Goal: Task Accomplishment & Management: Complete application form

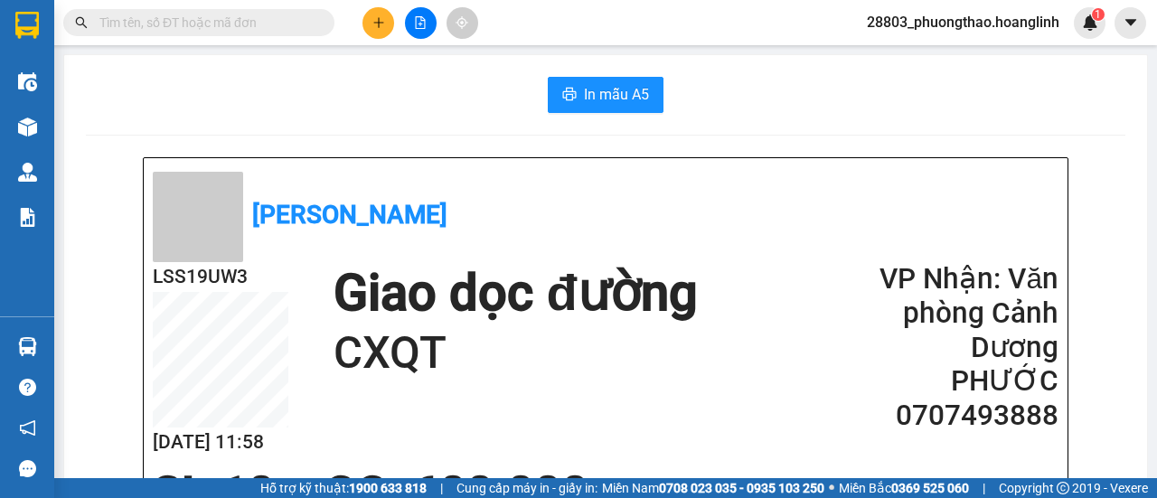
click at [372, 17] on icon "plus" at bounding box center [378, 22] width 13 height 13
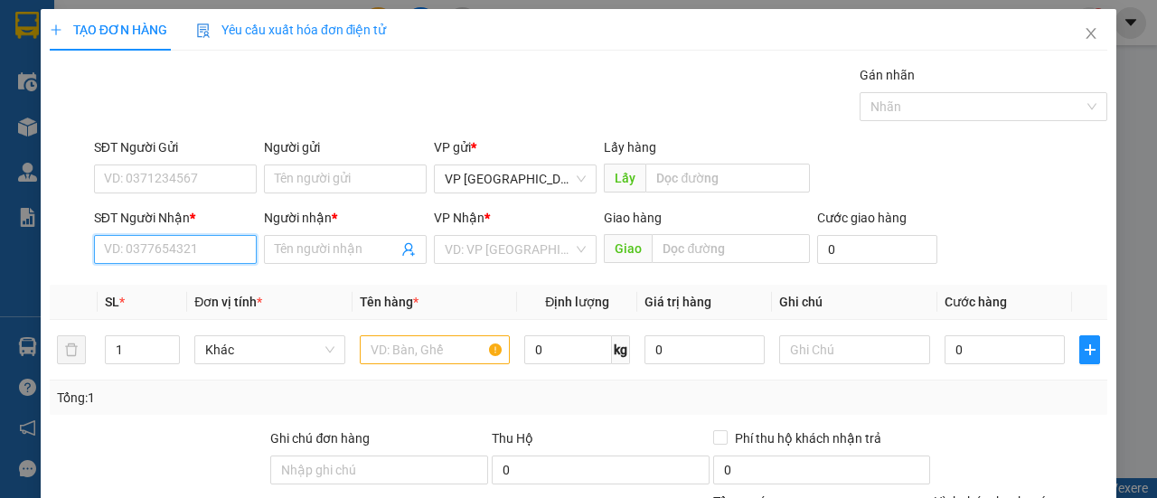
drag, startPoint x: 152, startPoint y: 255, endPoint x: 151, endPoint y: 243, distance: 11.8
click at [152, 253] on input "SĐT Người Nhận *" at bounding box center [175, 249] width 163 height 29
click at [154, 276] on div "0388669686 - DŨNG" at bounding box center [173, 285] width 139 height 20
type input "0388669686"
type input "DŨNG"
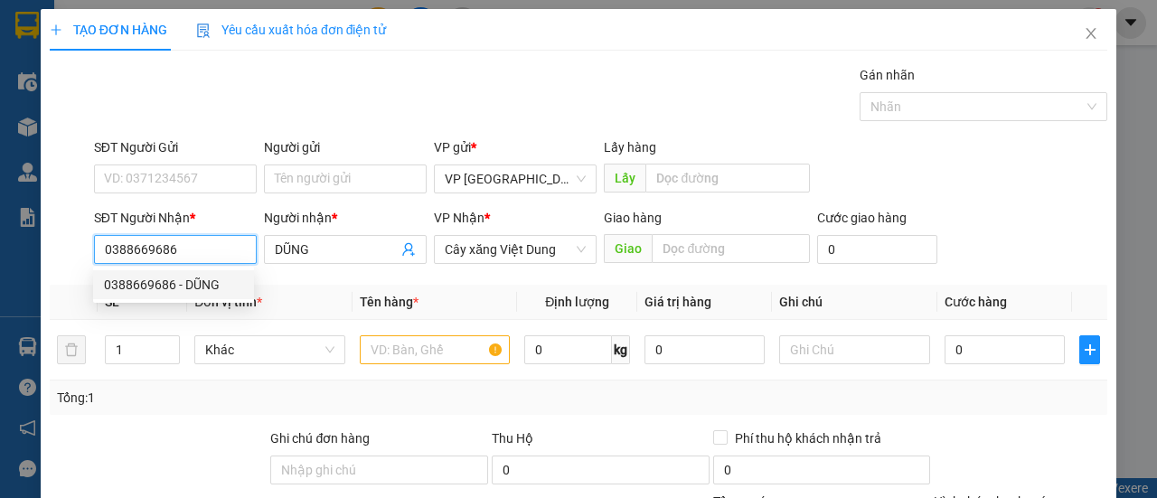
type input "50.000"
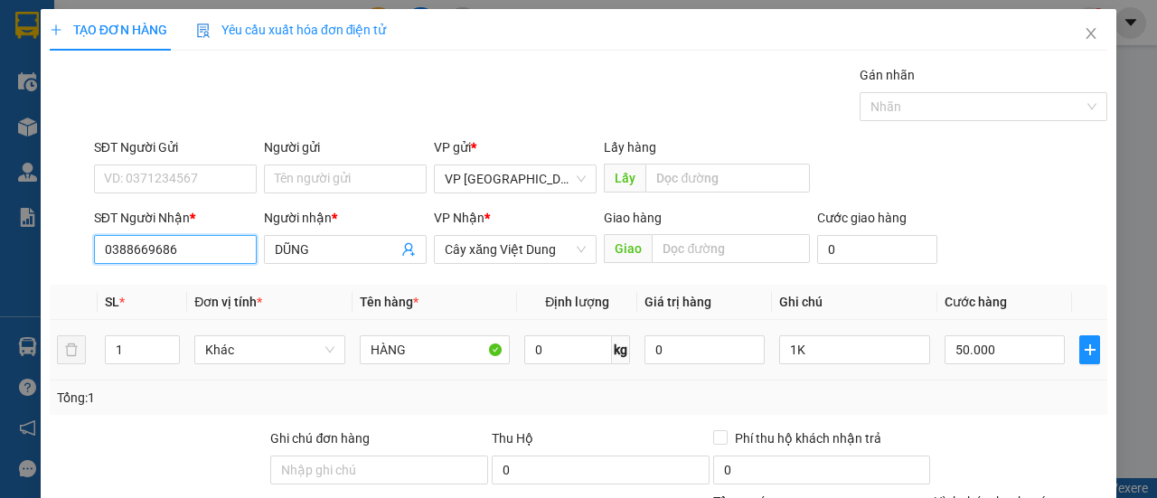
scroll to position [223, 0]
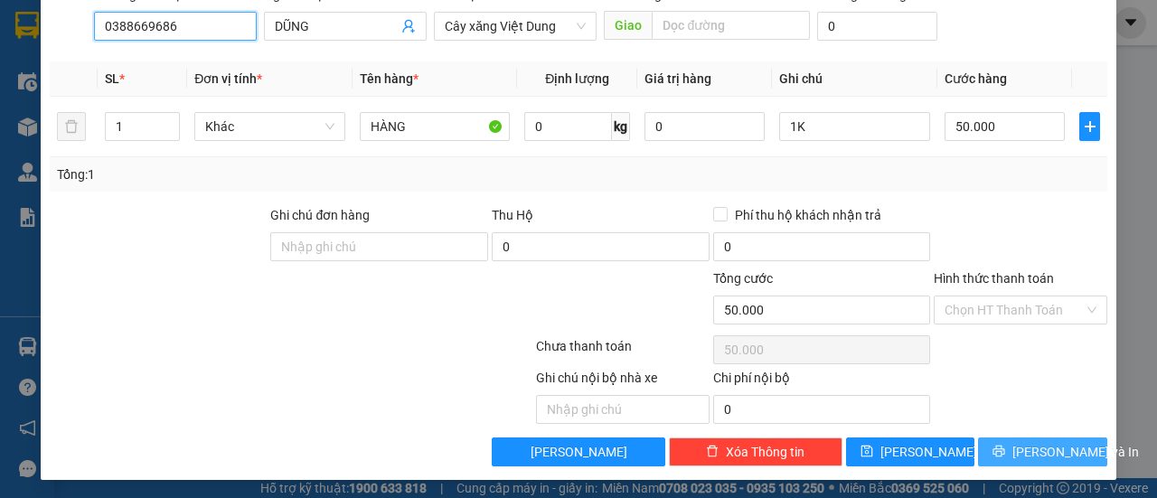
type input "0388669686"
drag, startPoint x: 1028, startPoint y: 440, endPoint x: 946, endPoint y: 422, distance: 84.2
click at [1027, 442] on span "[PERSON_NAME] và In" at bounding box center [1075, 452] width 127 height 20
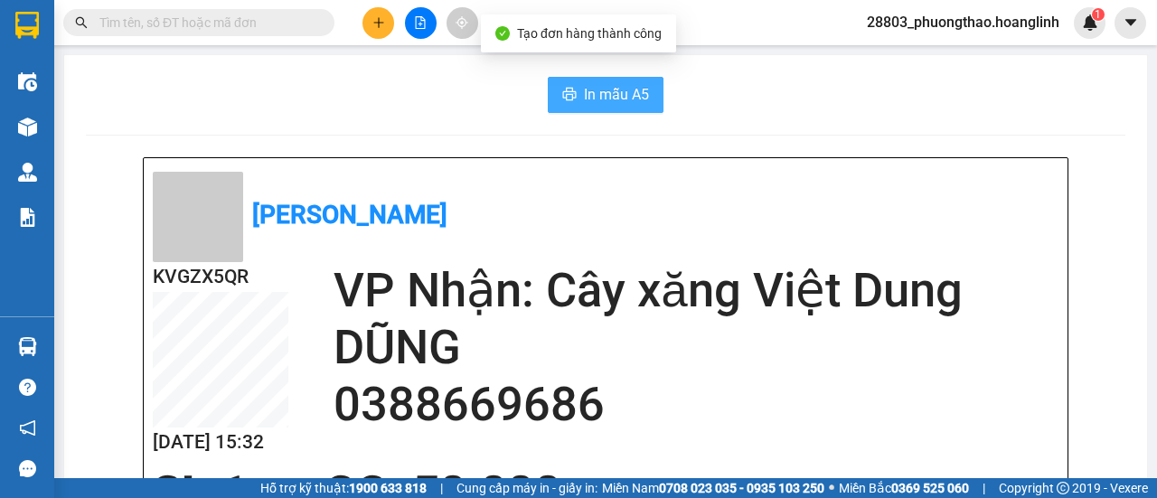
click at [563, 90] on icon "printer" at bounding box center [570, 94] width 14 height 13
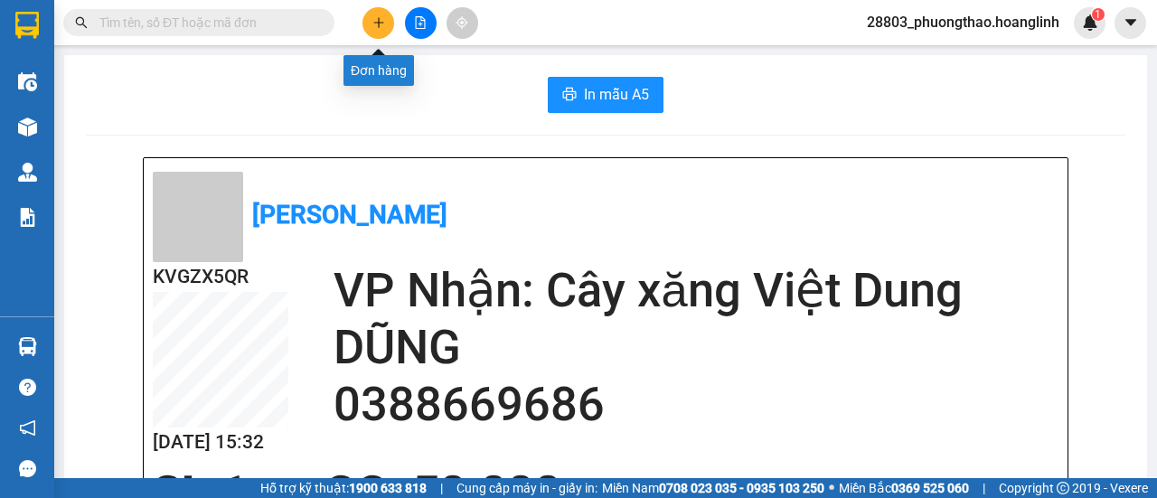
click at [386, 24] on button at bounding box center [378, 23] width 32 height 32
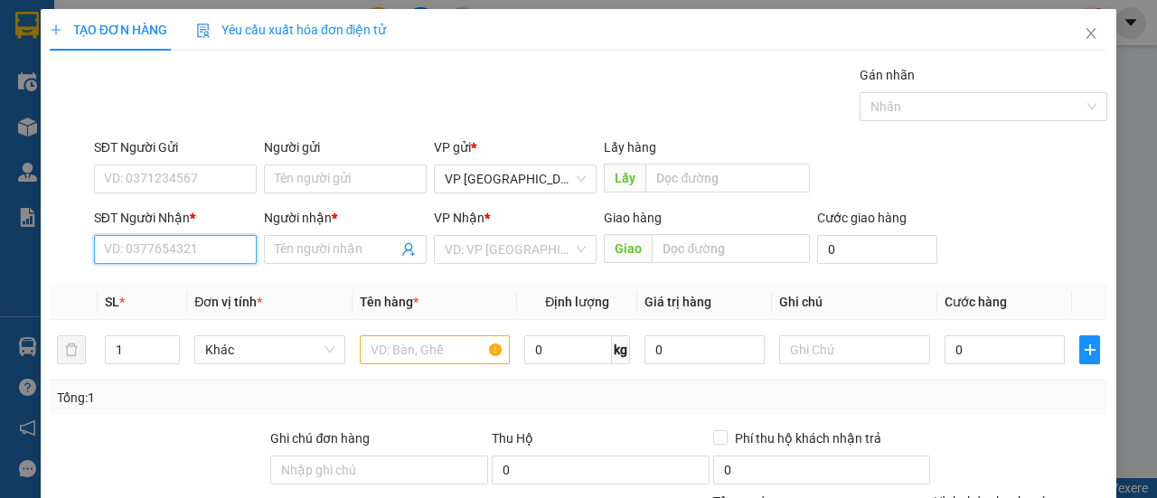
click at [139, 253] on input "SĐT Người Nhận *" at bounding box center [175, 249] width 163 height 29
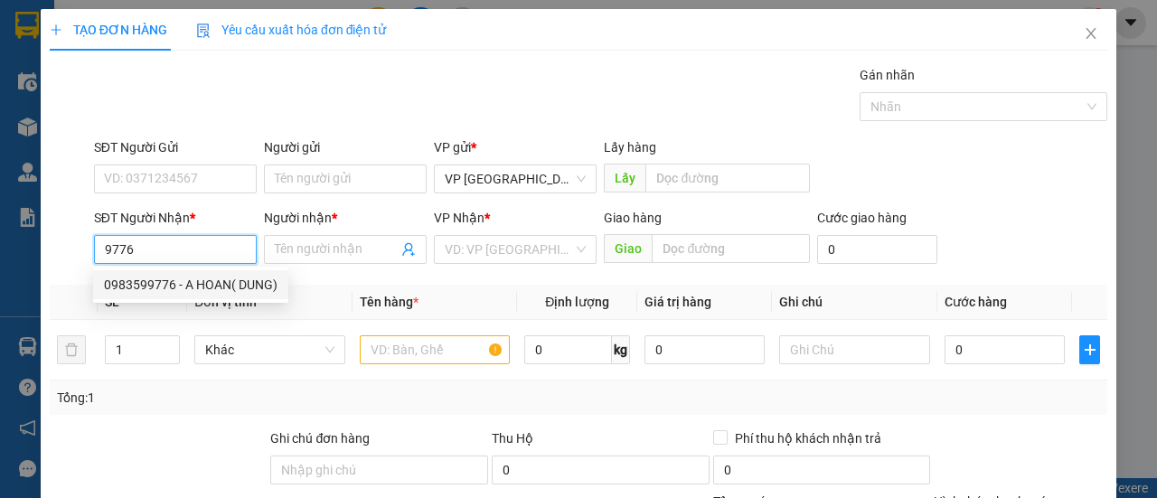
click at [172, 285] on div "0983599776 - A HOAN( DUNG)" at bounding box center [191, 285] width 174 height 20
type input "0983599776"
type input "A HOAN( DUNG)"
type input "80.000"
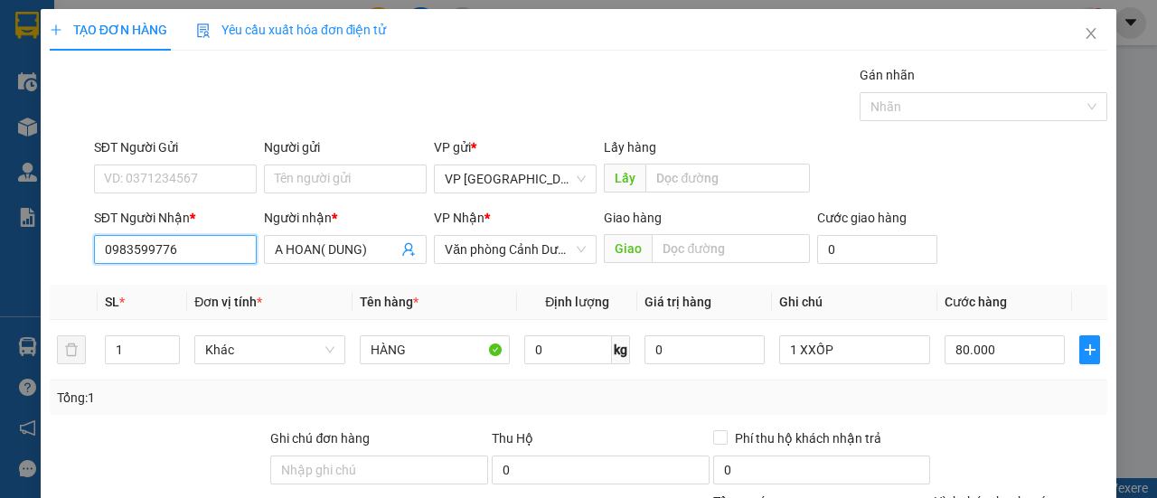
drag, startPoint x: 143, startPoint y: 249, endPoint x: 0, endPoint y: 248, distance: 142.8
click at [0, 248] on div "TẠO ĐƠN HÀNG Yêu cầu xuất hóa đơn điện tử Transit Pickup Surcharge Ids Transit …" at bounding box center [578, 249] width 1157 height 498
type input "0914669776"
click at [235, 287] on div "0914669776 - QUÂN" at bounding box center [173, 285] width 139 height 20
type input "QUÂN"
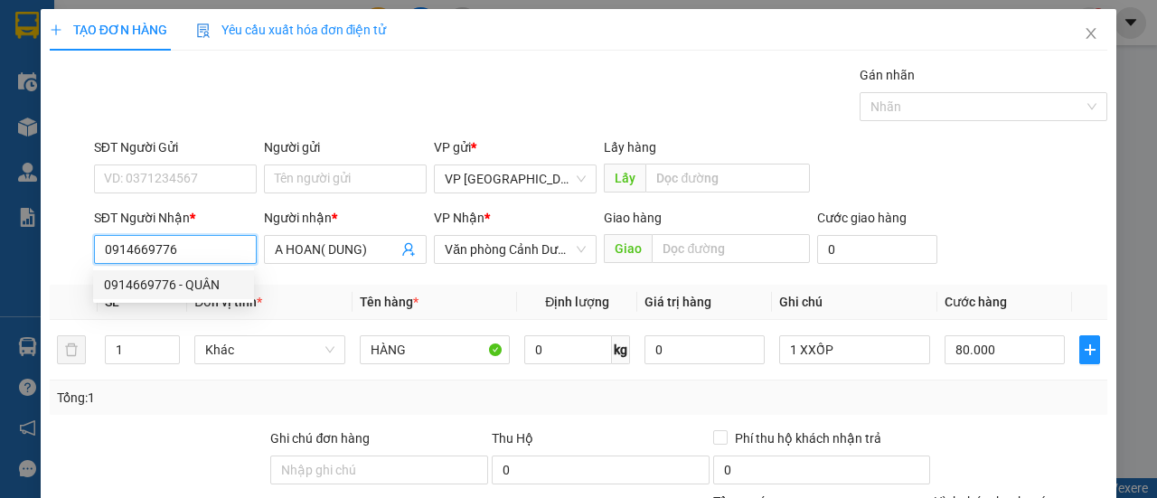
type input "CỰ NẪM"
type input "400.000"
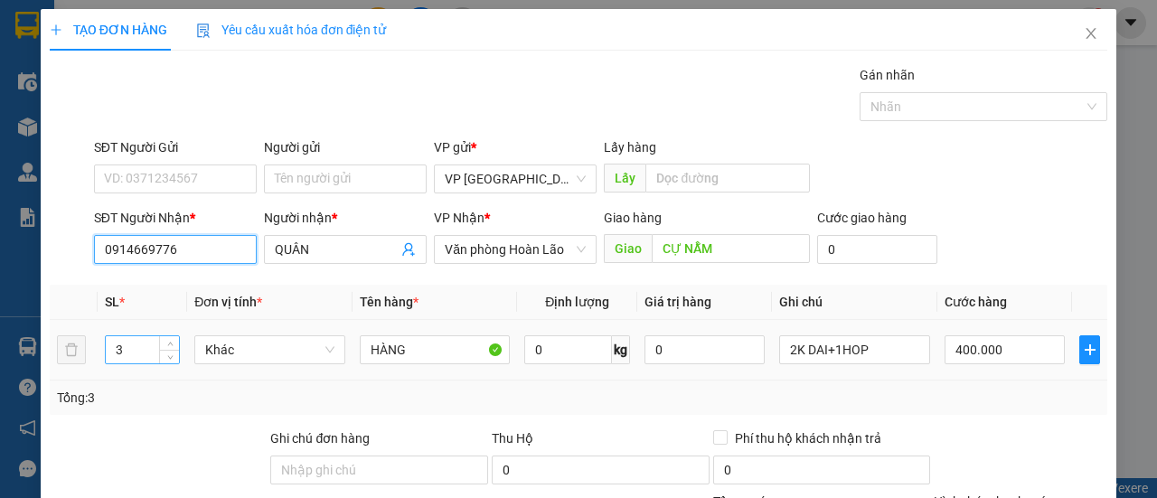
type input "0914669776"
click at [72, 354] on tr "3 Khác HÀNG 0 kg 0 2K DAI+1HOP 400.000" at bounding box center [579, 350] width 1058 height 61
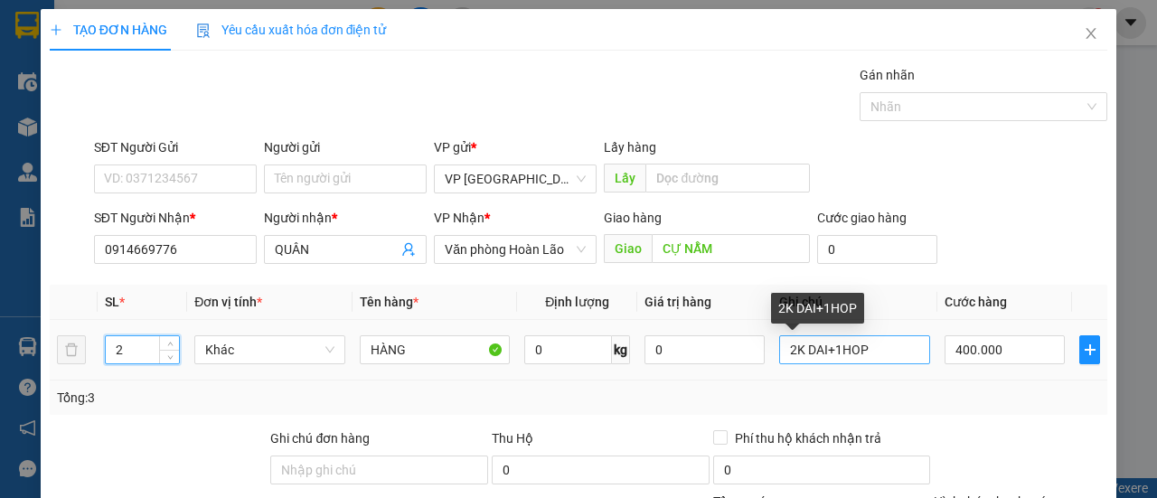
type input "2"
drag, startPoint x: 854, startPoint y: 338, endPoint x: 748, endPoint y: 337, distance: 105.8
click at [779, 338] on input "2K DAI+1HOP" at bounding box center [854, 349] width 151 height 29
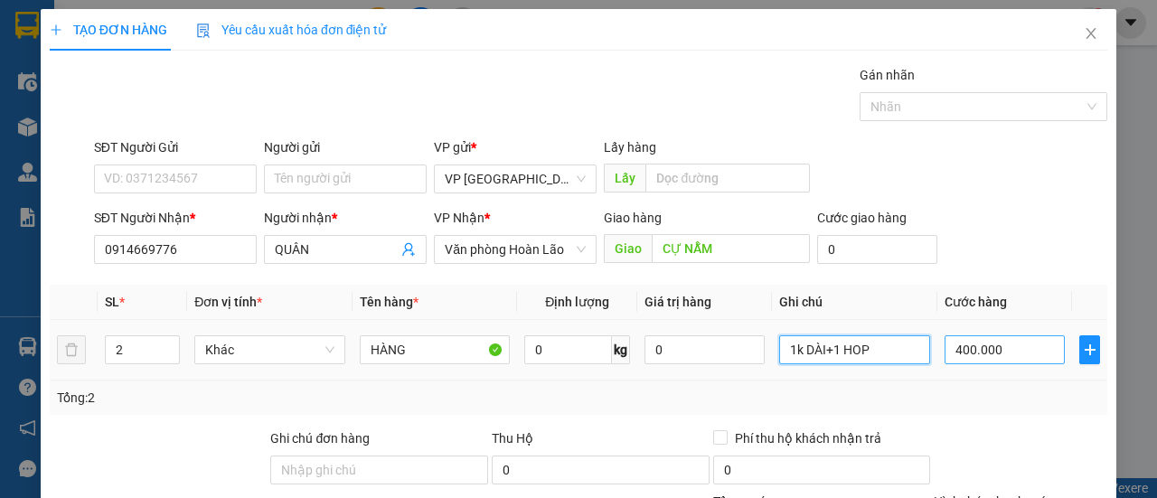
type input "1k DÀI+1 HOP"
click at [1003, 348] on input "400.000" at bounding box center [1005, 349] width 120 height 29
type input "2"
type input "00.002"
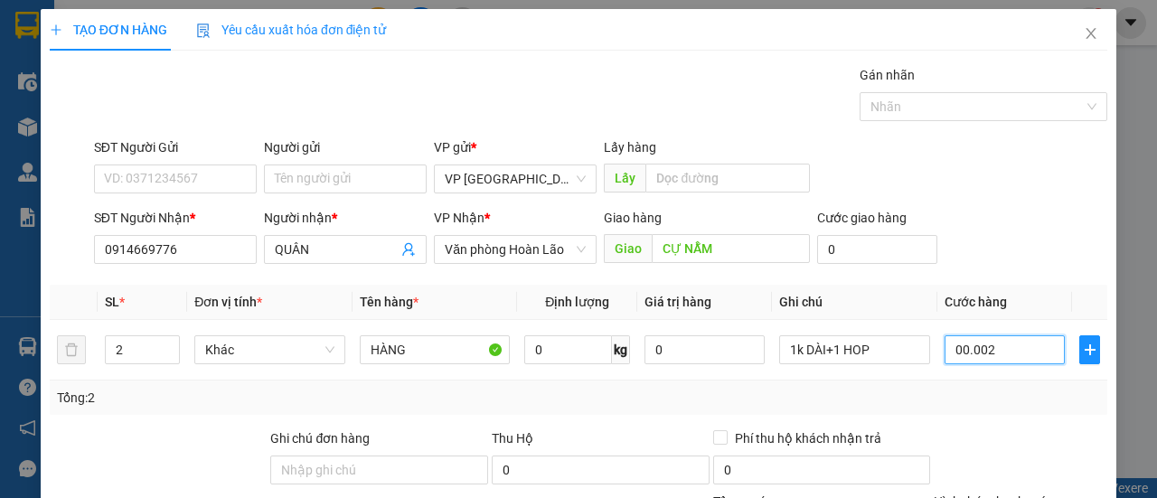
type input "20"
type input "0.000.020"
type input "200"
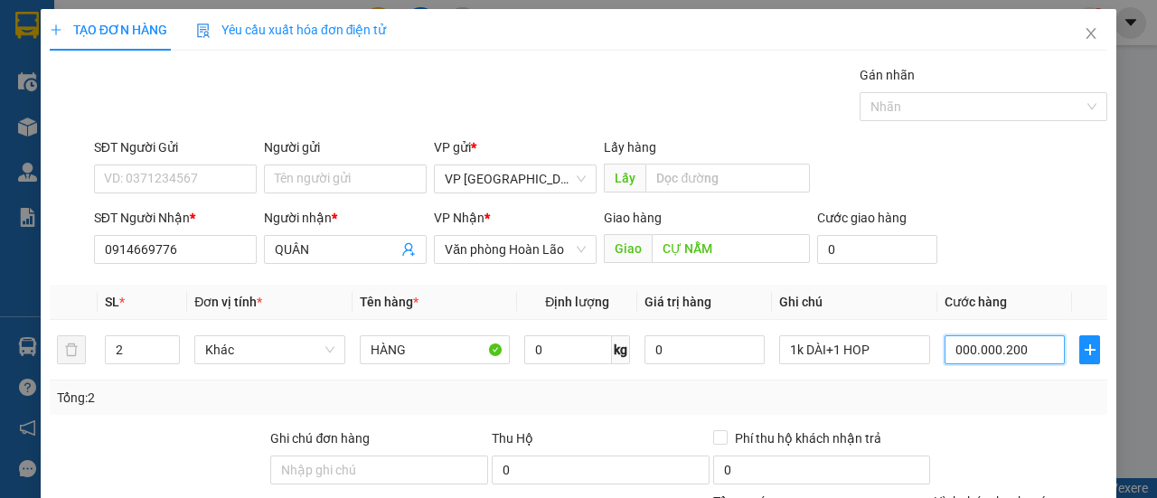
type input "000.000.200"
type input "200.000"
click at [1022, 231] on div "SĐT Người Nhận * 0914669776 Người nhận * QUÂN VP Nhận * Văn phòng Hoàn Lão Giao…" at bounding box center [600, 239] width 1021 height 63
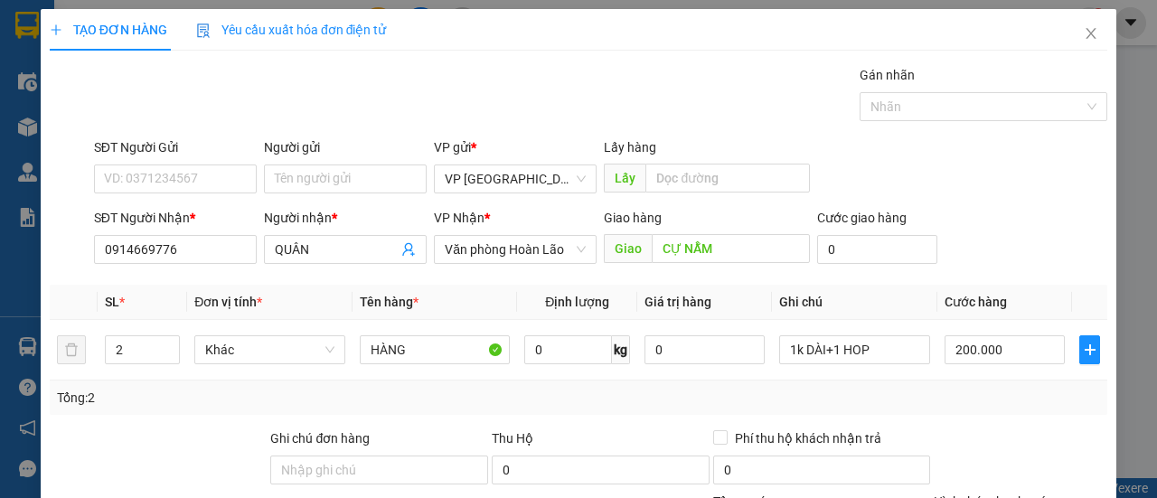
scroll to position [223, 0]
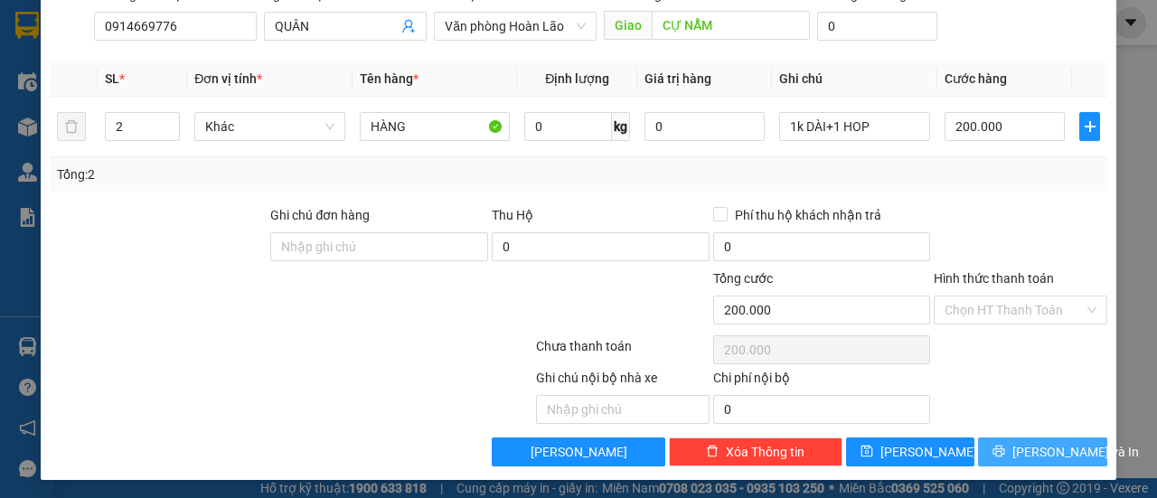
drag, startPoint x: 1063, startPoint y: 455, endPoint x: 1037, endPoint y: 444, distance: 28.4
click at [1061, 454] on span "[PERSON_NAME] và In" at bounding box center [1075, 452] width 127 height 20
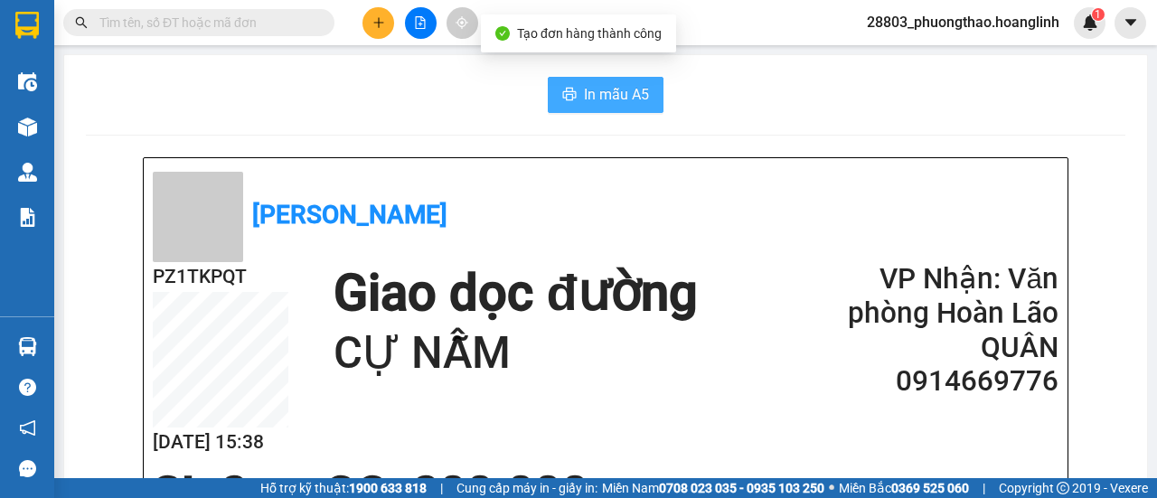
click at [612, 93] on span "In mẫu A5" at bounding box center [616, 94] width 65 height 23
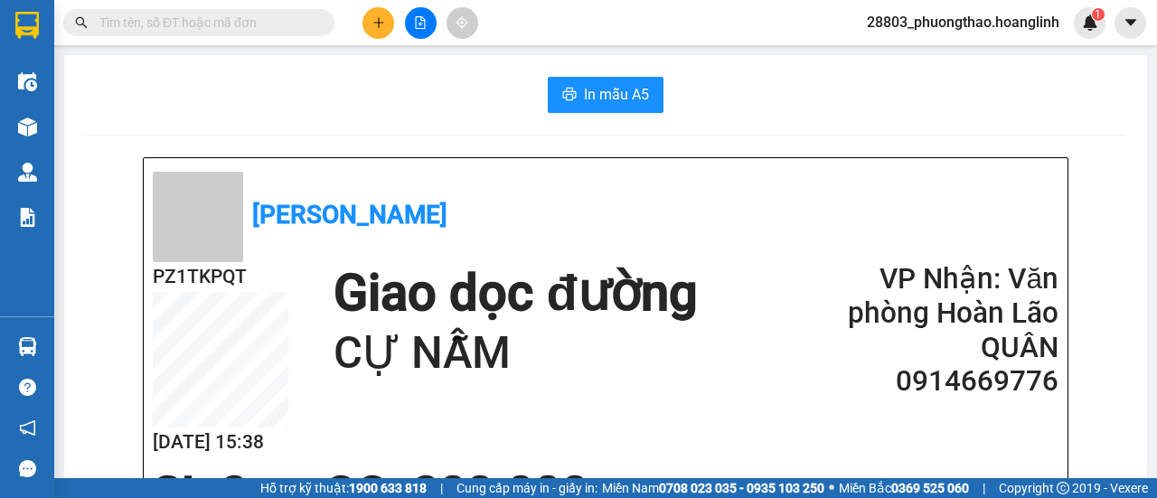
click at [160, 21] on input "text" at bounding box center [205, 23] width 213 height 20
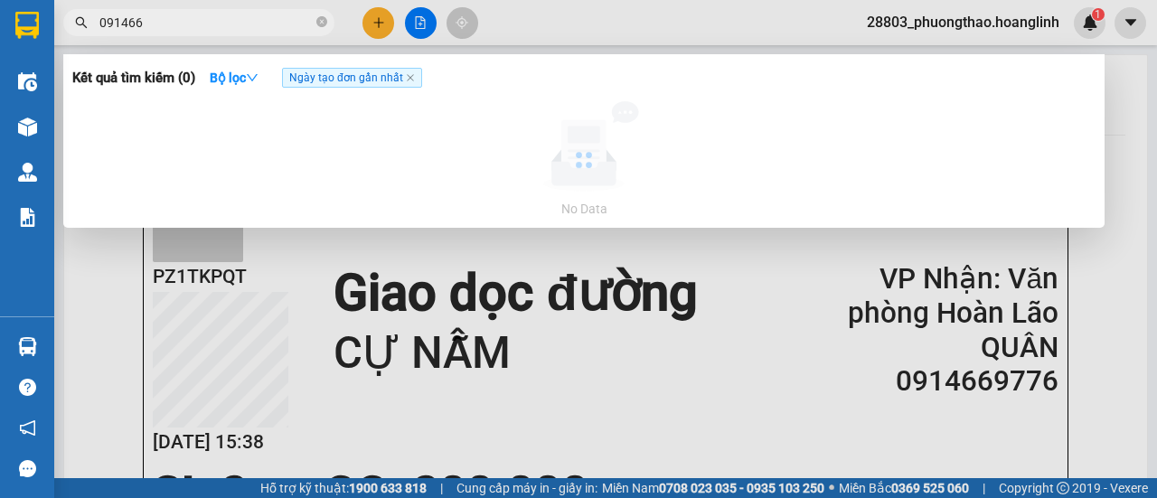
type input "0914669"
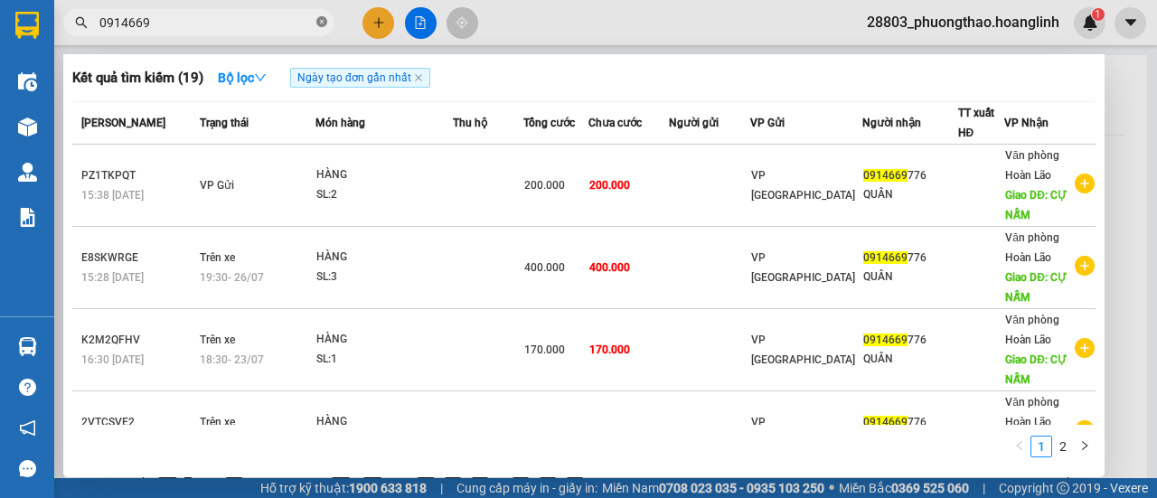
click at [325, 21] on icon "close-circle" at bounding box center [321, 21] width 11 height 11
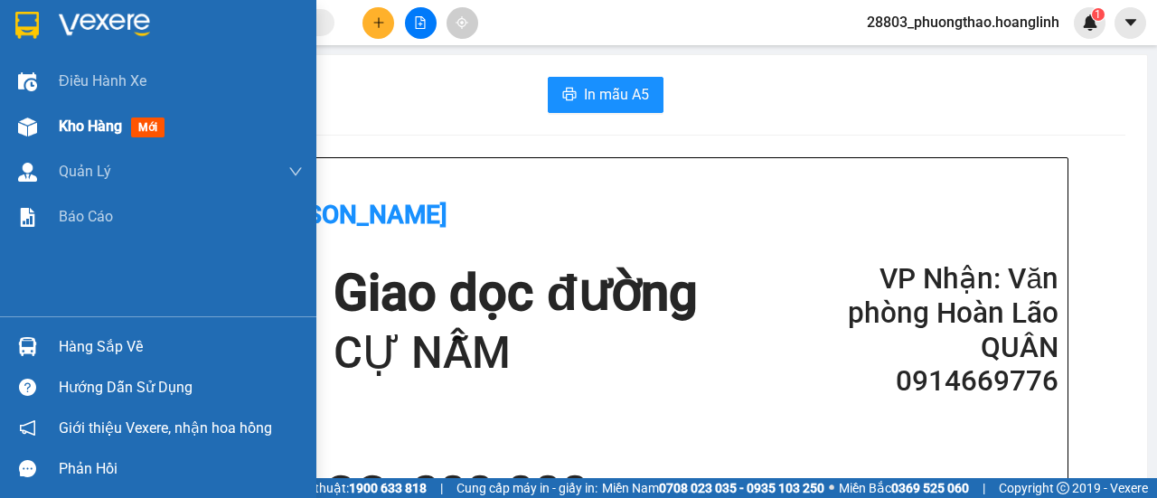
click at [127, 135] on div "Kho hàng mới" at bounding box center [115, 126] width 113 height 23
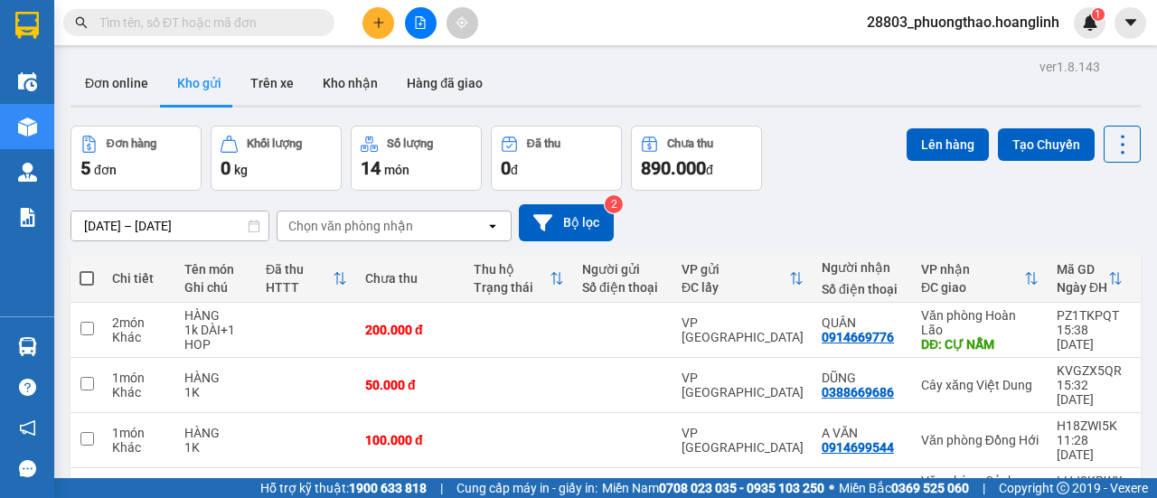
scroll to position [138, 0]
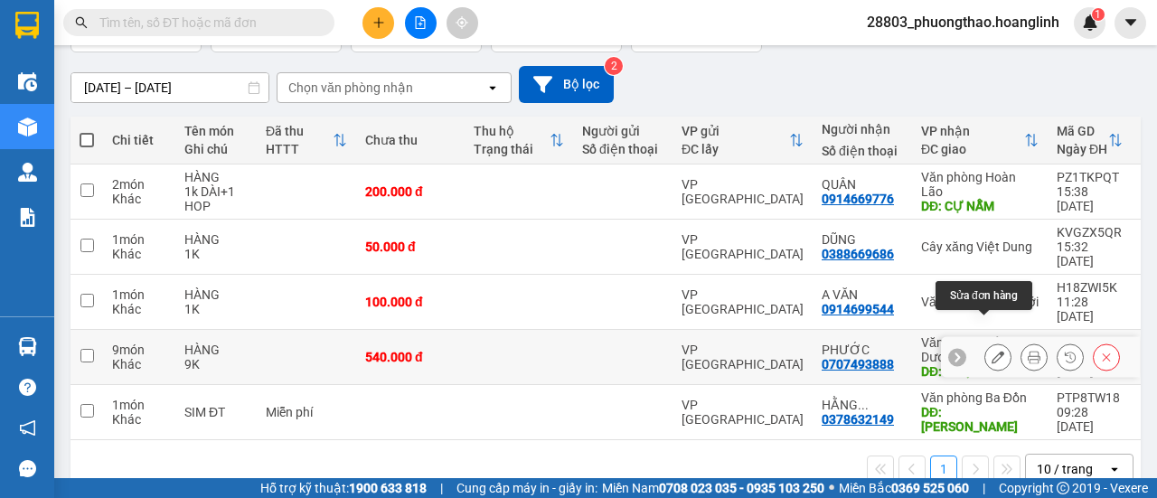
click at [992, 351] on icon at bounding box center [998, 357] width 13 height 13
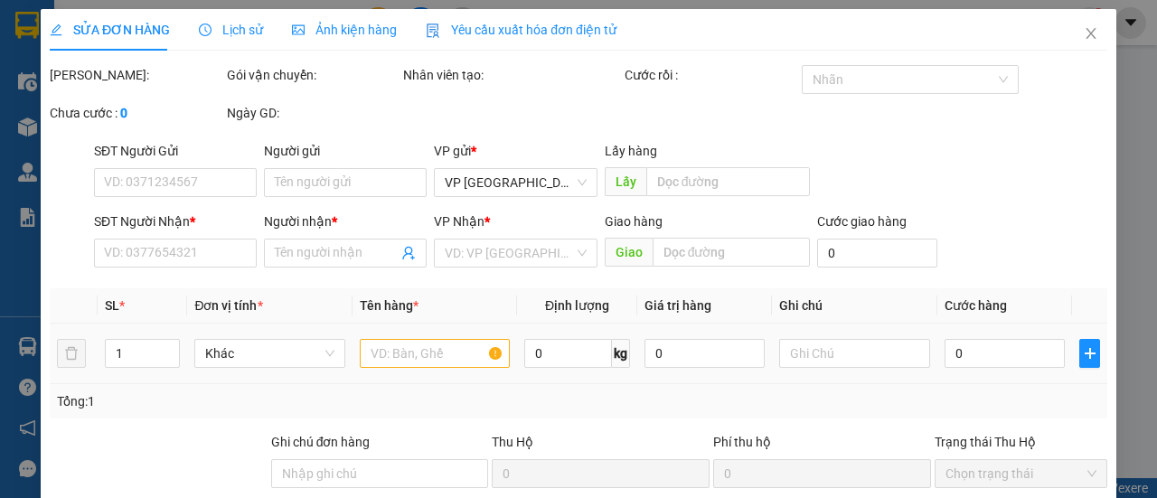
type input "0707493888"
type input "PHƯỚC"
type input "CXQT"
type input "540.000"
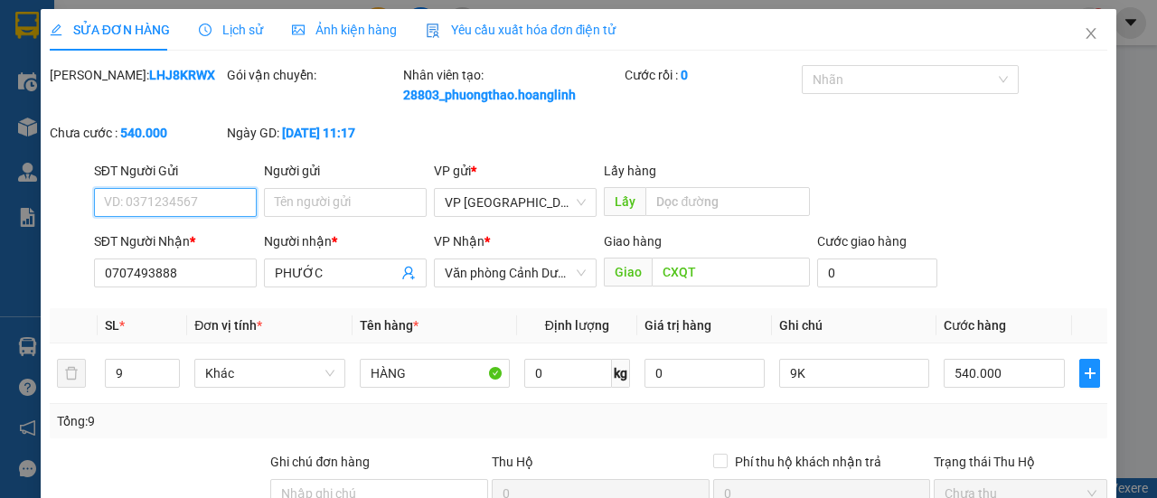
scroll to position [268, 0]
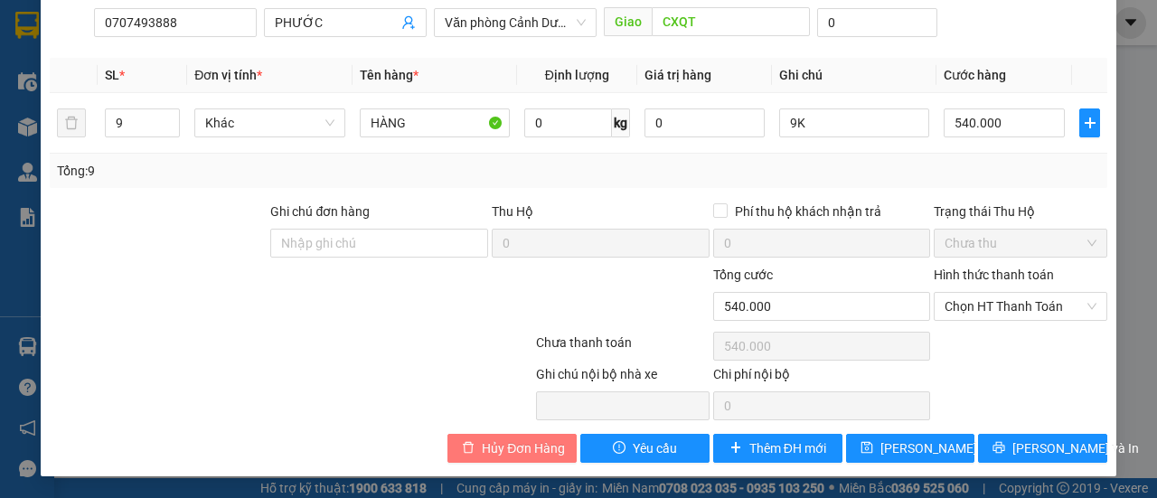
click at [524, 451] on span "Hủy Đơn Hàng" at bounding box center [523, 448] width 83 height 20
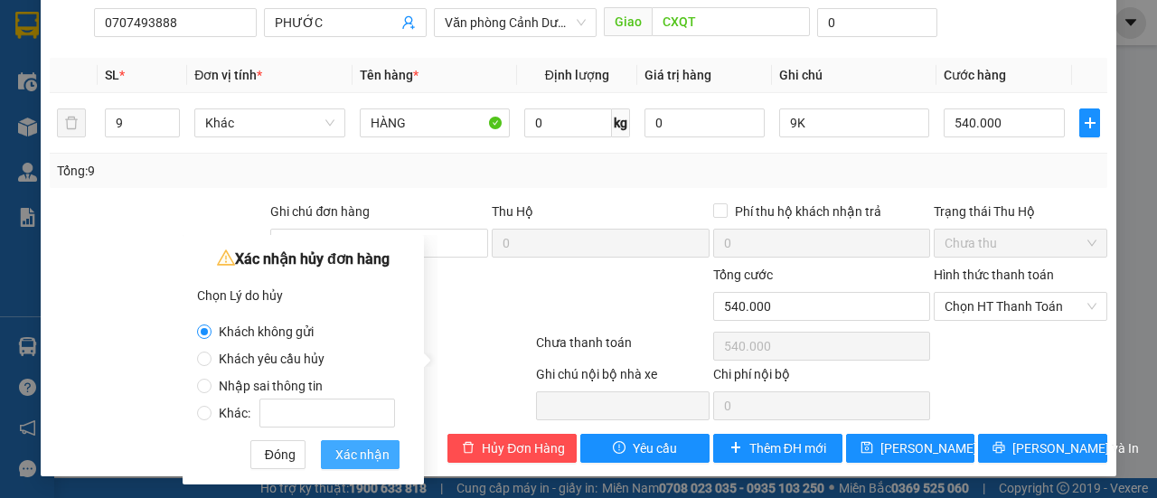
click at [357, 447] on span "Xác nhận" at bounding box center [362, 455] width 54 height 20
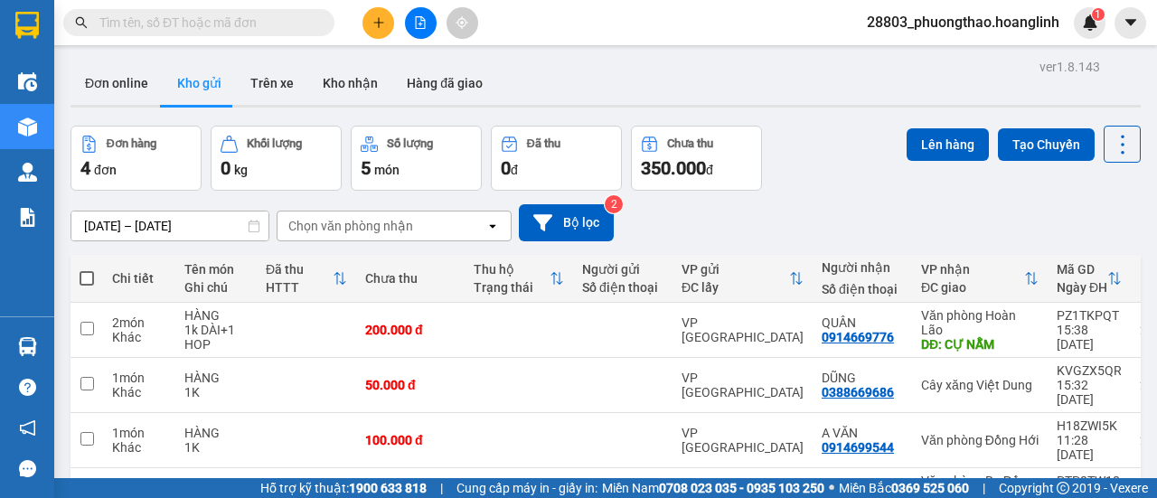
click at [380, 24] on icon "plus" at bounding box center [378, 22] width 13 height 13
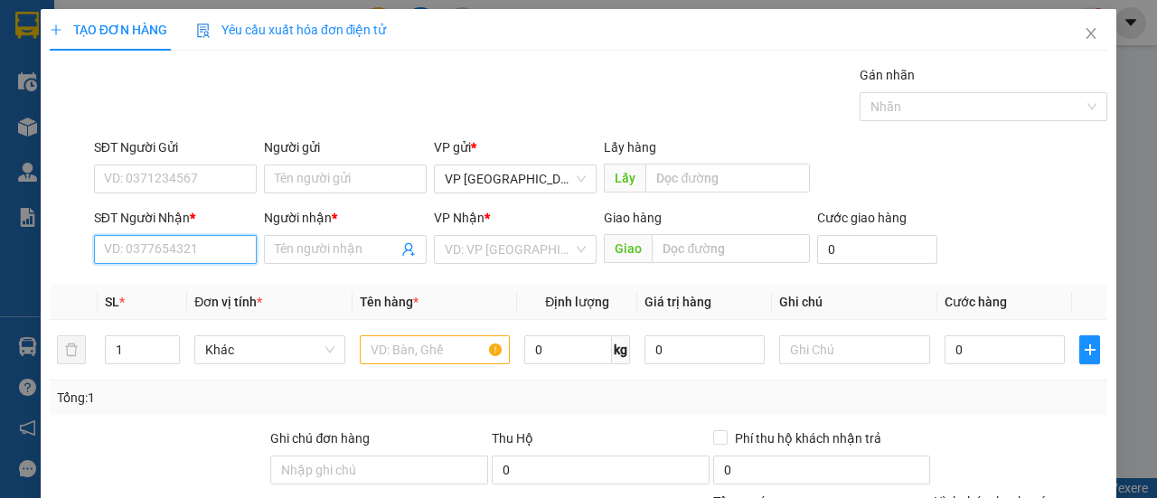
click at [141, 252] on input "SĐT Người Nhận *" at bounding box center [175, 249] width 163 height 29
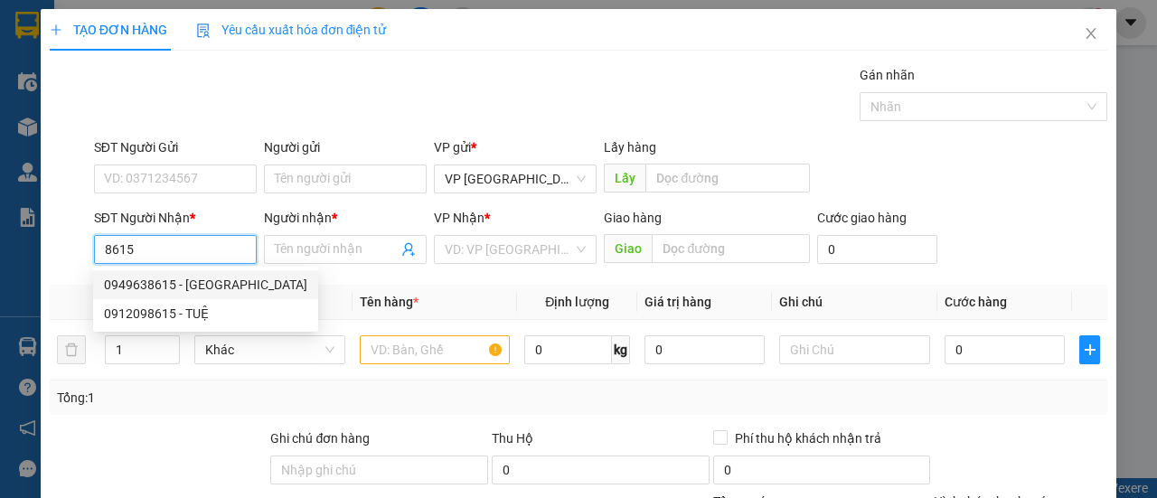
click at [160, 283] on div "0949638615 - NGÂN HÀ" at bounding box center [205, 285] width 203 height 20
type input "0949638615"
type input "NGÂN HÀ"
type input "50.000"
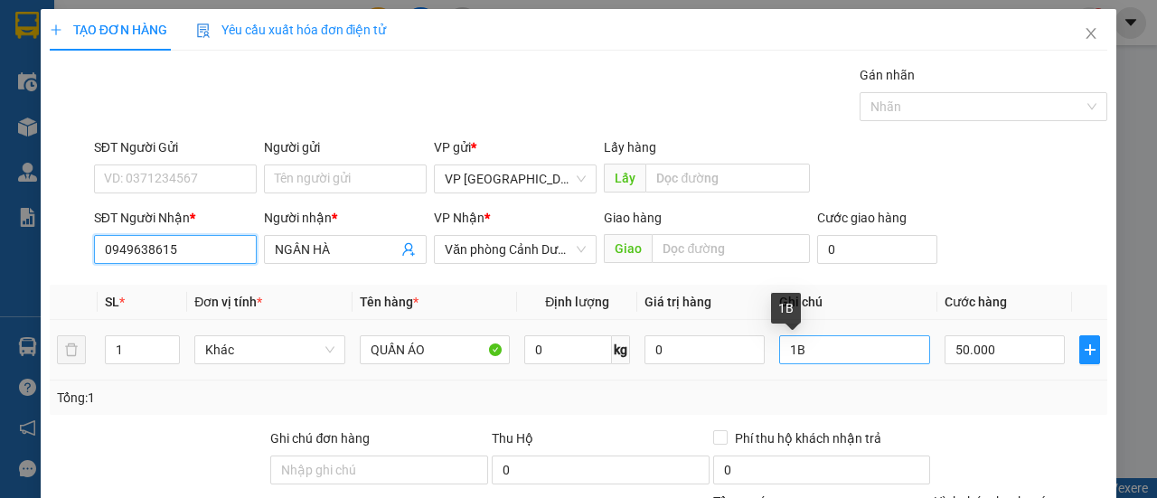
type input "0949638615"
click at [807, 353] on input "1B" at bounding box center [854, 349] width 151 height 29
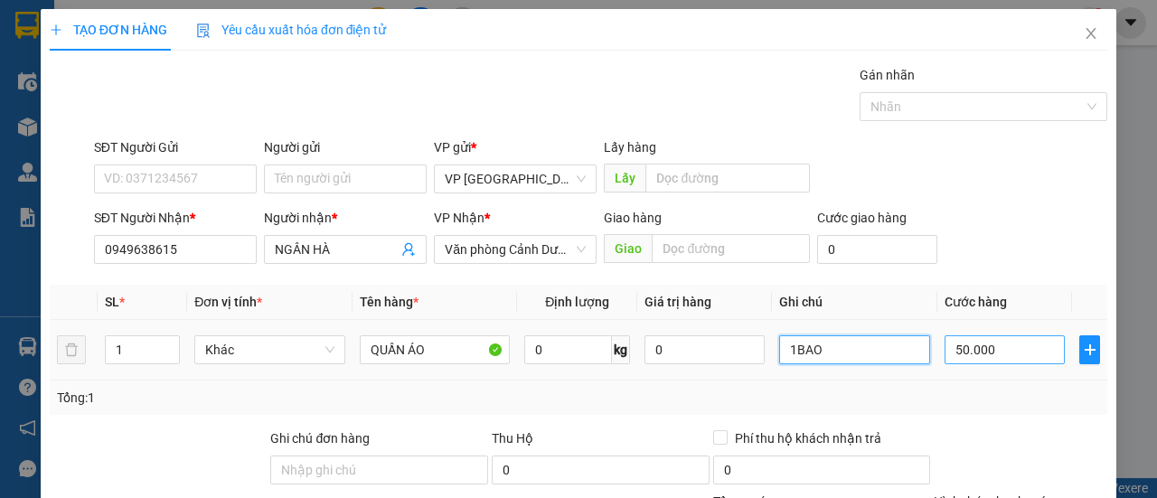
type input "1BAO"
type input "2"
type input "0.000.020"
type input "20"
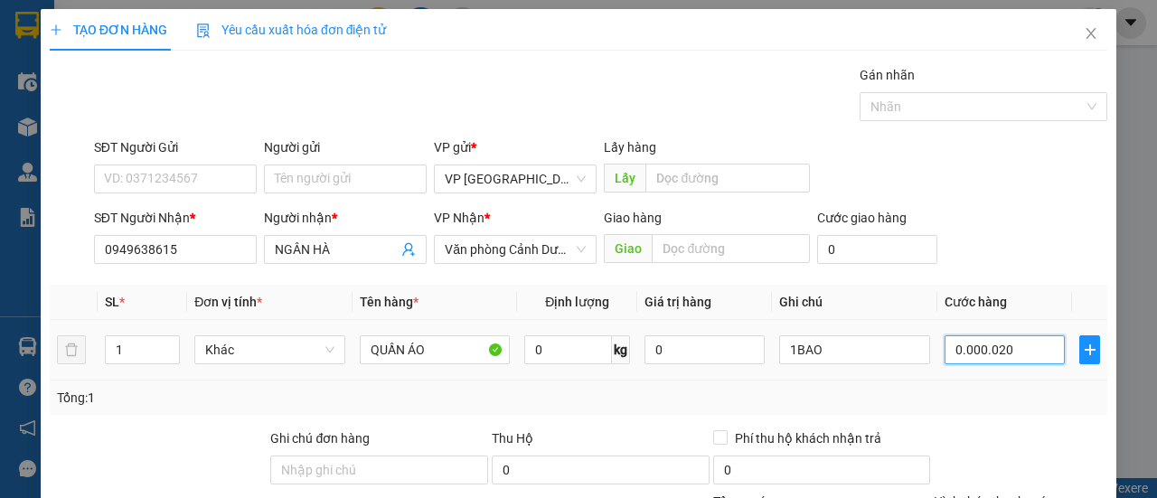
type input "20"
type input "000.000.200"
type input "200"
type input "000.000.200"
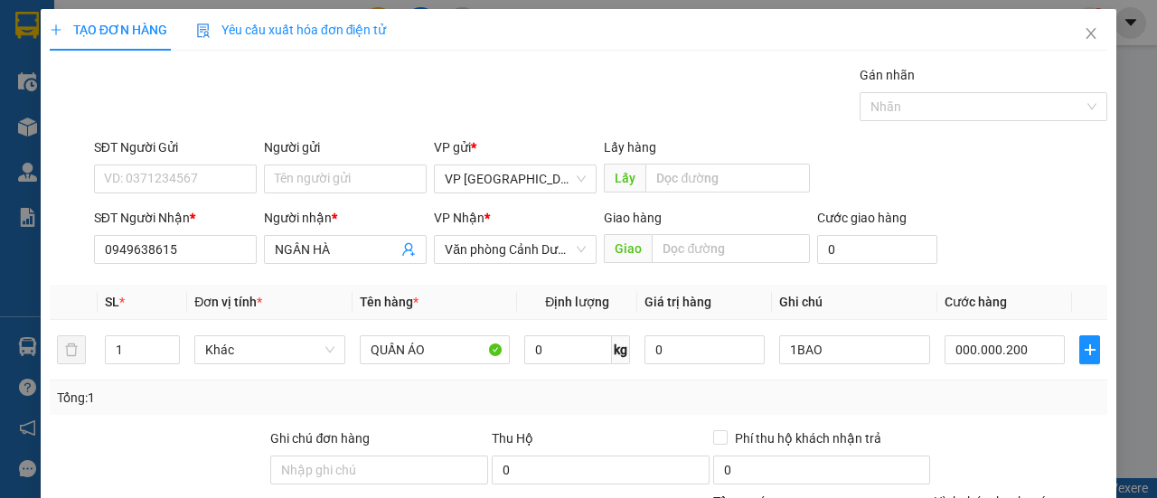
click at [979, 388] on div "Tổng: 1" at bounding box center [578, 398] width 1043 height 20
type input "200.000"
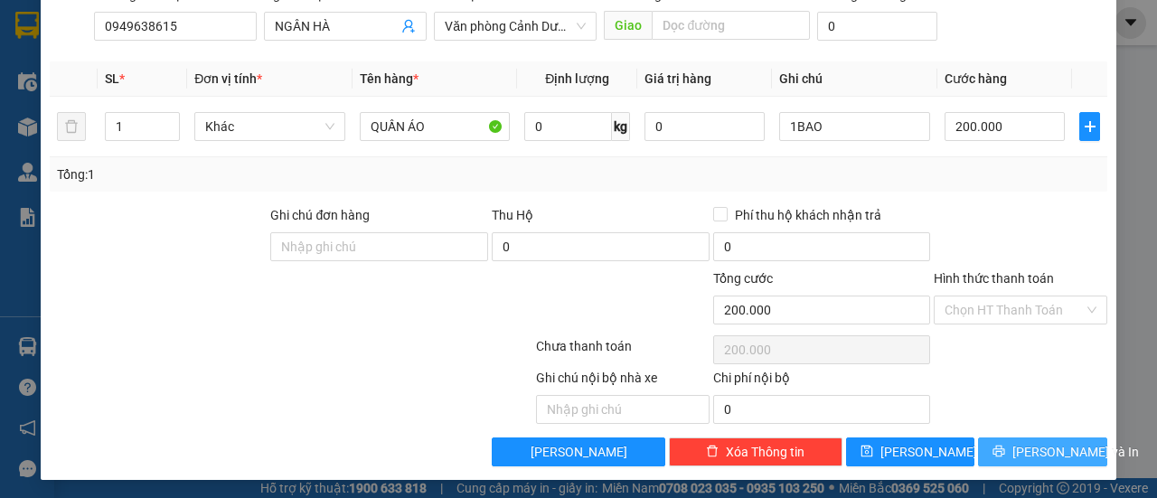
click at [1008, 444] on button "[PERSON_NAME] và In" at bounding box center [1042, 452] width 129 height 29
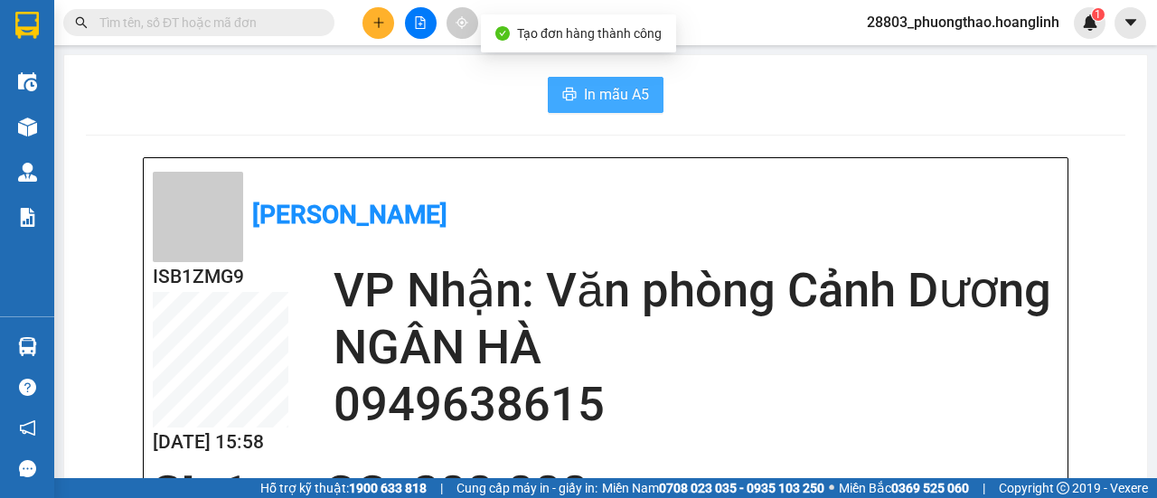
click at [611, 99] on span "In mẫu A5" at bounding box center [616, 94] width 65 height 23
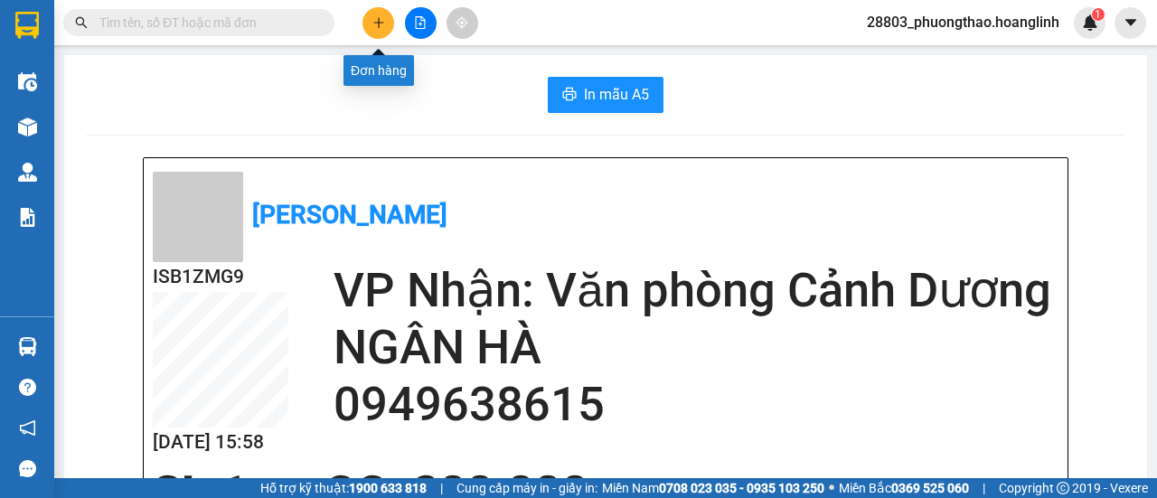
click at [382, 21] on icon "plus" at bounding box center [378, 22] width 13 height 13
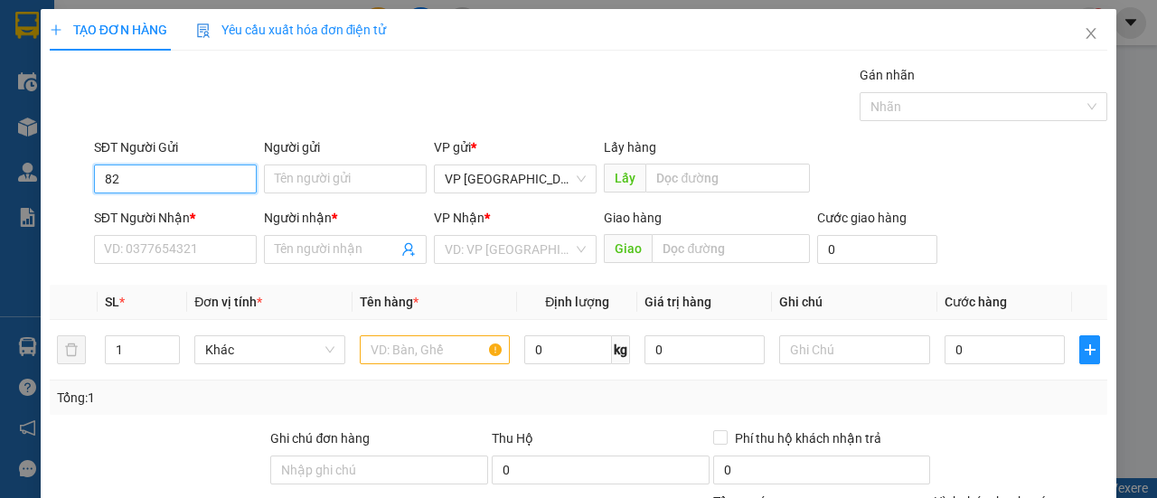
type input "8"
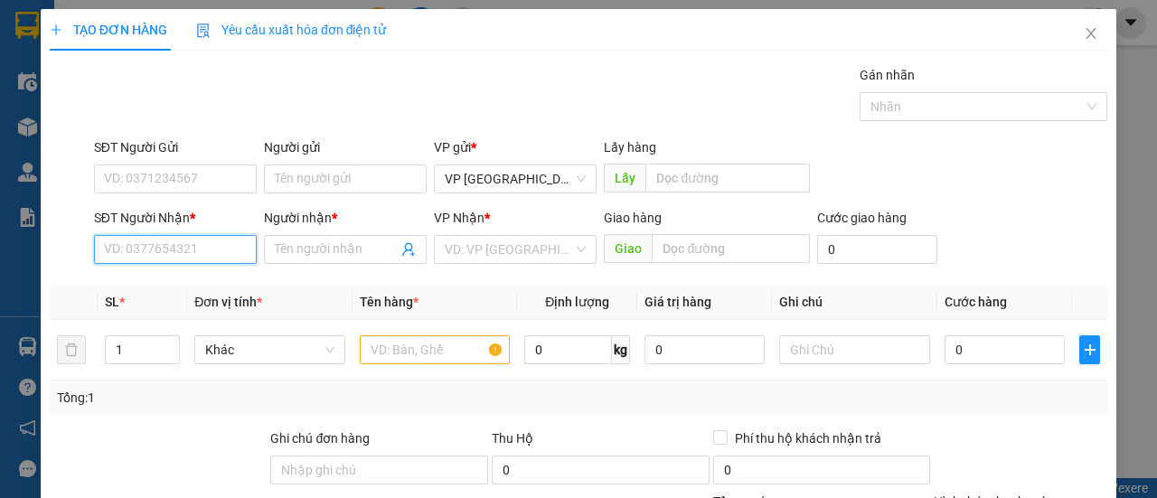
click at [220, 238] on input "SĐT Người Nhận *" at bounding box center [175, 249] width 163 height 29
click at [193, 284] on div "0904728279 - NGỌC AN" at bounding box center [193, 285] width 178 height 20
type input "0904728279"
type input "NGỌC AN"
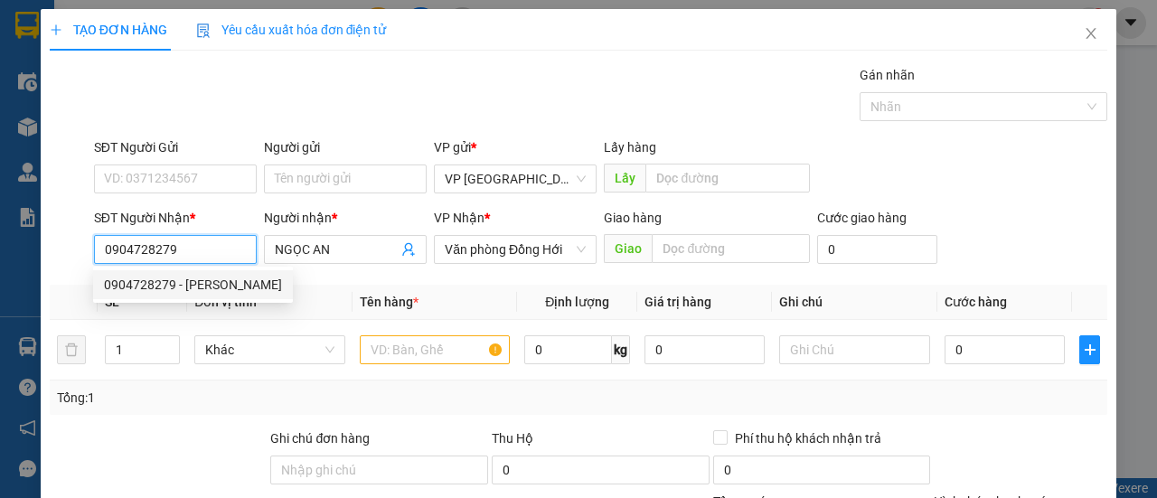
type input "100.000"
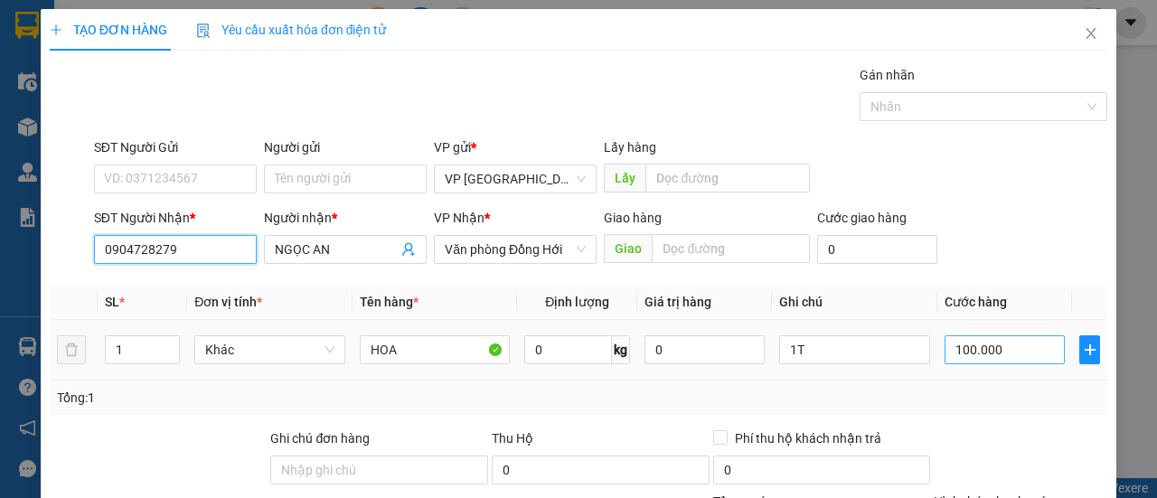
type input "0904728279"
drag, startPoint x: 1000, startPoint y: 351, endPoint x: 989, endPoint y: 349, distance: 11.0
click at [999, 350] on input "100.000" at bounding box center [1005, 349] width 120 height 29
type input "00.007"
type input "7"
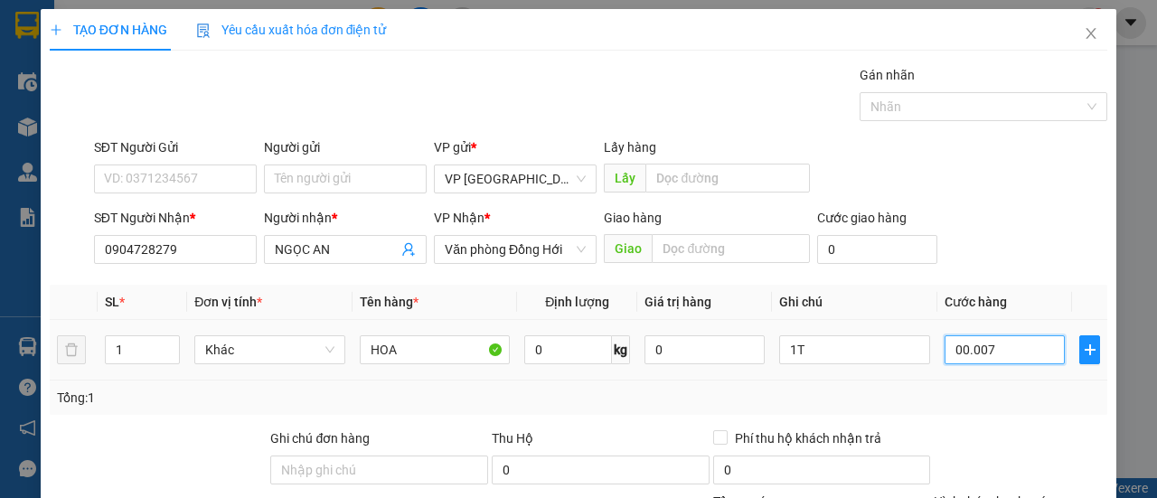
type input "7"
type input "0.000.070"
type input "70"
type input "00.000.070"
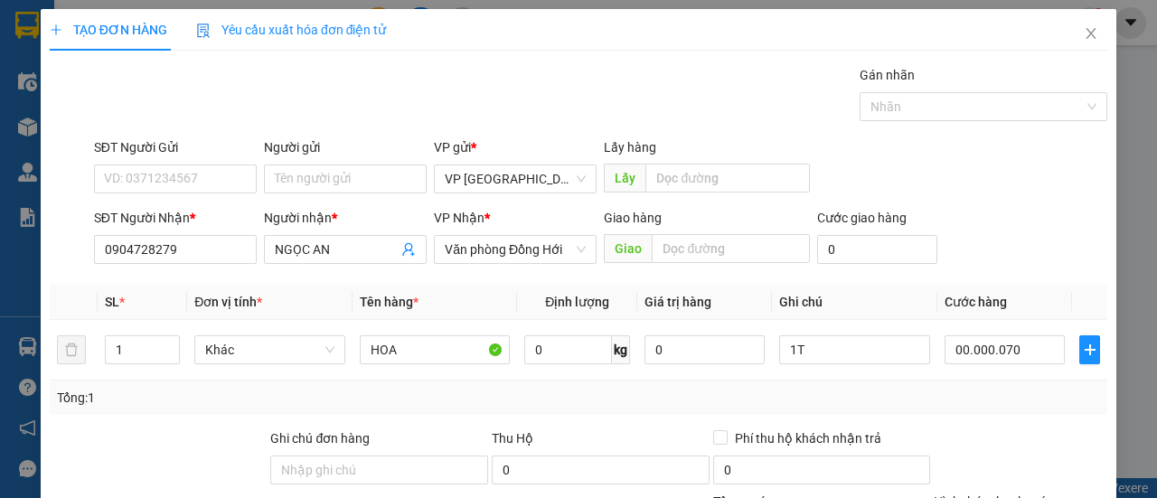
type input "70.000"
click at [974, 391] on div "Tổng: 1" at bounding box center [578, 398] width 1043 height 20
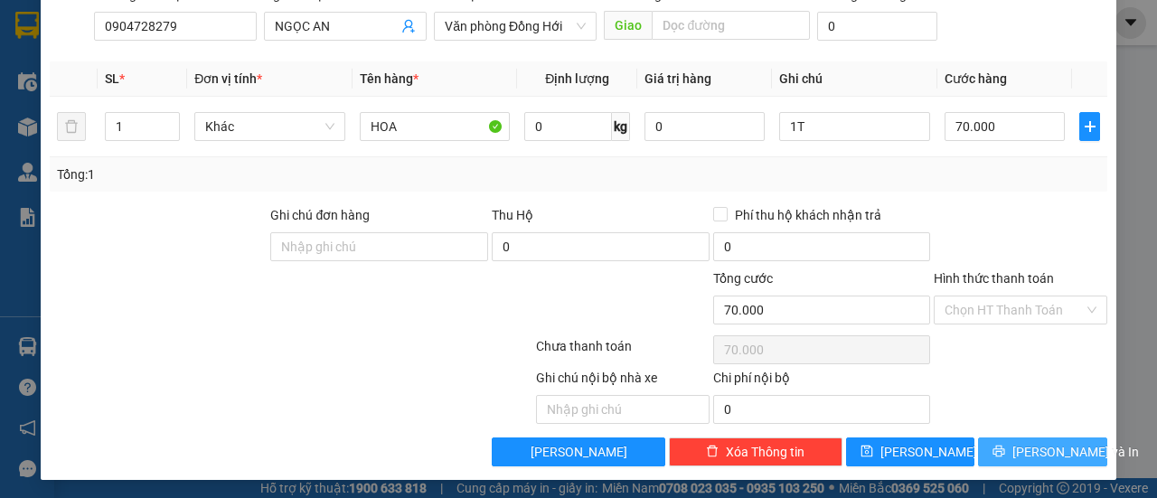
drag, startPoint x: 1007, startPoint y: 456, endPoint x: 1007, endPoint y: 442, distance: 14.5
click at [1005, 452] on span "printer" at bounding box center [999, 452] width 13 height 14
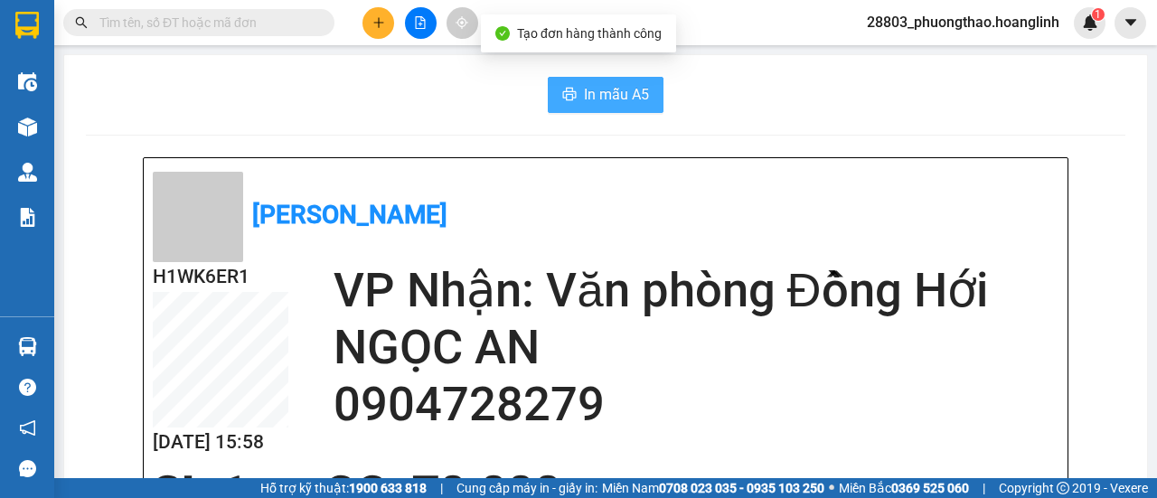
click at [604, 97] on span "In mẫu A5" at bounding box center [616, 94] width 65 height 23
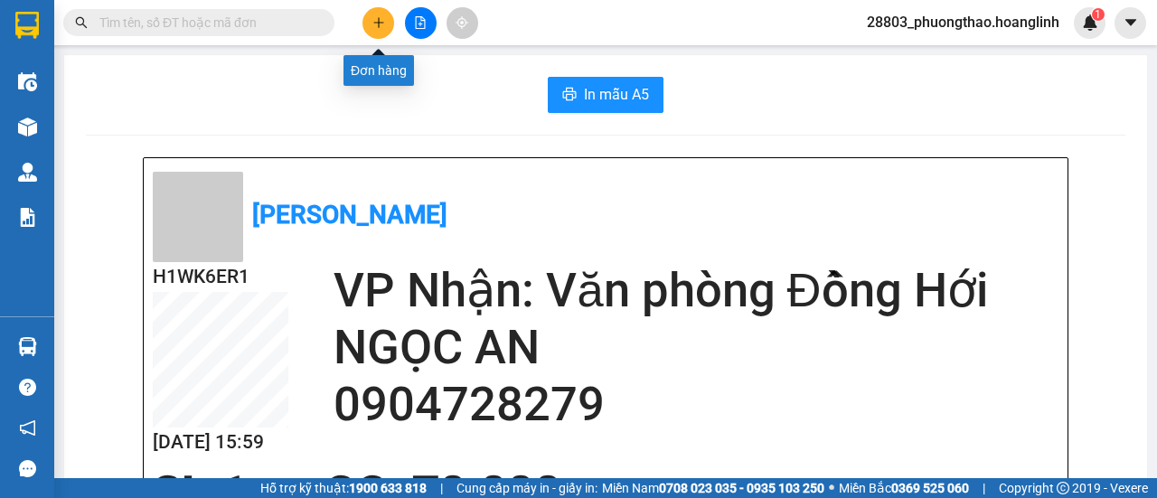
click at [375, 10] on button at bounding box center [378, 23] width 32 height 32
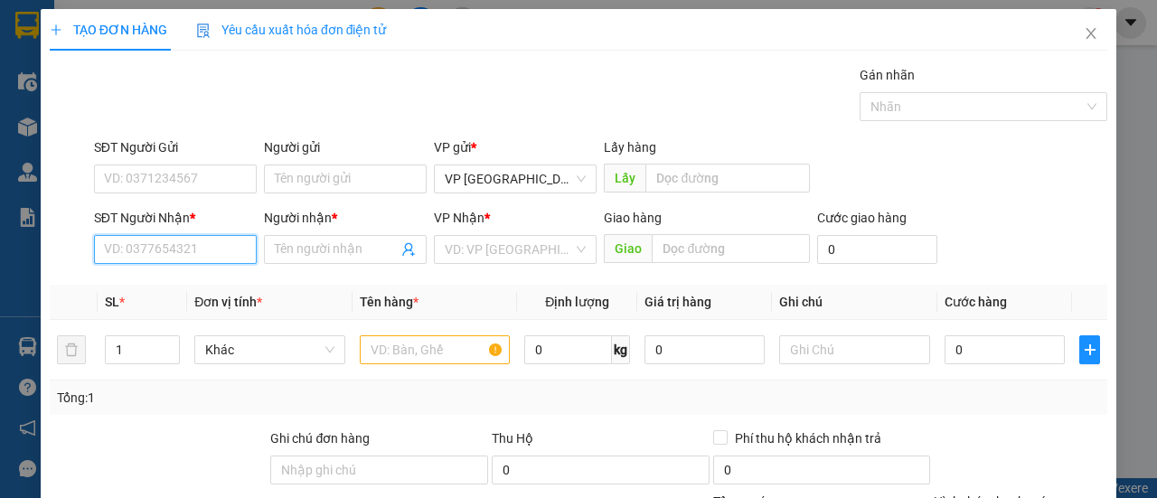
drag, startPoint x: 190, startPoint y: 243, endPoint x: 186, endPoint y: 229, distance: 14.9
click at [190, 242] on input "SĐT Người Nhận *" at bounding box center [175, 249] width 163 height 29
click at [176, 278] on div "0814651086 - OANH" at bounding box center [173, 285] width 139 height 20
type input "0814651086"
type input "OANH"
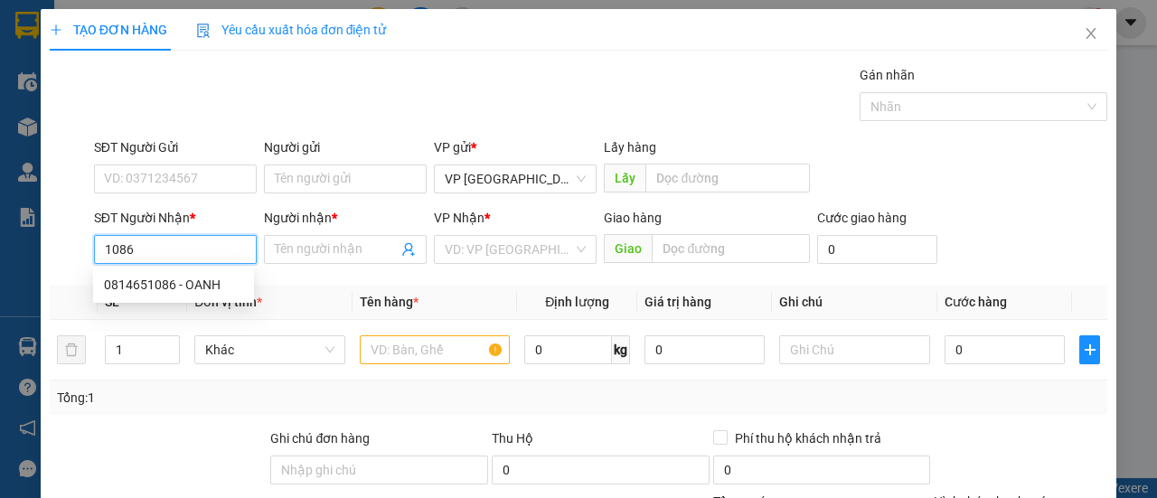
type input "ROON"
type input "150.000"
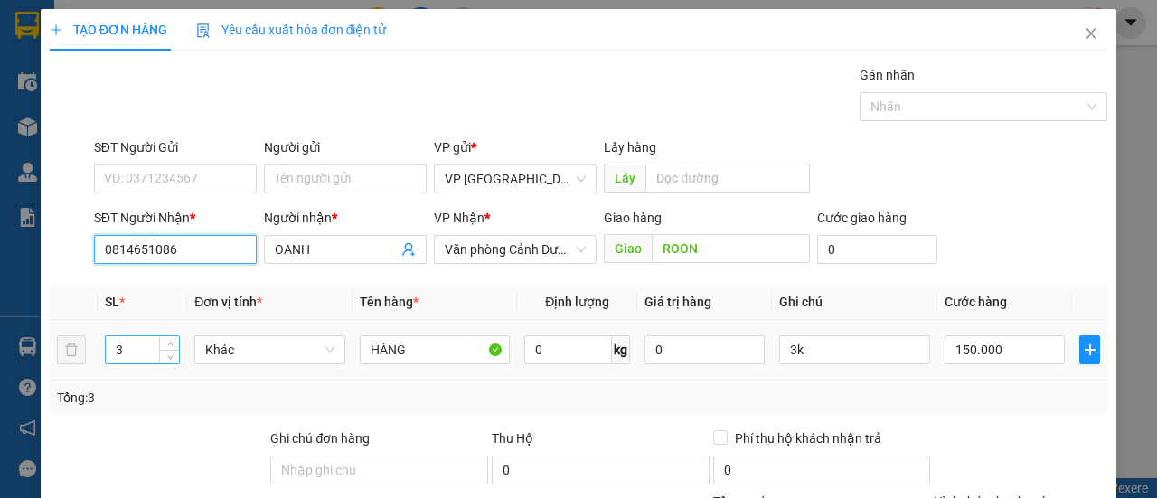
type input "0814651086"
drag, startPoint x: 132, startPoint y: 353, endPoint x: 45, endPoint y: 364, distance: 87.5
click at [52, 362] on tr "3 Khác HÀNG 0 kg 0 3k 150.000" at bounding box center [579, 350] width 1058 height 61
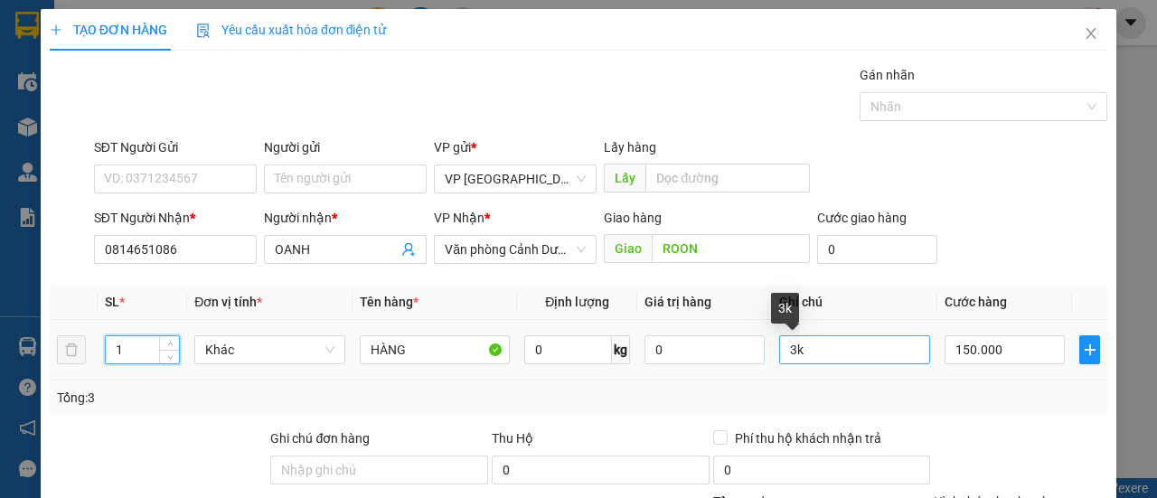
type input "1"
drag, startPoint x: 796, startPoint y: 350, endPoint x: 713, endPoint y: 362, distance: 84.1
click at [740, 363] on tr "1 Khác HÀNG 0 kg 0 3k 150.000" at bounding box center [579, 350] width 1058 height 61
type input "1T"
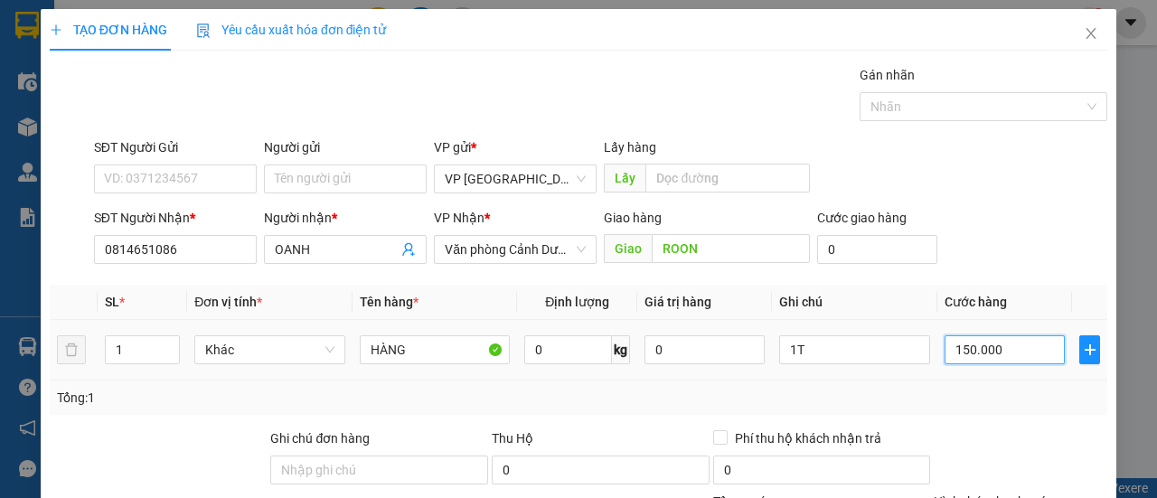
click at [1036, 357] on input "150.000" at bounding box center [1005, 349] width 120 height 29
type input "1"
type input "0.000.010"
type input "10"
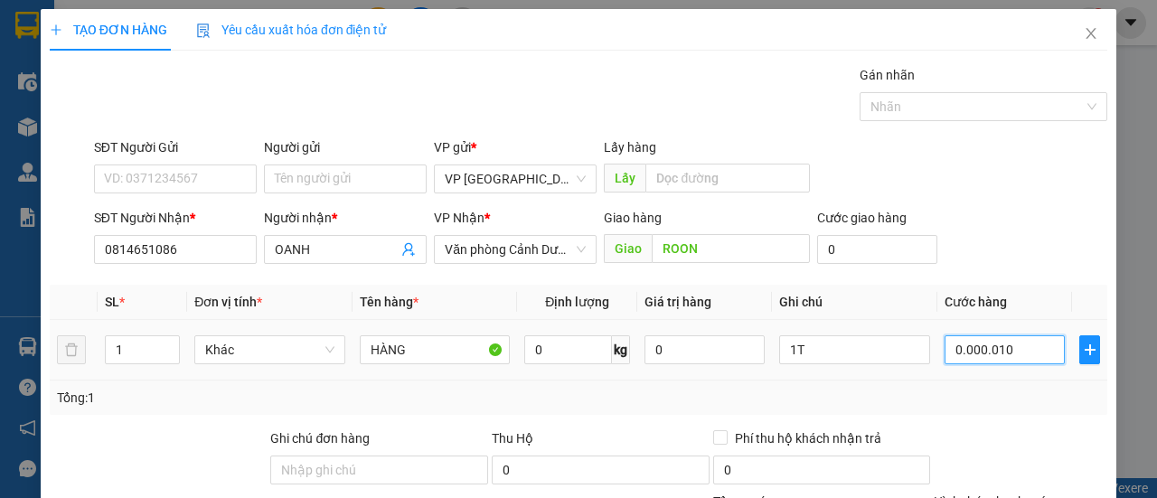
type input "10"
type input "000.000.100"
type input "100"
type input "000.000.100"
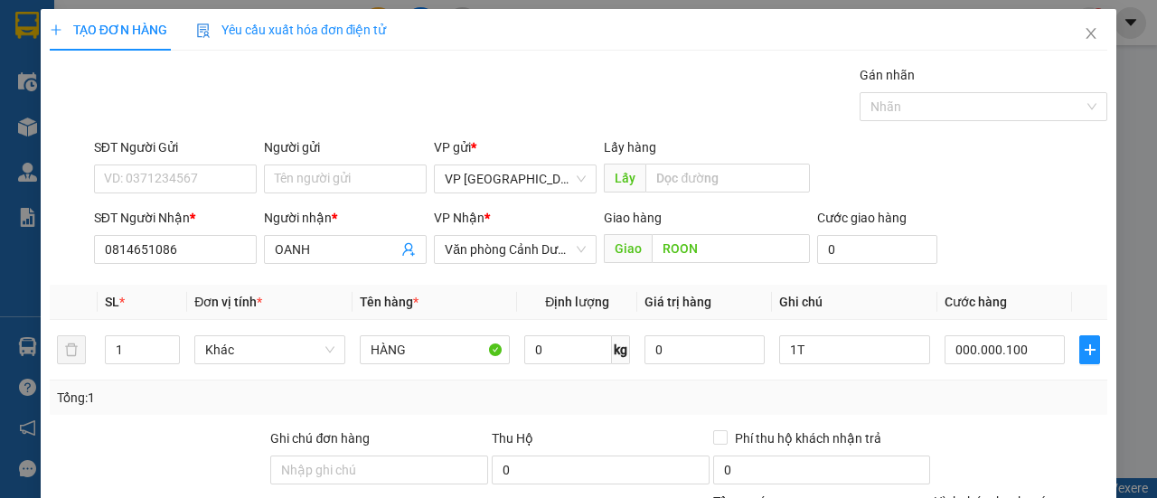
type input "100.000"
click at [1014, 396] on div "Tổng: 1" at bounding box center [578, 398] width 1043 height 20
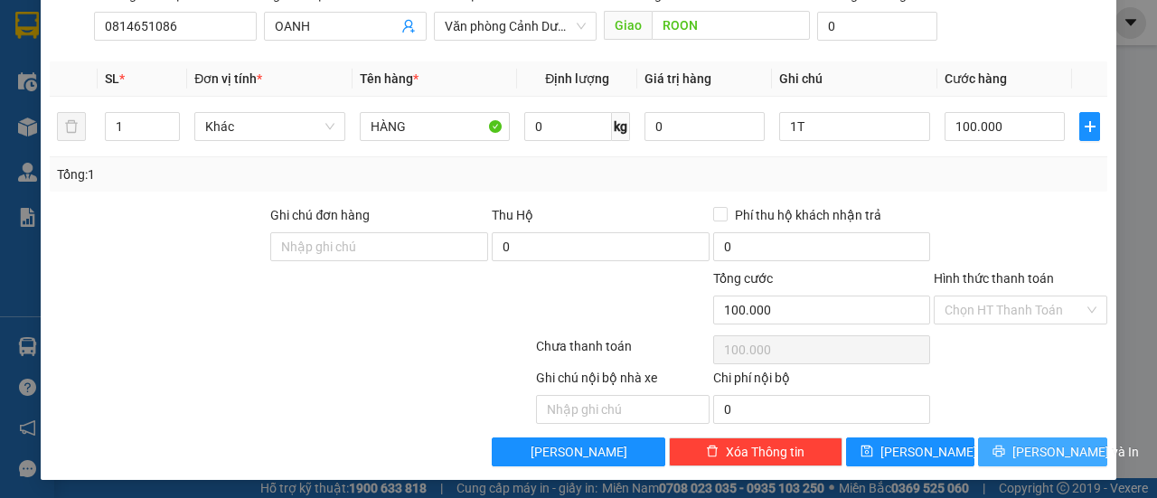
click at [1033, 448] on span "[PERSON_NAME] và In" at bounding box center [1075, 452] width 127 height 20
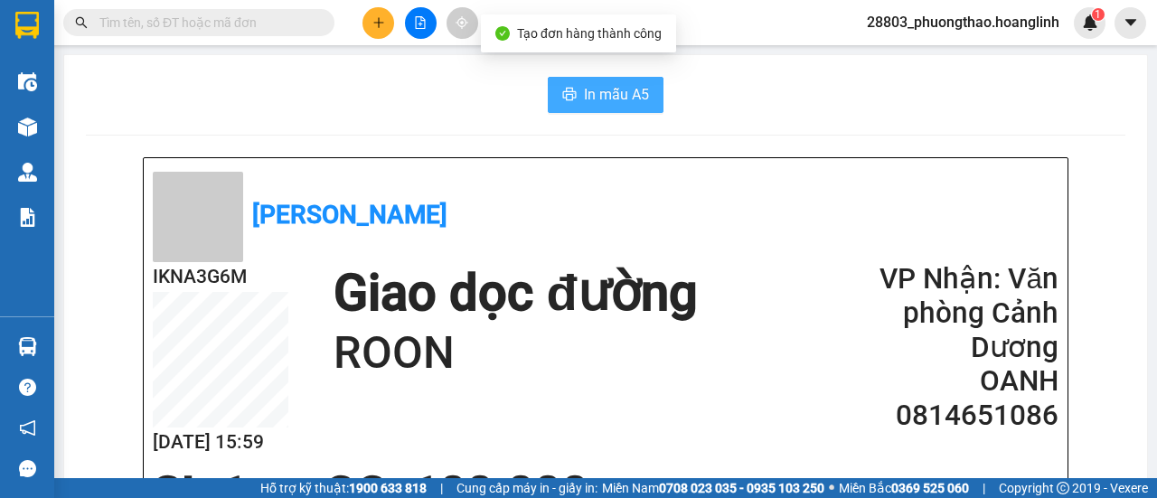
click at [627, 95] on span "In mẫu A5" at bounding box center [616, 94] width 65 height 23
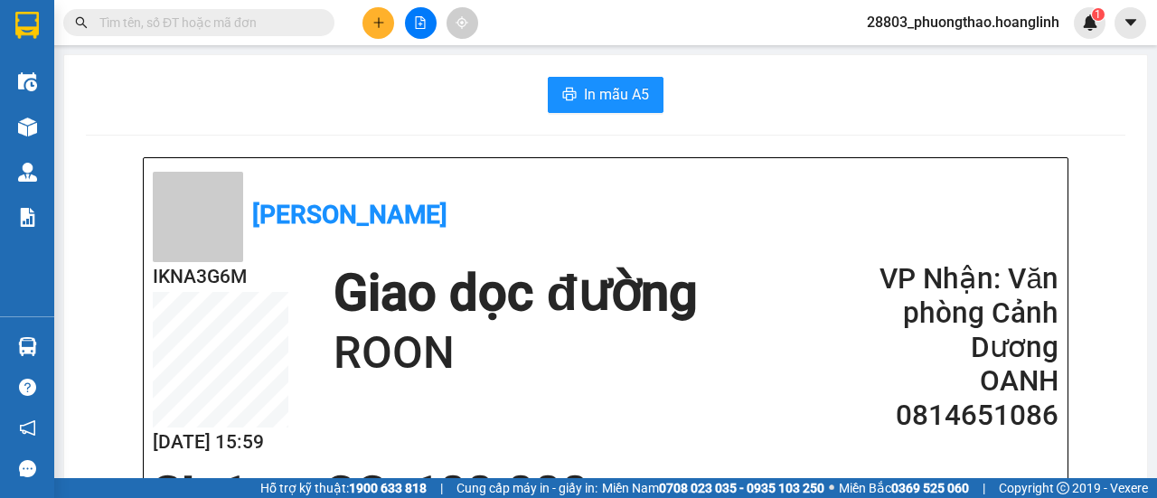
click at [378, 13] on button at bounding box center [378, 23] width 32 height 32
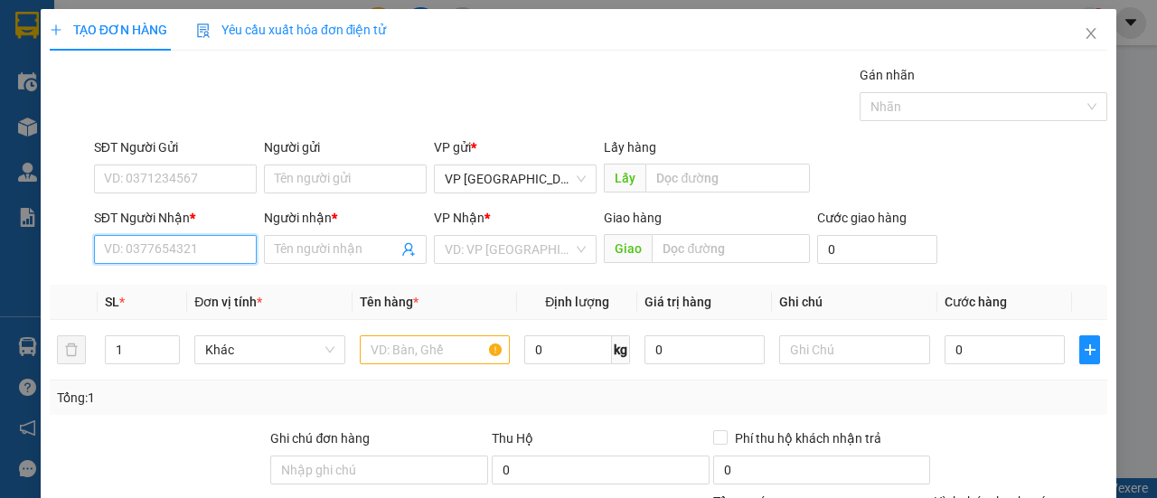
click at [196, 245] on input "SĐT Người Nhận *" at bounding box center [175, 249] width 163 height 29
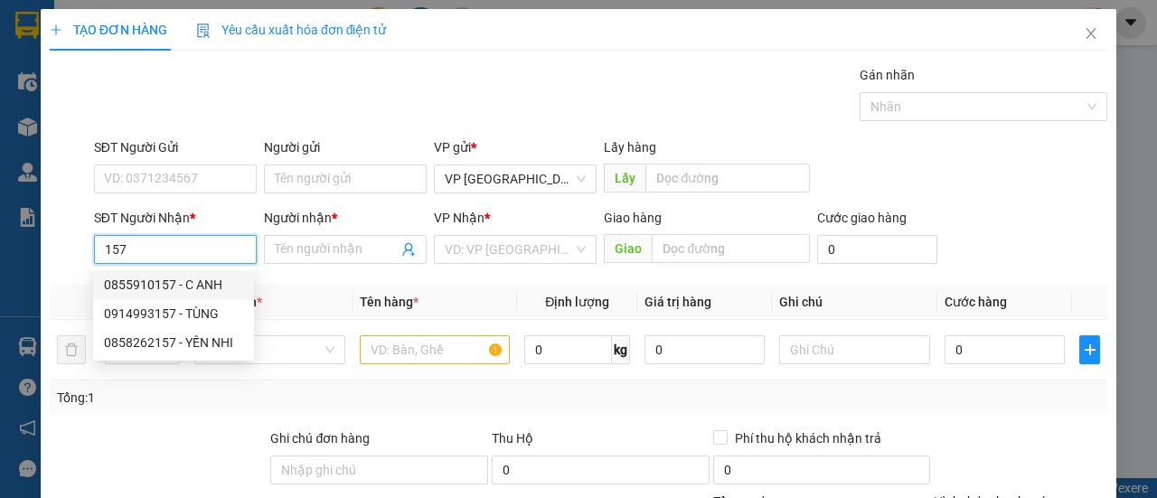
click at [200, 283] on div "0855910157 - C ANH" at bounding box center [173, 285] width 139 height 20
type input "0855910157"
type input "C ANH"
type input "KHE GÁT"
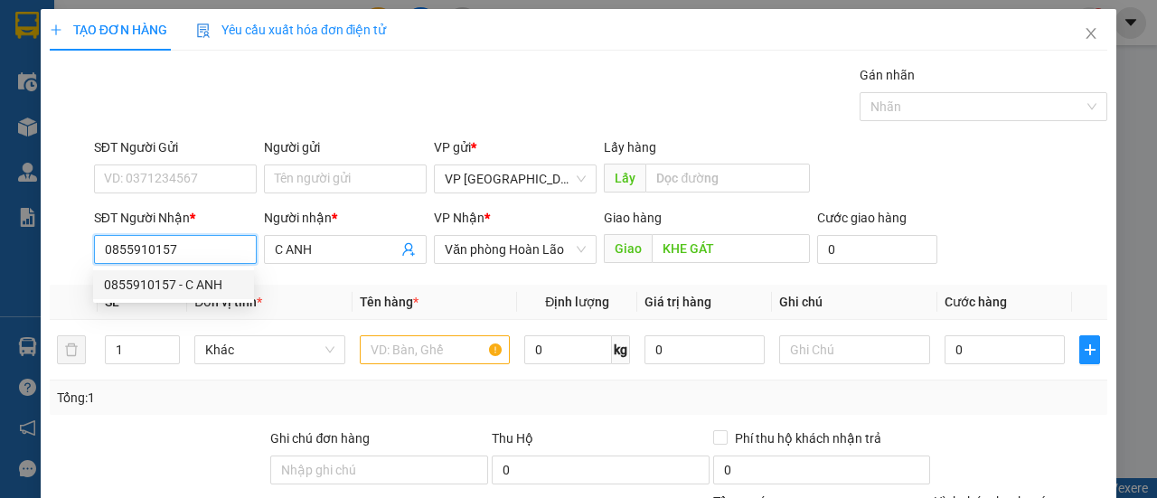
type input "80.000"
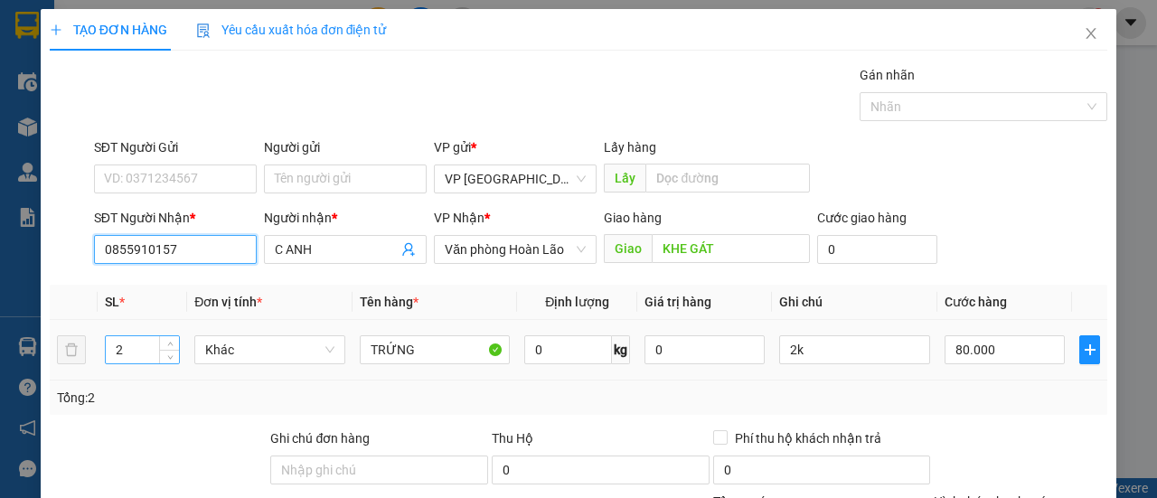
type input "0855910157"
drag, startPoint x: 128, startPoint y: 354, endPoint x: 0, endPoint y: 362, distance: 128.6
click at [0, 362] on div "TẠO ĐƠN HÀNG Yêu cầu xuất hóa đơn điện tử Transit Pickup Surcharge Ids Transit …" at bounding box center [578, 249] width 1157 height 498
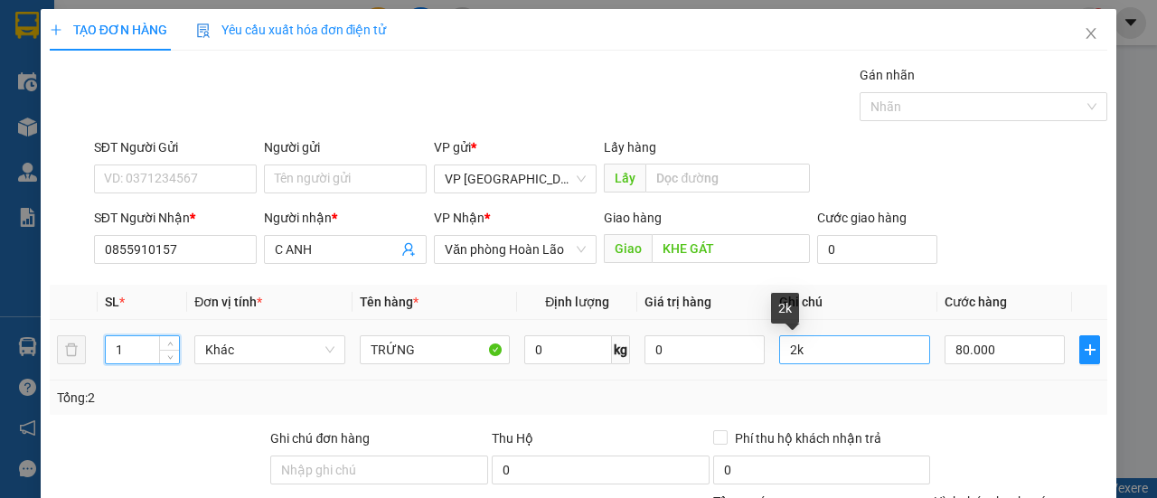
type input "1"
drag, startPoint x: 786, startPoint y: 349, endPoint x: 761, endPoint y: 357, distance: 26.6
click at [779, 357] on input "2k" at bounding box center [854, 349] width 151 height 29
type input "1k"
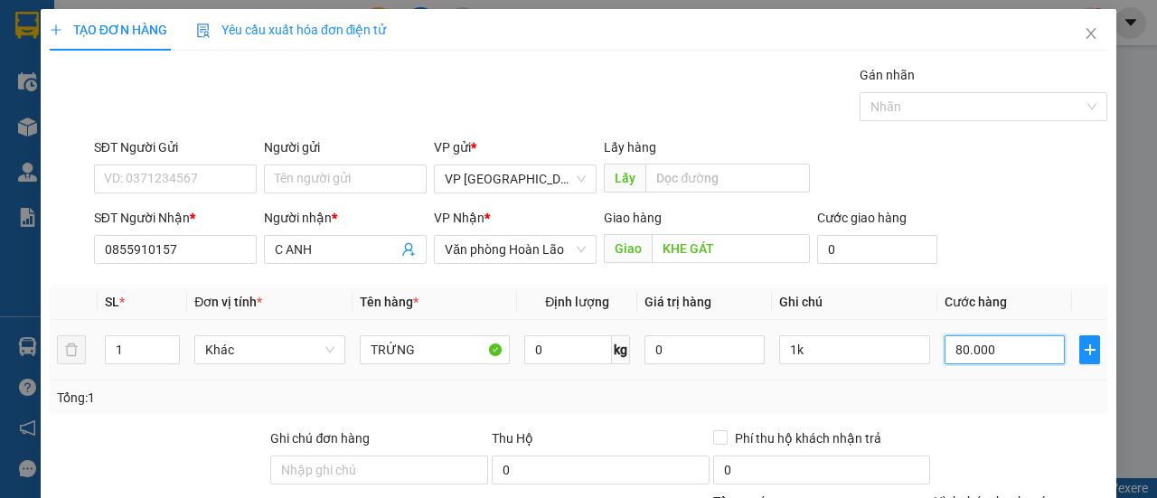
click at [1012, 341] on input "80.000" at bounding box center [1005, 349] width 120 height 29
type input "5"
type input "0.000.050"
type input "50"
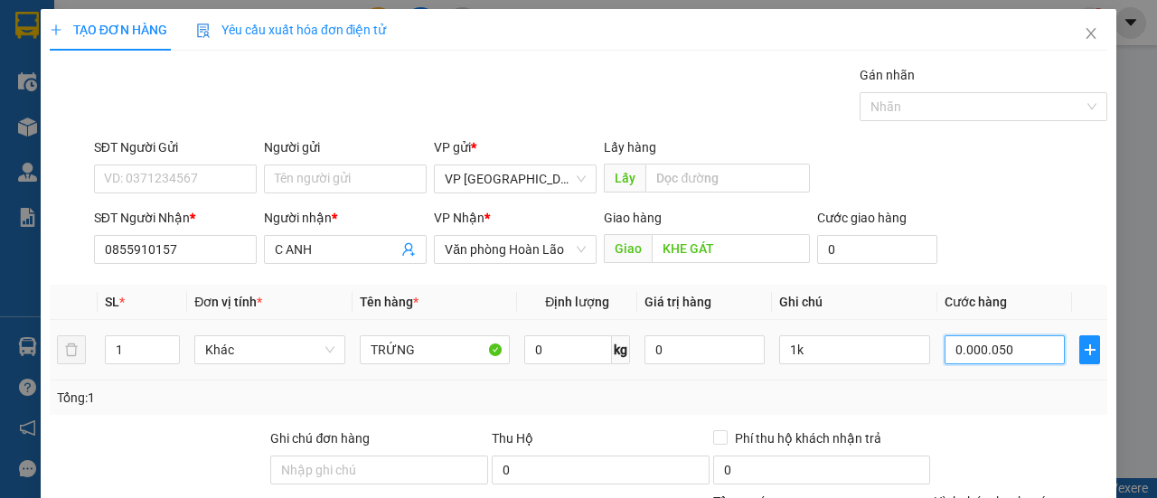
type input "50"
type input "0.000.050"
type input "50.000"
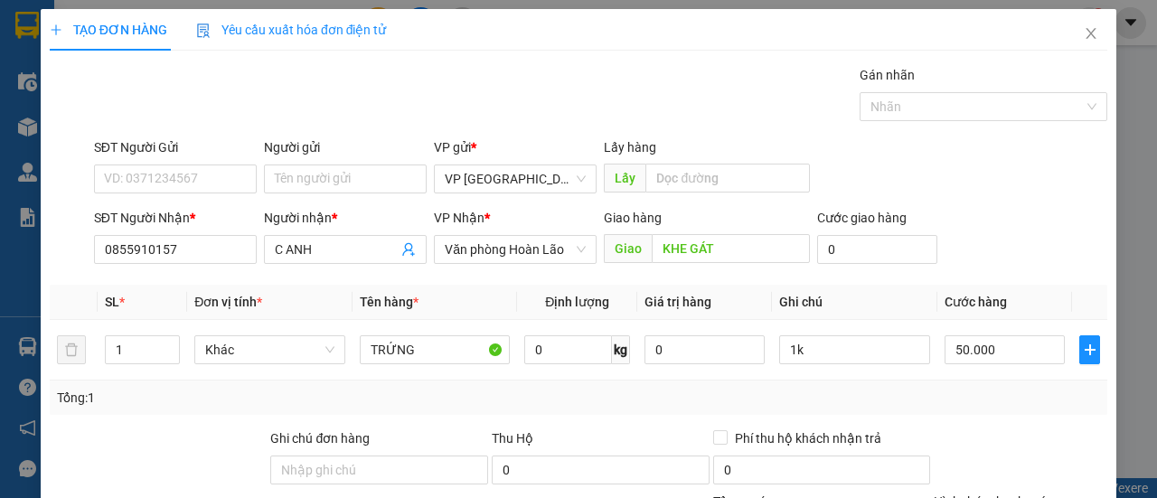
click at [960, 395] on div "Tổng: 1" at bounding box center [578, 398] width 1043 height 20
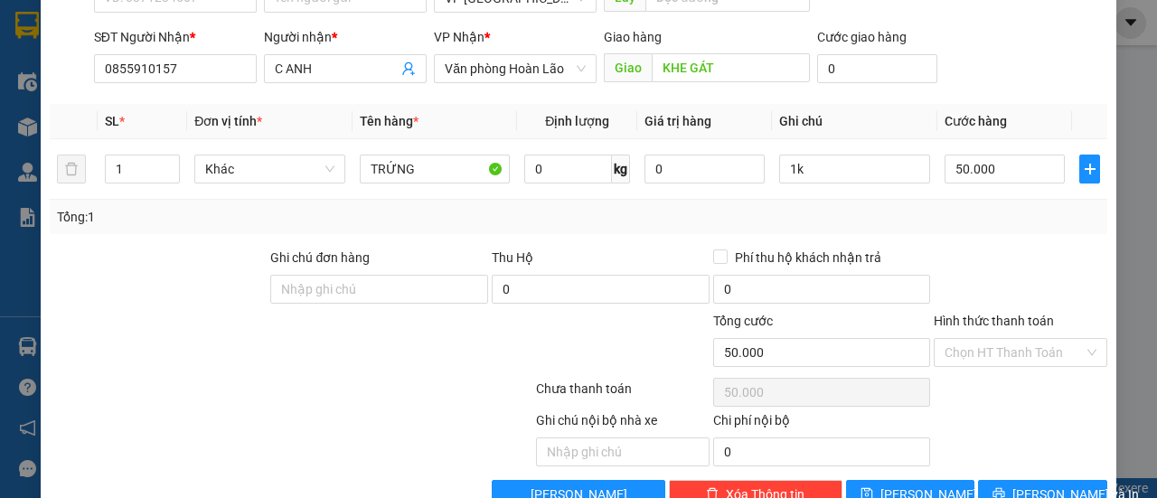
scroll to position [223, 0]
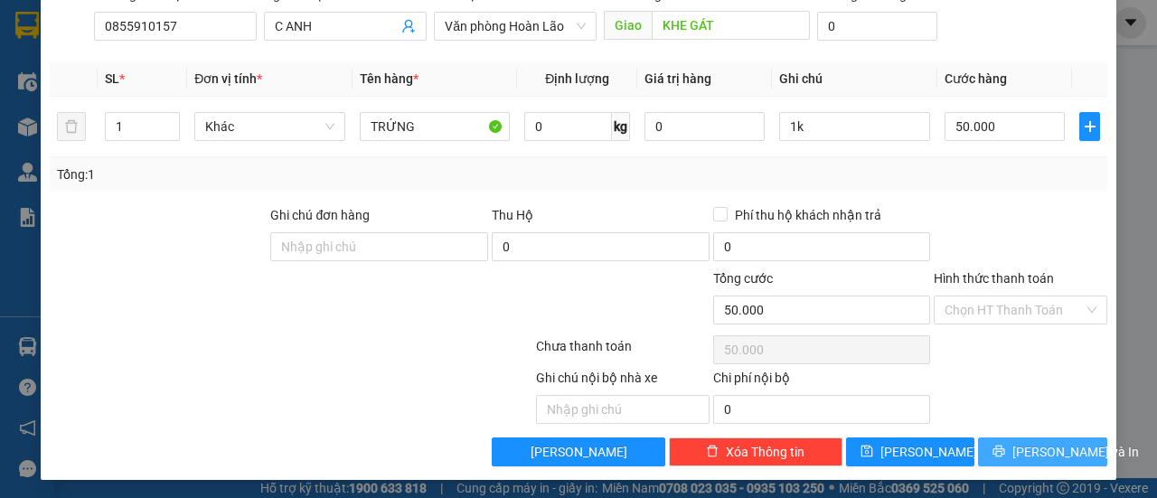
click at [1040, 442] on span "[PERSON_NAME] và In" at bounding box center [1075, 452] width 127 height 20
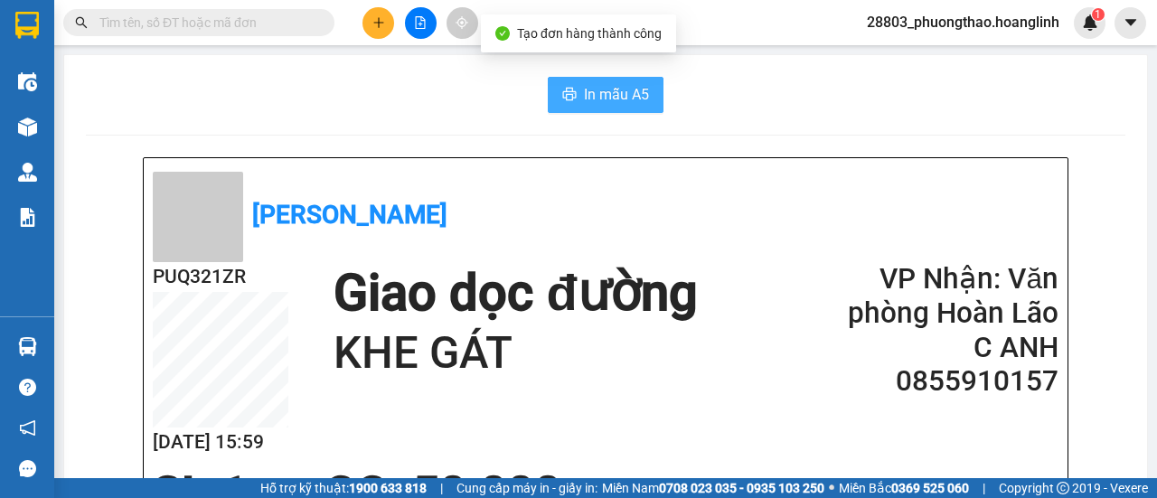
click at [600, 95] on span "In mẫu A5" at bounding box center [616, 94] width 65 height 23
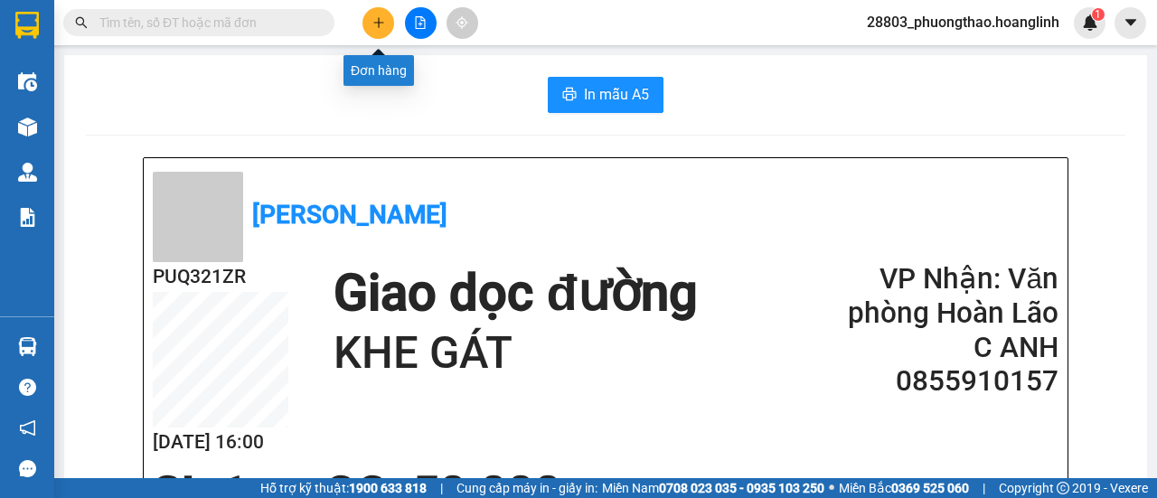
click at [375, 23] on icon "plus" at bounding box center [378, 22] width 13 height 13
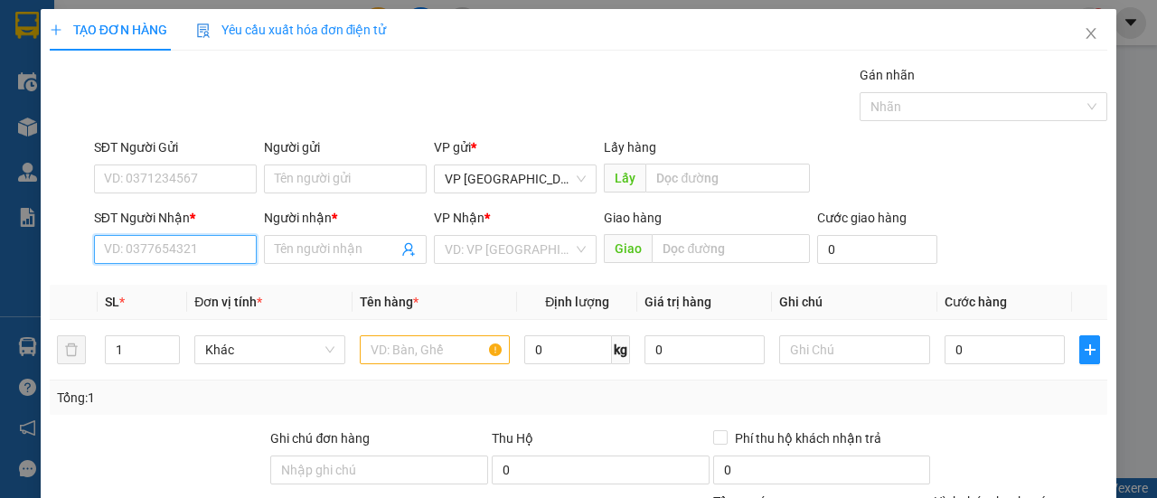
click at [151, 240] on input "SĐT Người Nhận *" at bounding box center [175, 249] width 163 height 29
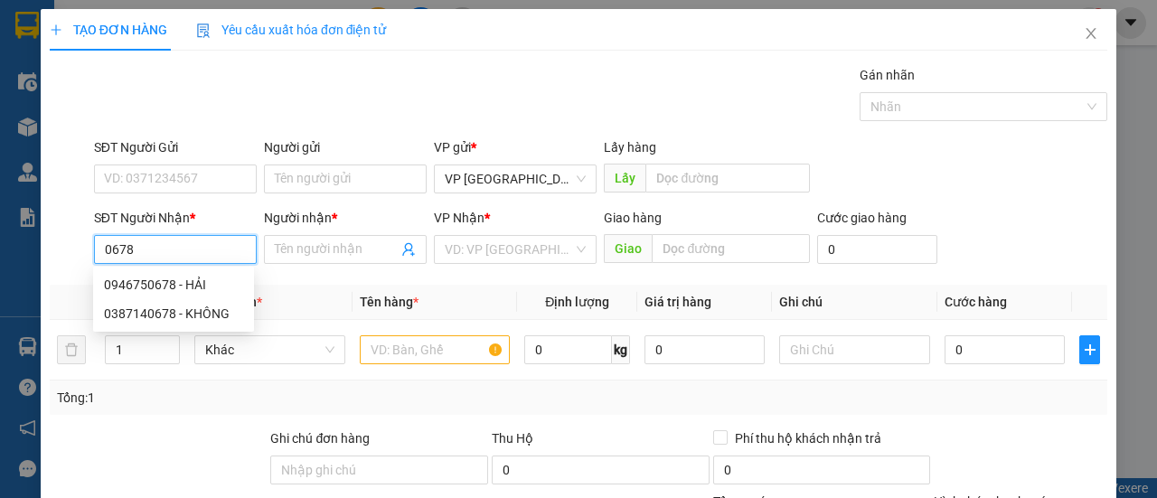
click at [188, 288] on div "0946750678 - HẢI" at bounding box center [173, 285] width 139 height 20
type input "0946750678"
type input "HẢI"
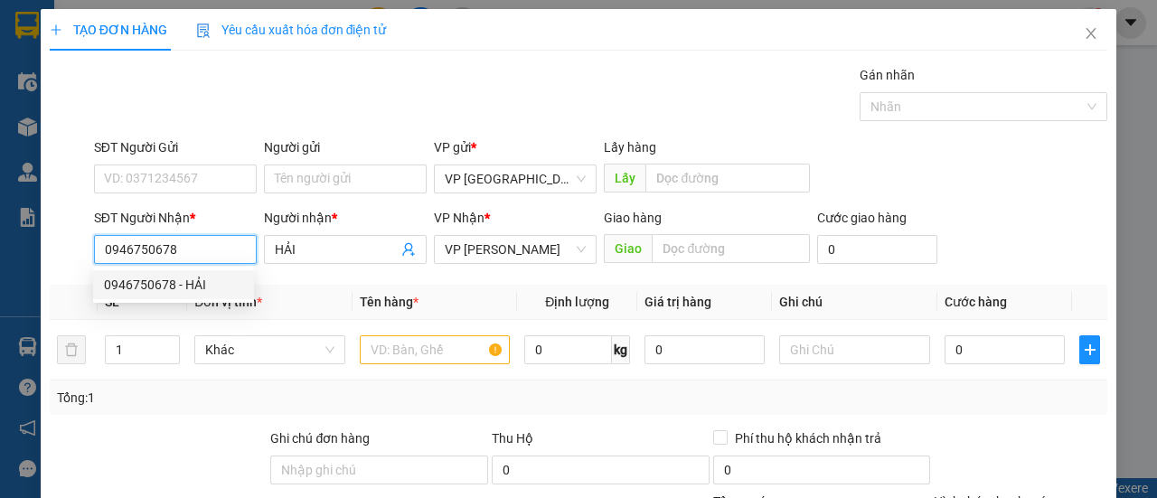
type input "30.000"
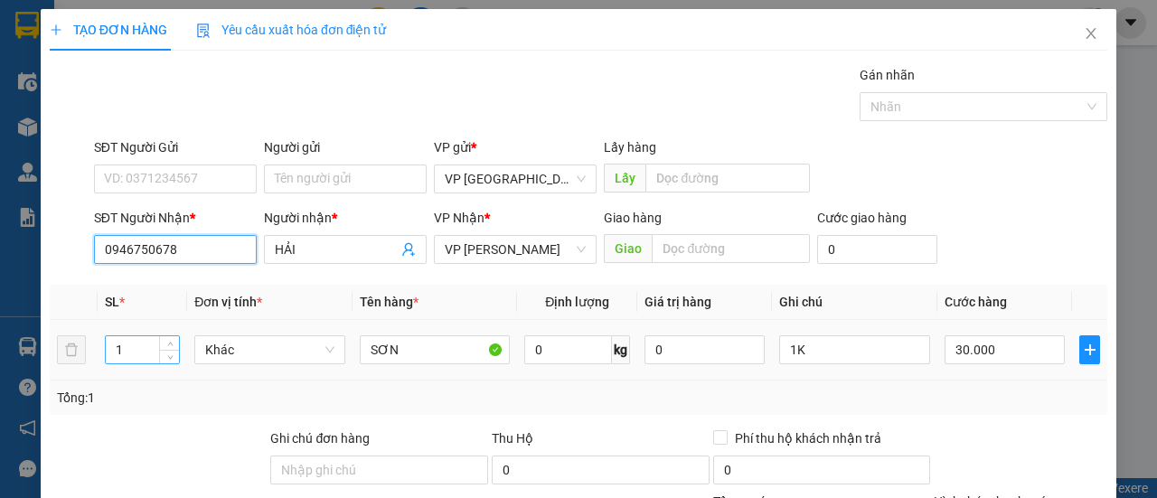
type input "0946750678"
drag, startPoint x: 133, startPoint y: 353, endPoint x: 91, endPoint y: 360, distance: 42.2
click at [91, 360] on tr "1 Khác SƠN 0 kg 0 1K 30.000" at bounding box center [579, 350] width 1058 height 61
type input "6"
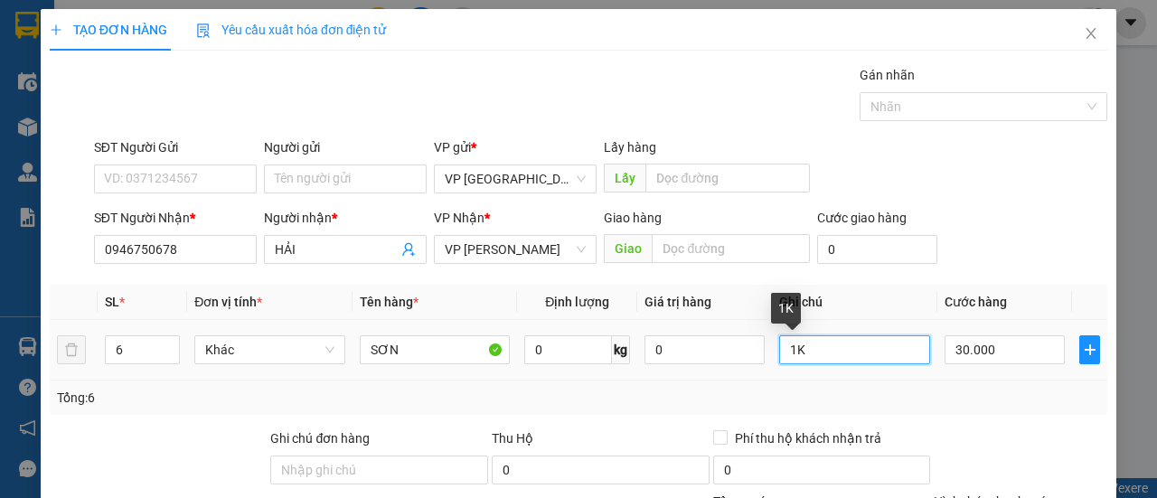
drag, startPoint x: 785, startPoint y: 358, endPoint x: 729, endPoint y: 367, distance: 55.9
click at [729, 367] on tr "6 Khác SƠN 0 kg 0 1K 30.000" at bounding box center [579, 350] width 1058 height 61
type input "5BAO+1LON"
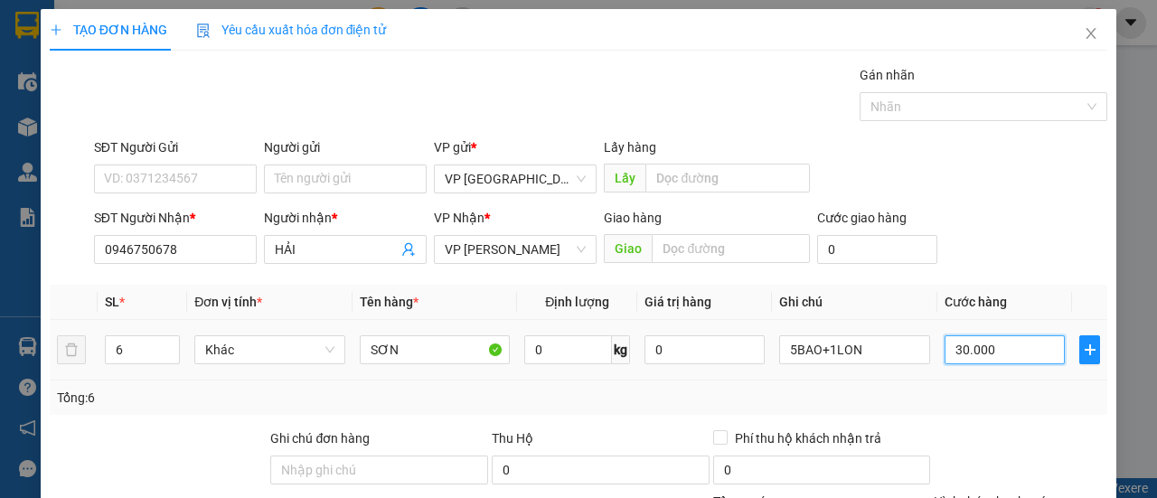
click at [990, 353] on input "30.000" at bounding box center [1005, 349] width 120 height 29
type input "00.002"
type input "2"
type input "22"
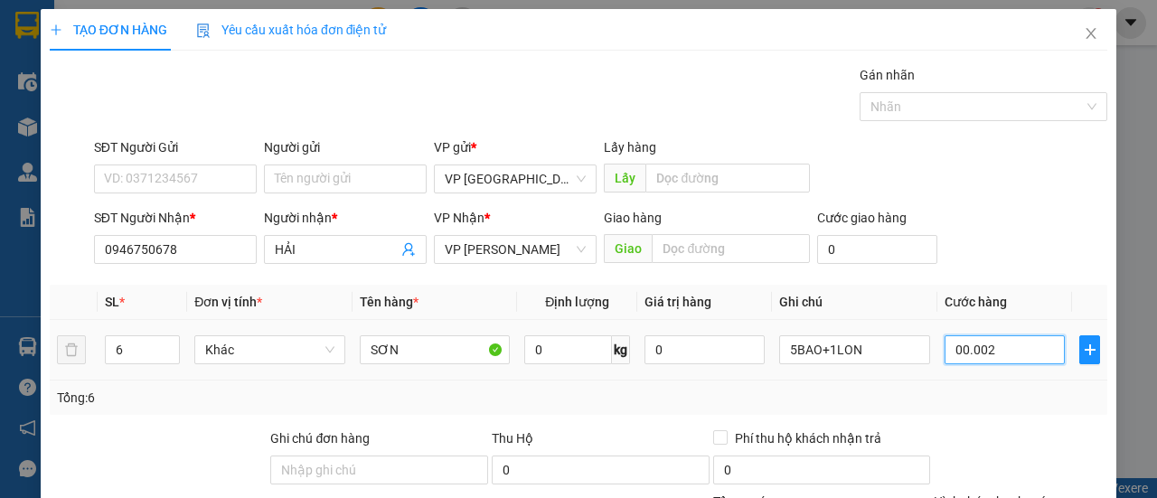
type input "22"
type input "0.000.022"
type input "220"
type input "000.000.220"
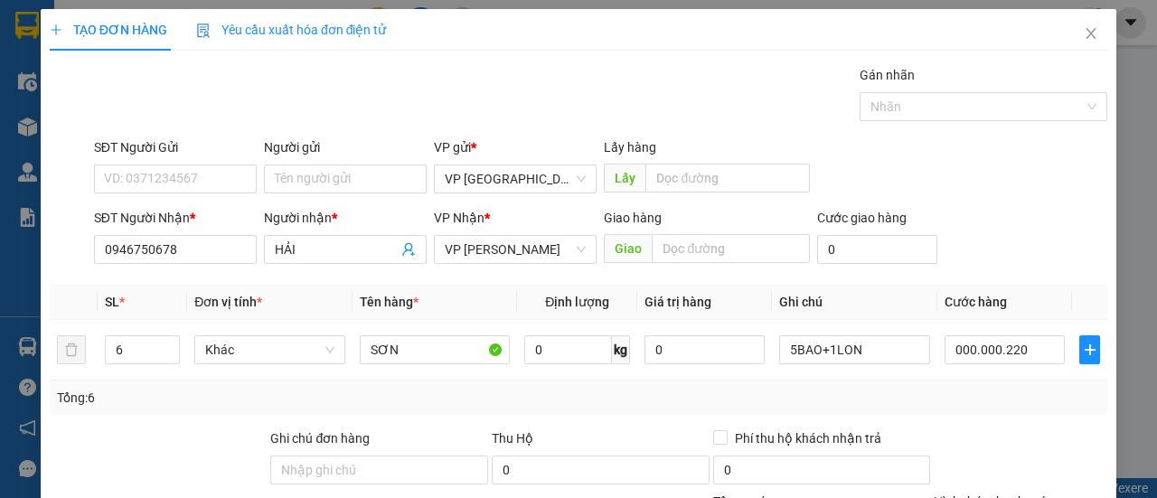
type input "220.000"
click at [1059, 383] on div "Tổng: 6" at bounding box center [579, 398] width 1058 height 34
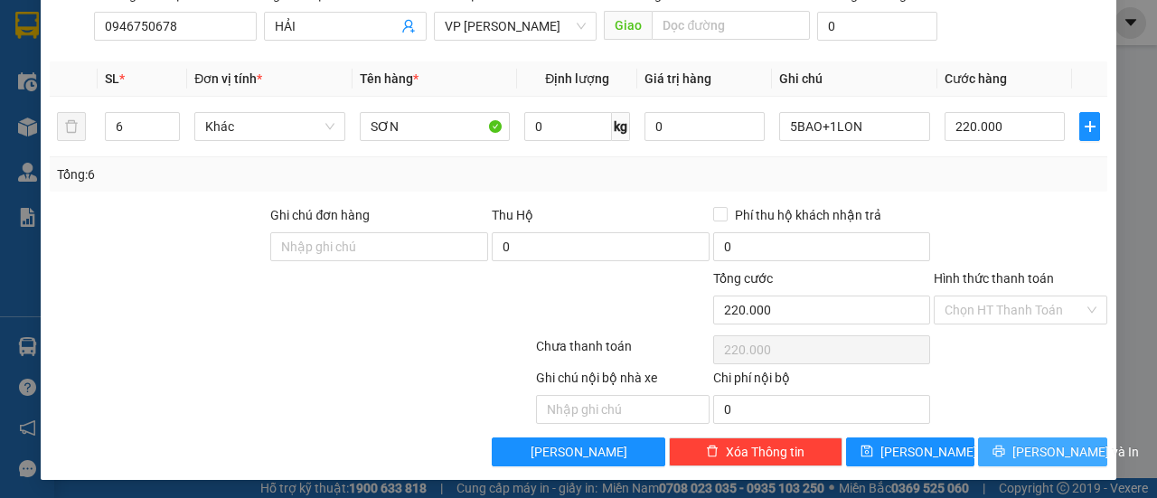
click at [1064, 447] on span "[PERSON_NAME] và In" at bounding box center [1075, 452] width 127 height 20
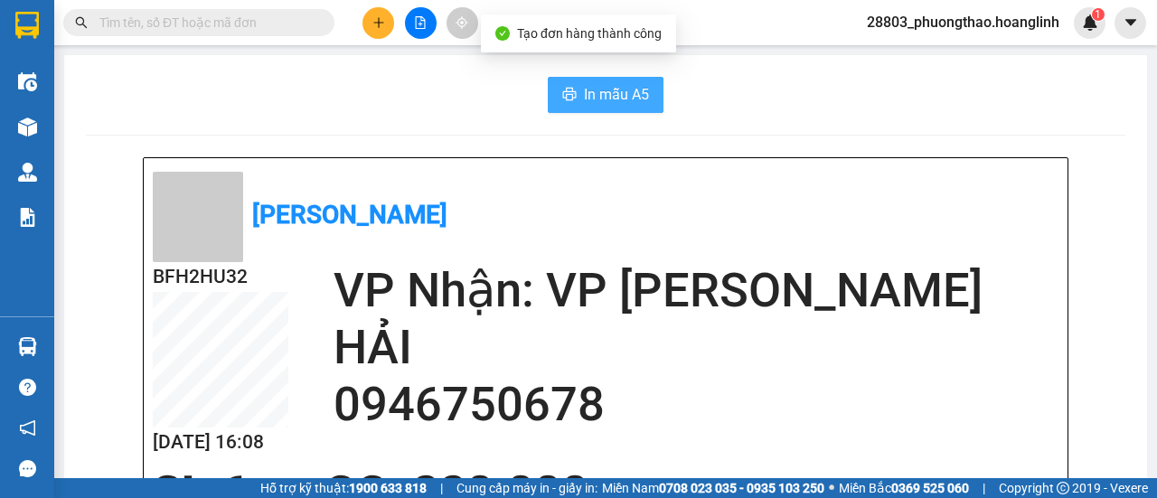
click at [575, 86] on button "In mẫu A5" at bounding box center [606, 95] width 116 height 36
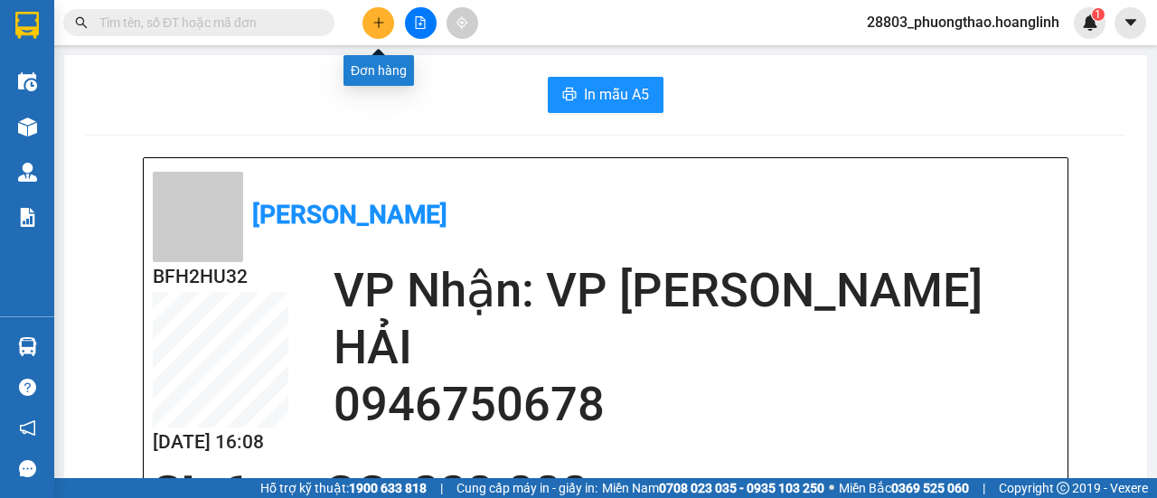
click at [371, 17] on button at bounding box center [378, 23] width 32 height 32
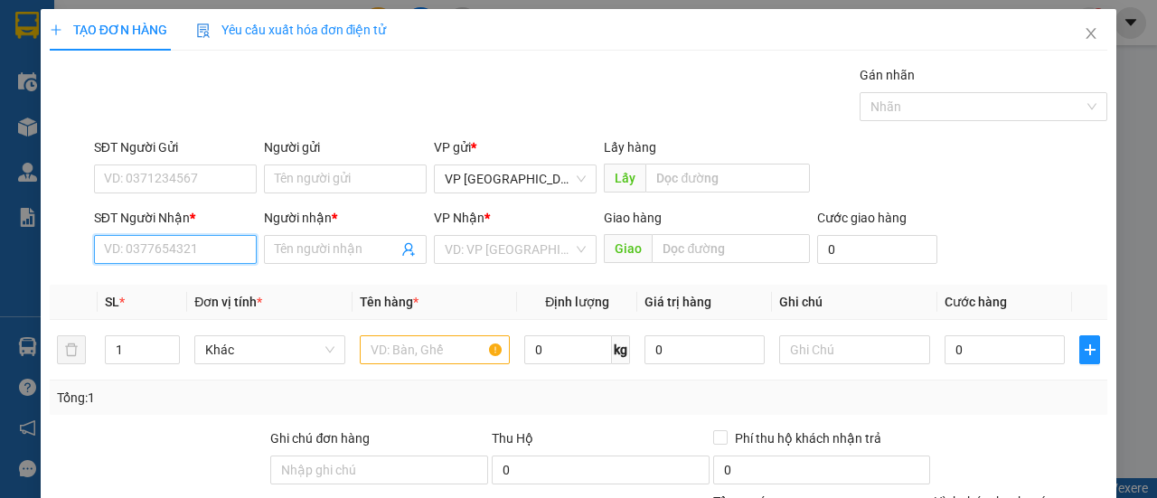
click at [184, 254] on input "SĐT Người Nhận *" at bounding box center [175, 249] width 163 height 29
click at [170, 290] on div "0917679315 - A TÂM" at bounding box center [173, 285] width 139 height 20
type input "0917679315"
type input "A TÂM"
type input "MAI HOÁ"
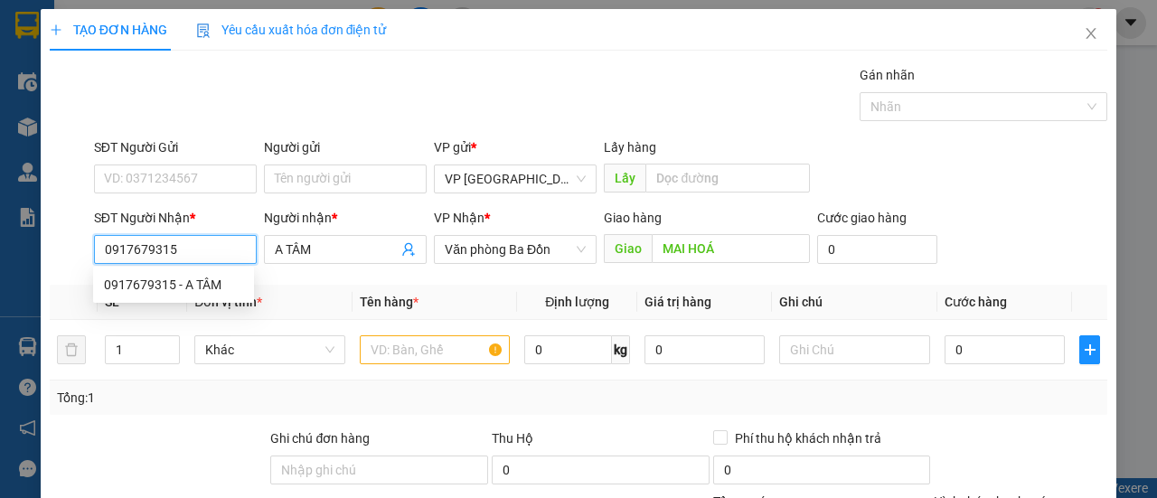
type input "240.000"
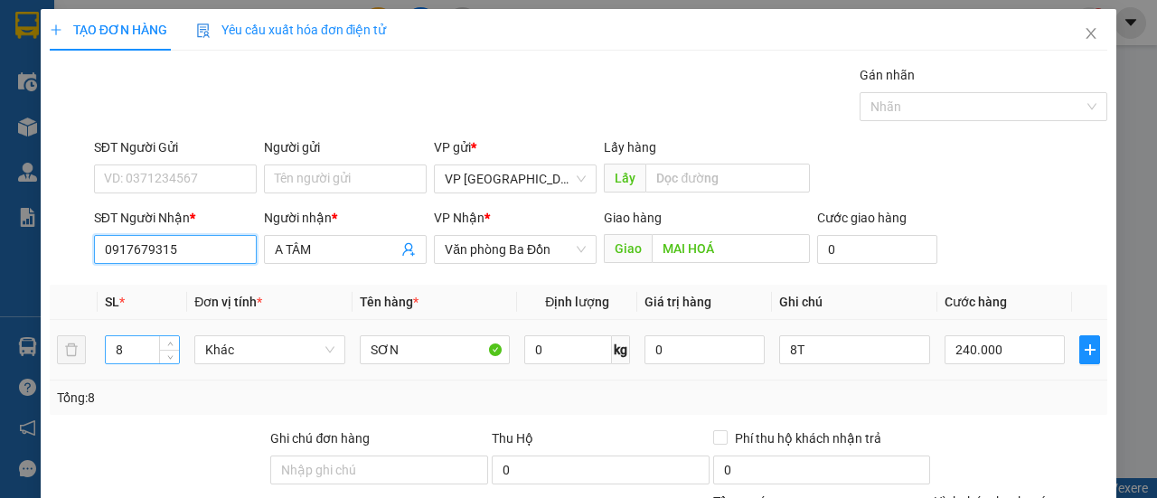
type input "0917679315"
drag, startPoint x: 126, startPoint y: 343, endPoint x: 0, endPoint y: 369, distance: 128.4
click at [43, 373] on div "TẠO ĐƠN HÀNG Yêu cầu xuất hóa đơn điện tử Transit Pickup Surcharge Ids Transit …" at bounding box center [579, 356] width 1076 height 694
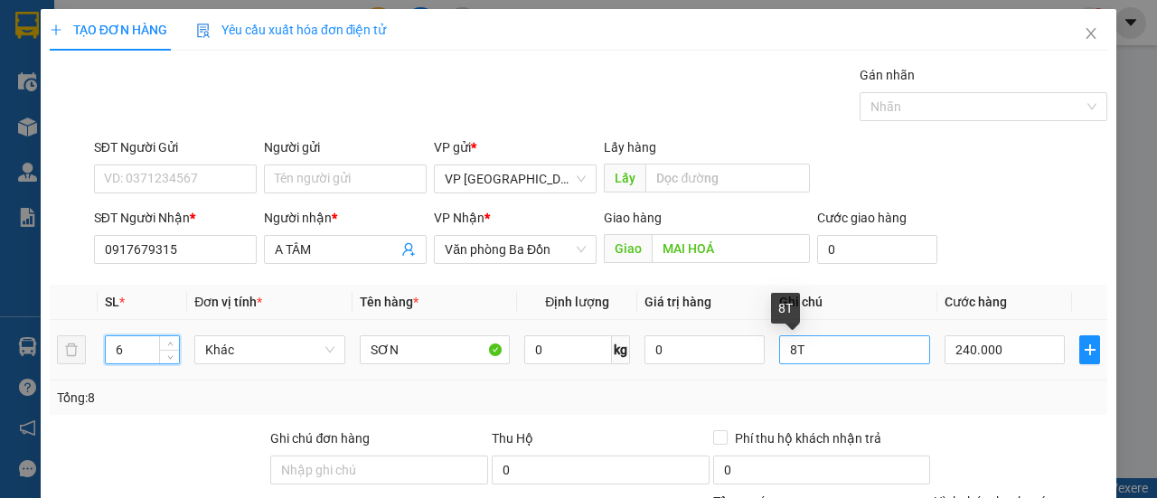
type input "6"
drag, startPoint x: 786, startPoint y: 346, endPoint x: 751, endPoint y: 356, distance: 36.6
click at [762, 356] on tr "6 Khác SƠN 0 kg 0 8T 240.000" at bounding box center [579, 350] width 1058 height 61
click at [801, 355] on input "6T" at bounding box center [854, 349] width 151 height 29
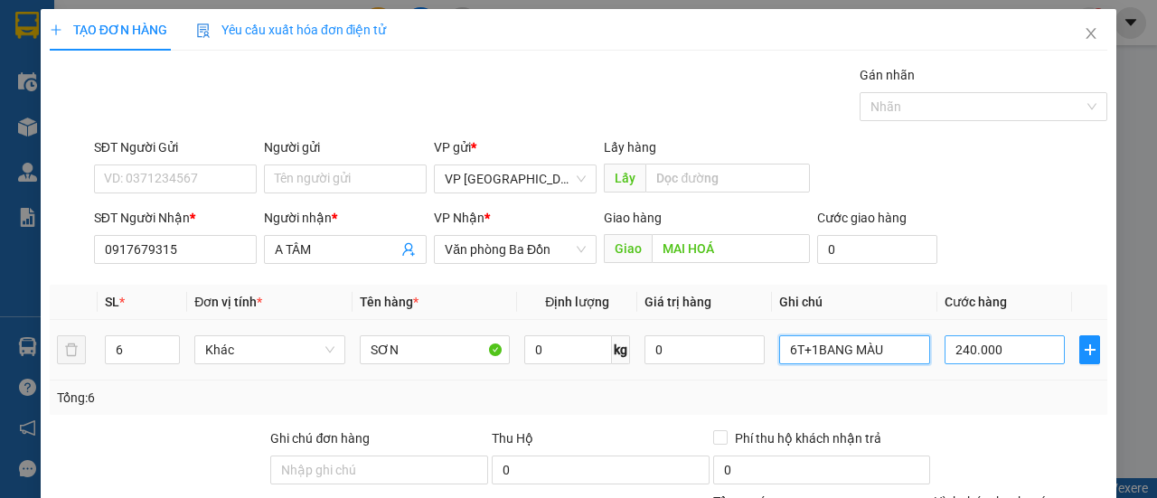
type input "6T+1BANG MÀU"
click at [1012, 349] on input "240.000" at bounding box center [1005, 349] width 120 height 29
type input "00.001"
type input "1"
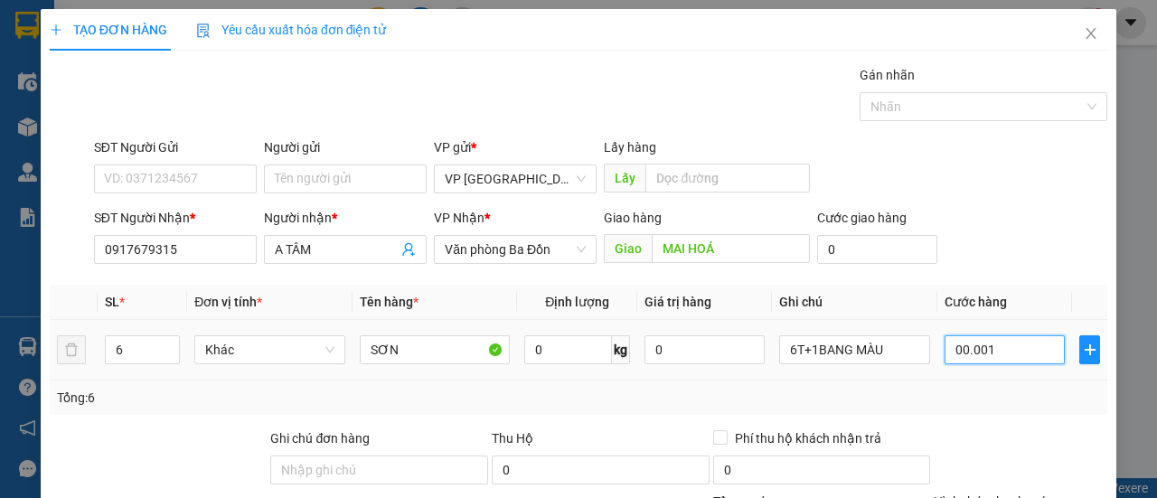
type input "0.000.018"
type input "18"
type input "000.000.180"
type input "180"
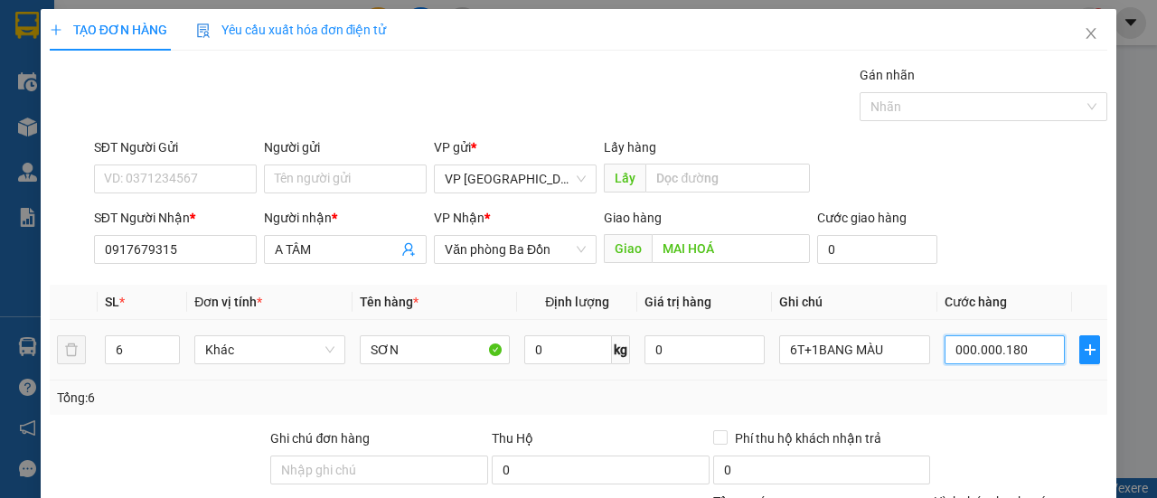
type input "180"
type input "000.000.180"
type input "180.000"
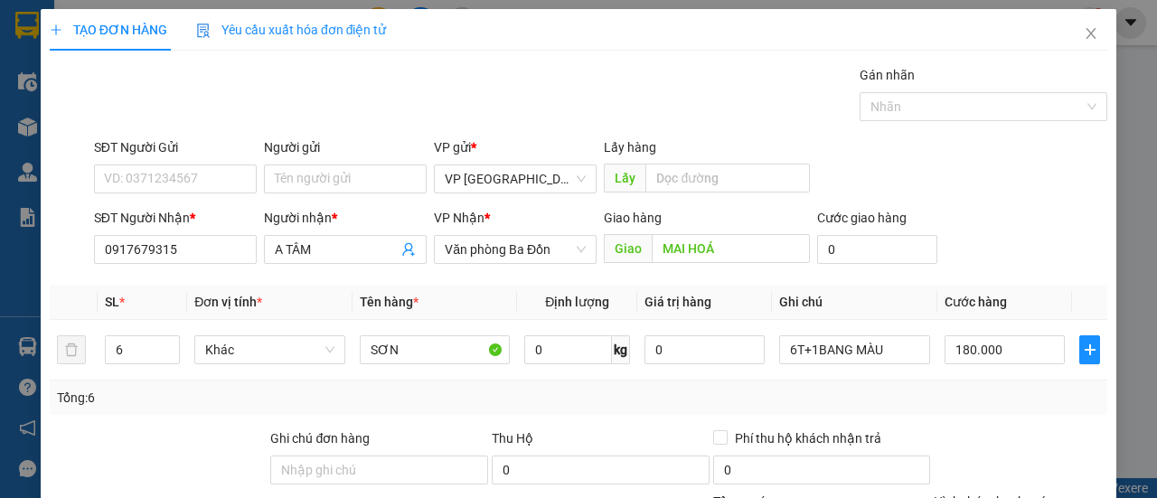
click at [1004, 388] on div "Tổng: 6" at bounding box center [578, 398] width 1043 height 20
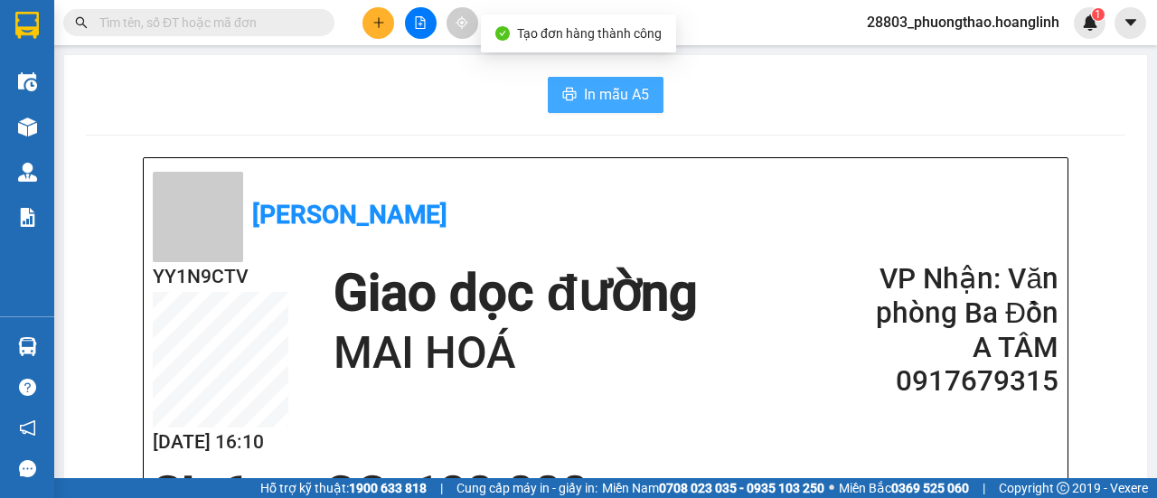
click at [615, 105] on span "In mẫu A5" at bounding box center [616, 94] width 65 height 23
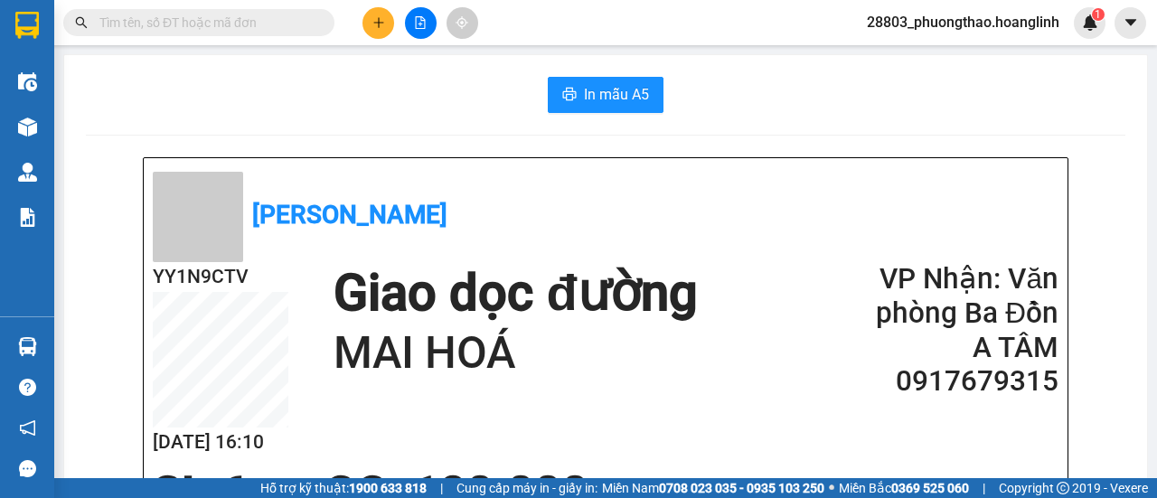
click at [367, 21] on button at bounding box center [378, 23] width 32 height 32
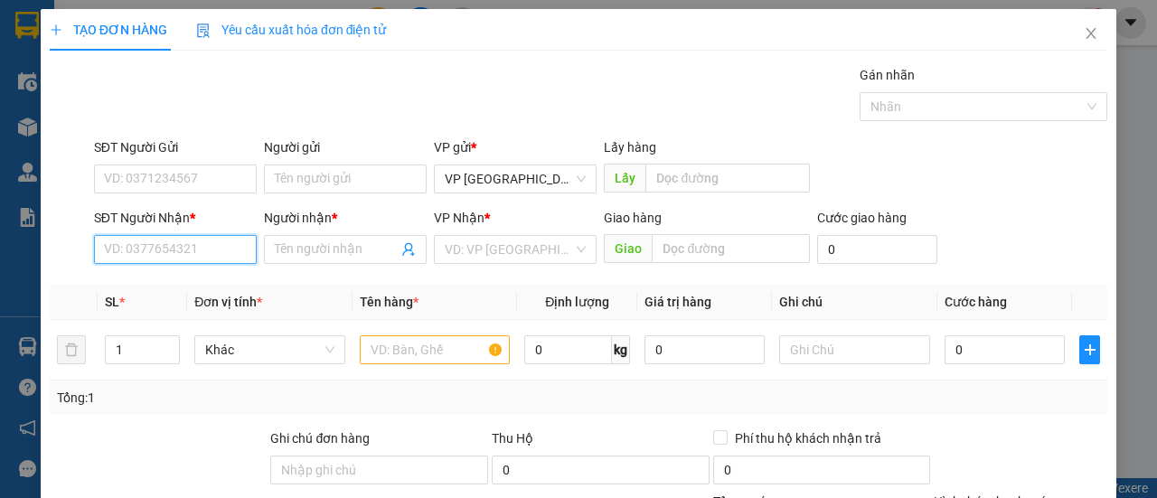
click at [145, 252] on input "SĐT Người Nhận *" at bounding box center [175, 249] width 163 height 29
click at [163, 282] on div "0913326099 - A PHÁP" at bounding box center [173, 285] width 139 height 20
type input "0913326099"
type input "A PHÁP"
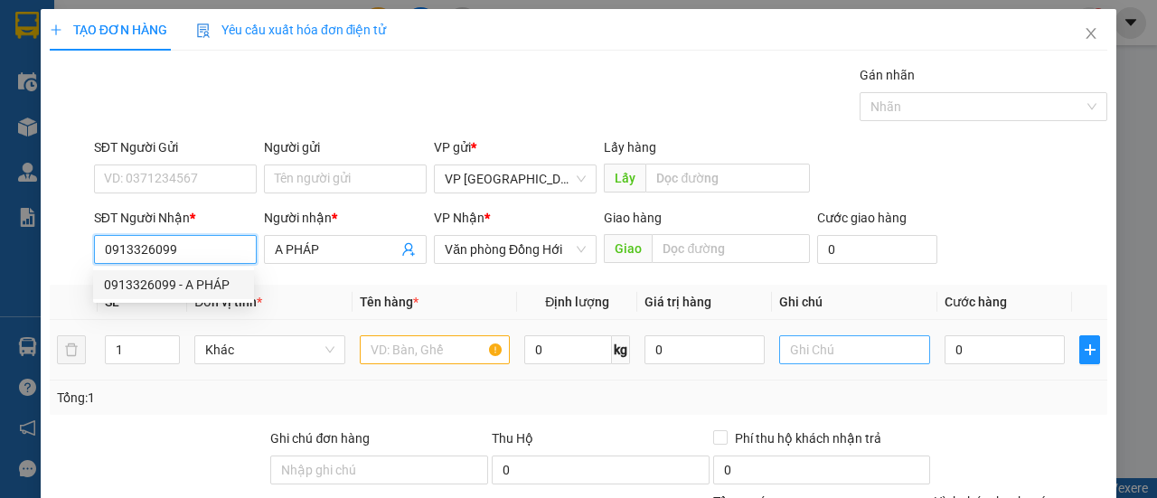
type input "50.000"
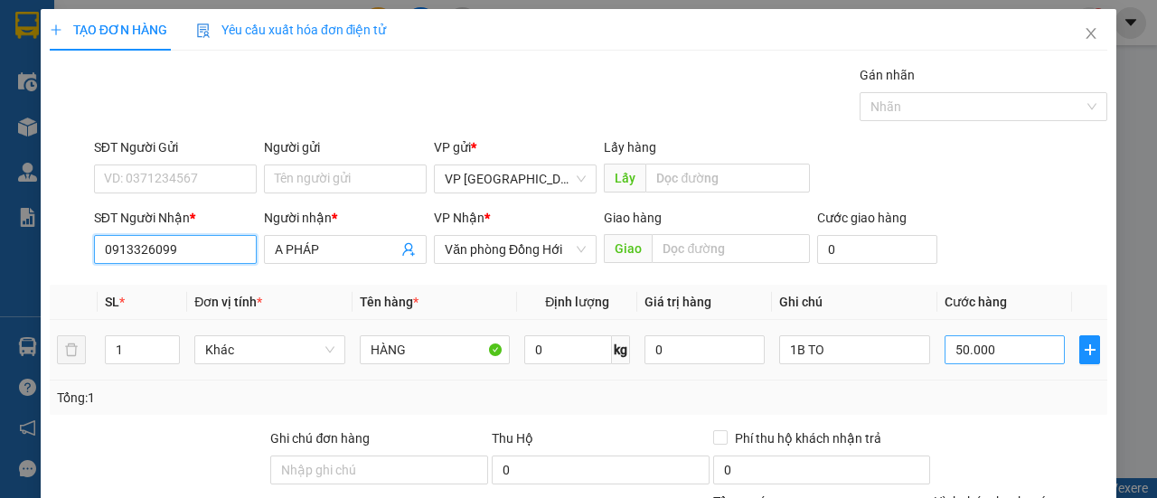
type input "0913326099"
type input "7"
type input "00.007"
type input "70"
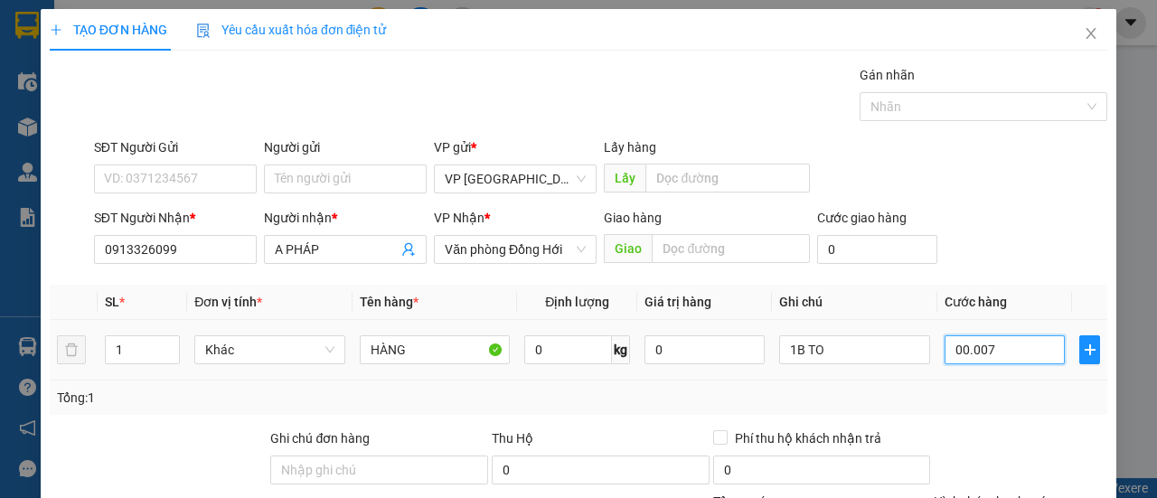
type input "70"
type input "0.000.070"
type input "70.000"
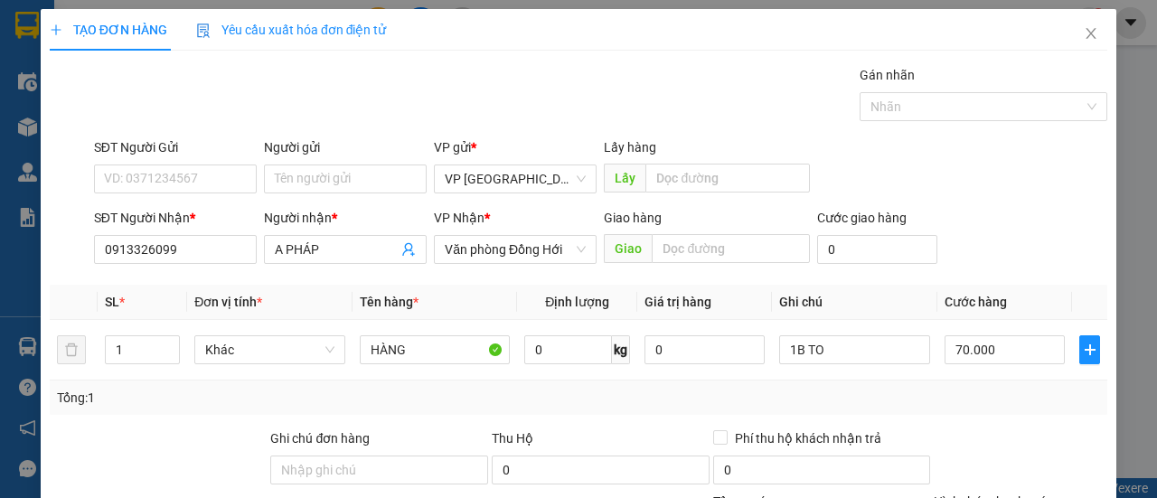
click at [1028, 248] on div "SĐT Người Nhận * 0913326099 Người nhận * A PHÁP VP Nhận * Văn phòng Đồng Hới Gi…" at bounding box center [600, 239] width 1021 height 63
click at [852, 335] on input "1B TO" at bounding box center [854, 349] width 151 height 29
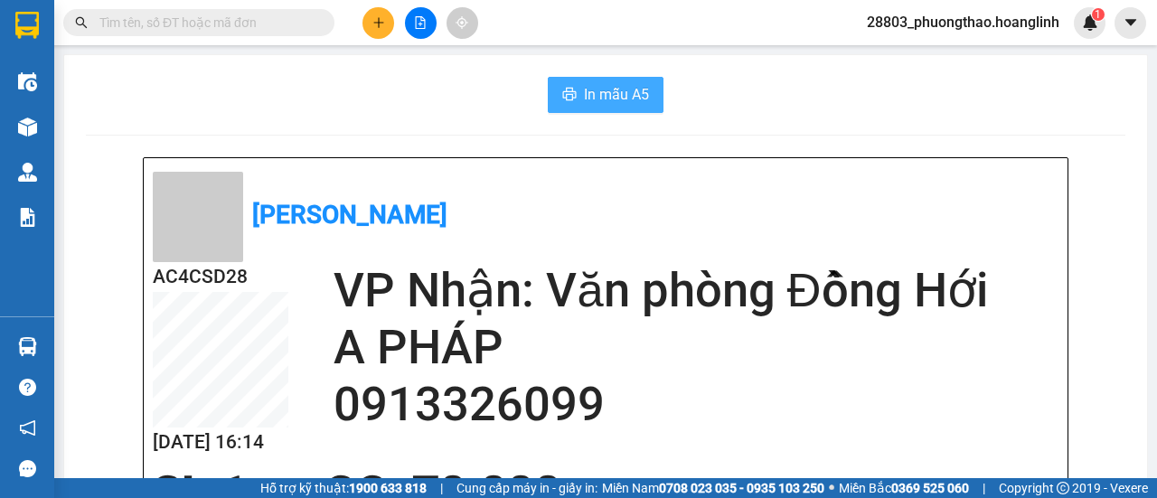
click at [615, 84] on span "In mẫu A5" at bounding box center [616, 94] width 65 height 23
click at [380, 38] on button at bounding box center [378, 23] width 32 height 32
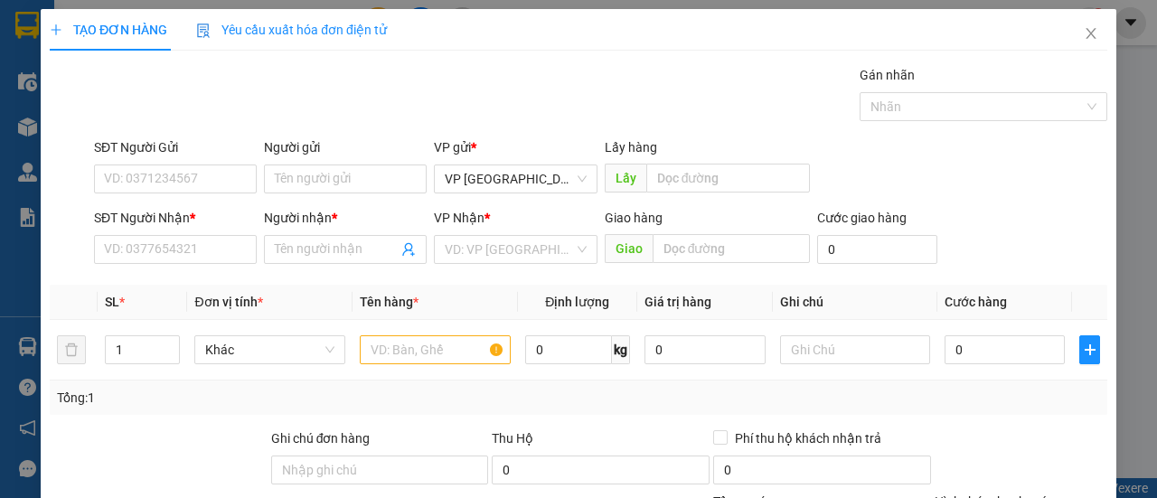
click at [380, 30] on span "Yêu cầu xuất hóa đơn điện tử" at bounding box center [291, 30] width 191 height 14
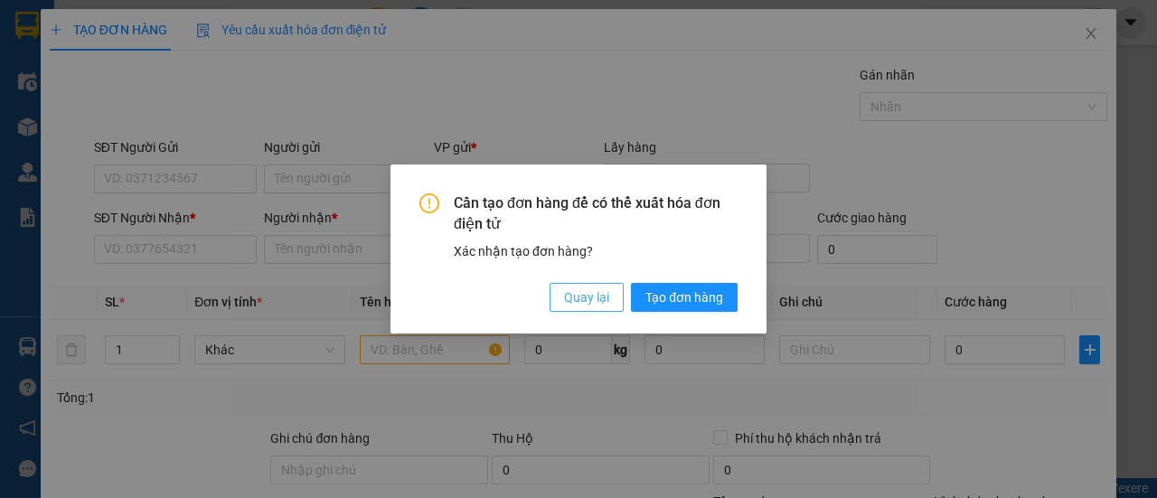
click at [594, 300] on span "Quay lại" at bounding box center [586, 297] width 45 height 20
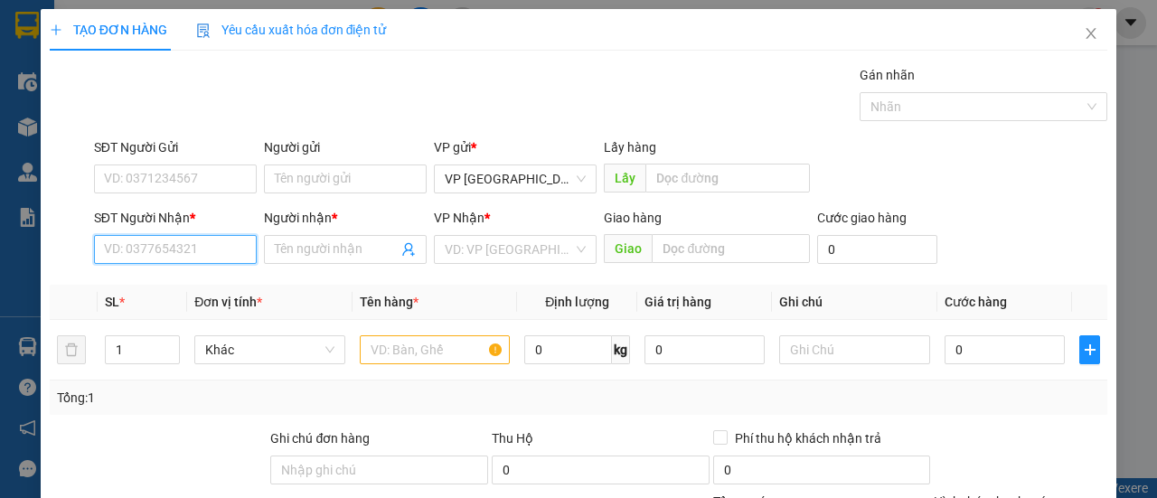
click at [162, 248] on input "SĐT Người Nhận *" at bounding box center [175, 249] width 163 height 29
type input "0190"
click at [218, 287] on div "0398920190 - LAKEM" at bounding box center [173, 285] width 139 height 20
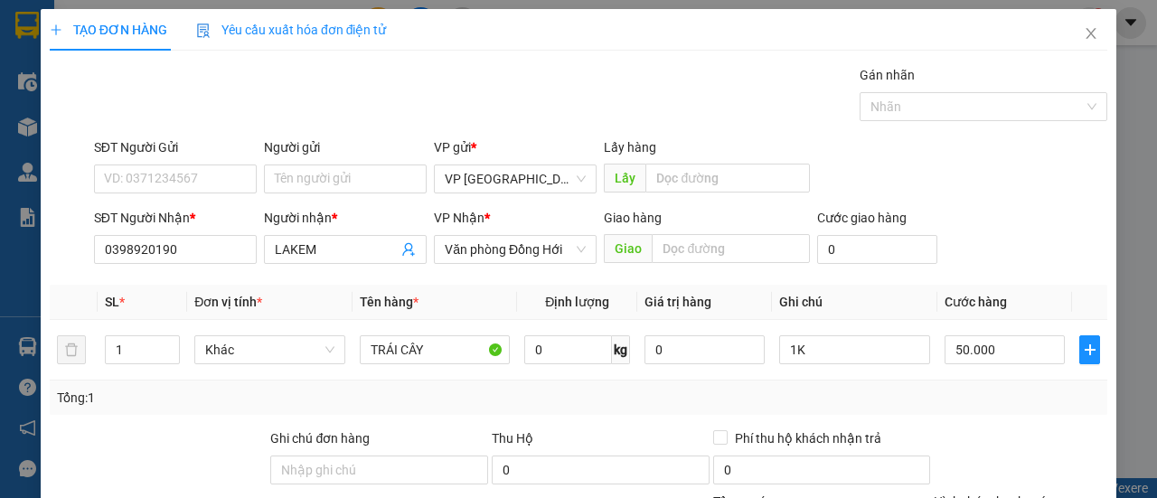
drag, startPoint x: 1036, startPoint y: 440, endPoint x: 1011, endPoint y: 438, distance: 25.5
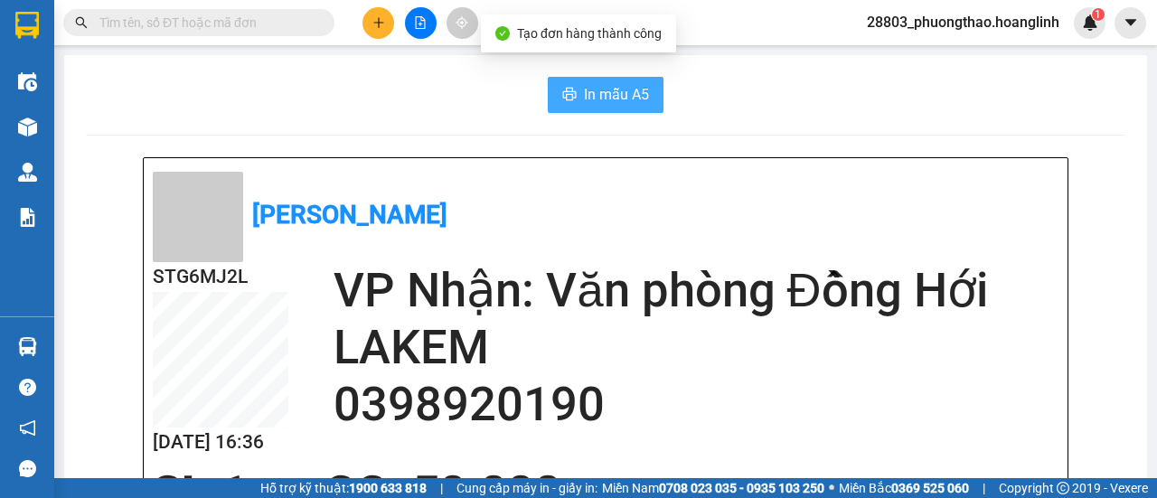
click at [559, 104] on button "In mẫu A5" at bounding box center [606, 95] width 116 height 36
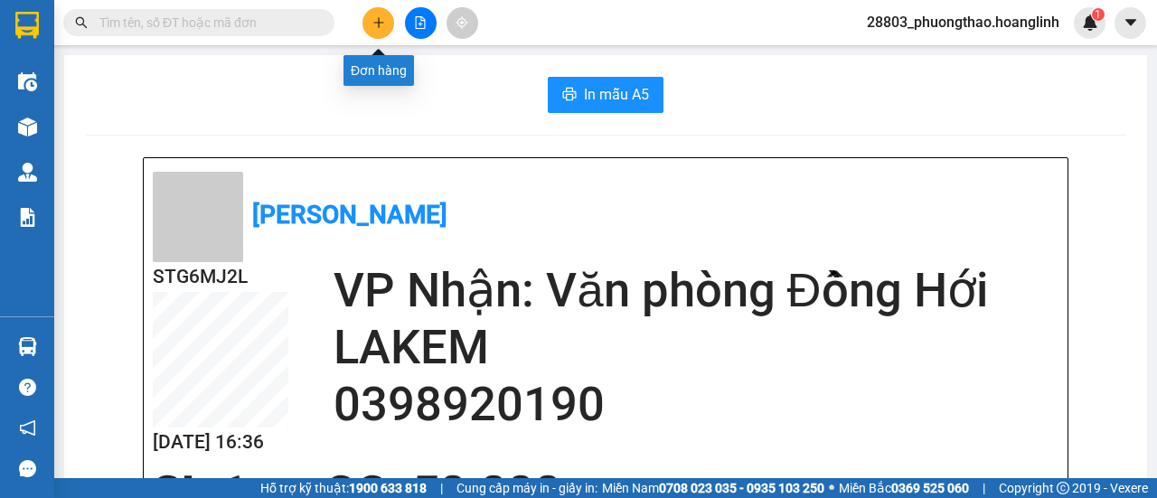
click at [389, 15] on button at bounding box center [378, 23] width 32 height 32
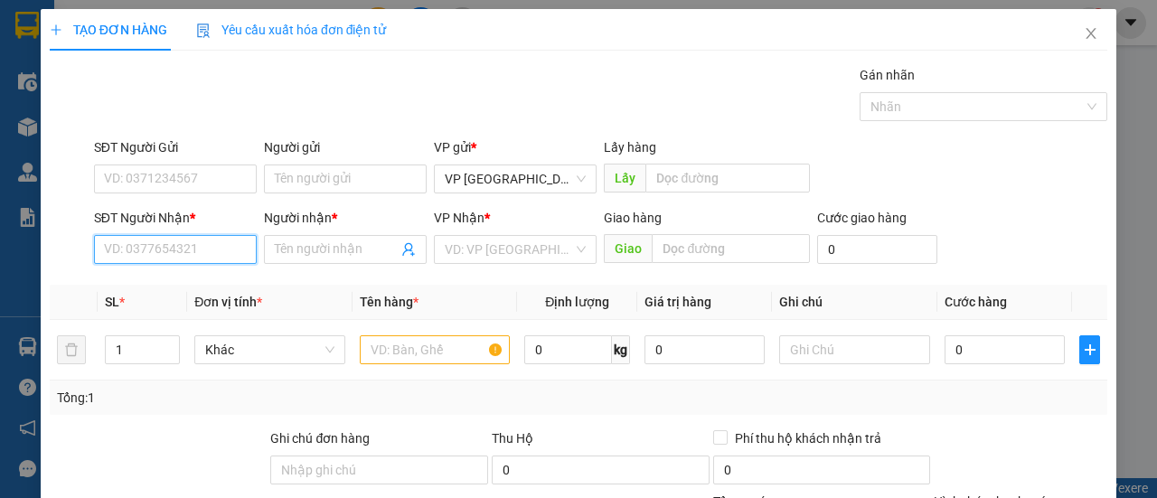
click at [202, 259] on input "SĐT Người Nhận *" at bounding box center [175, 249] width 163 height 29
click at [184, 282] on div "0961102210 - C GIANG ĐH" at bounding box center [205, 285] width 203 height 20
type input "0961102210"
type input "C GIANG ĐH"
type input "50.000"
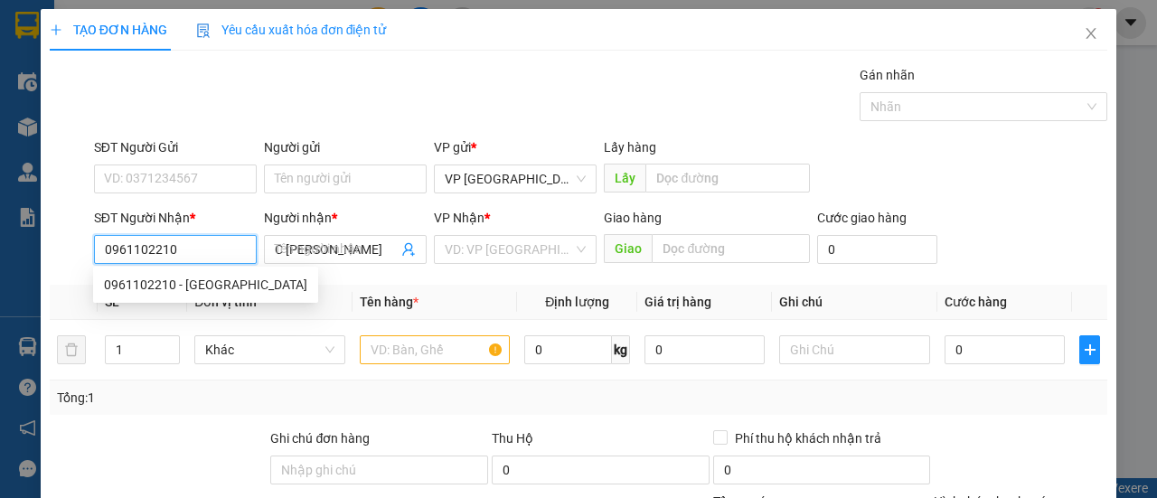
type input "50.000"
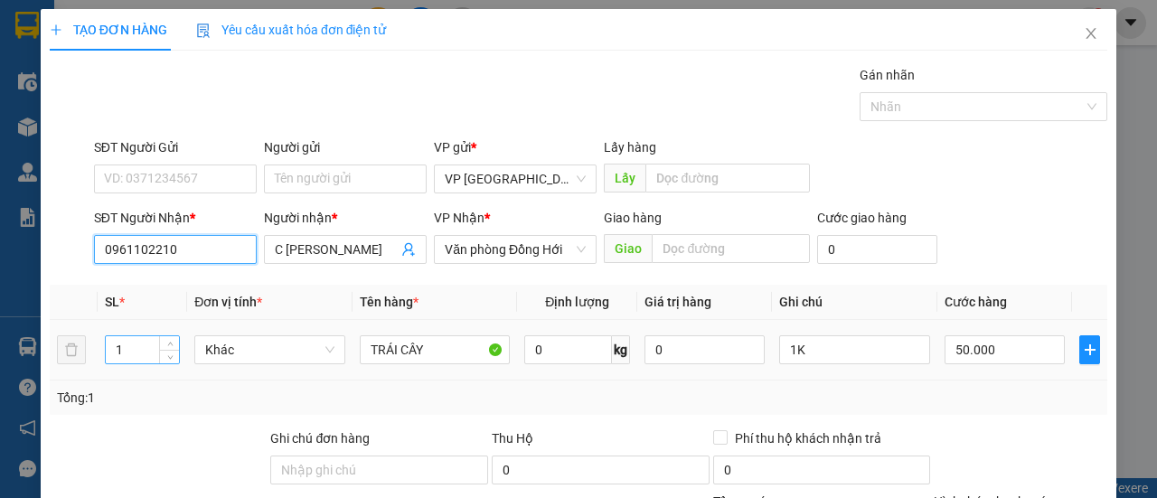
type input "0961102210"
click at [83, 362] on tr "1 Khác TRÁI CÂY 0 kg 0 1K 50.000" at bounding box center [579, 350] width 1058 height 61
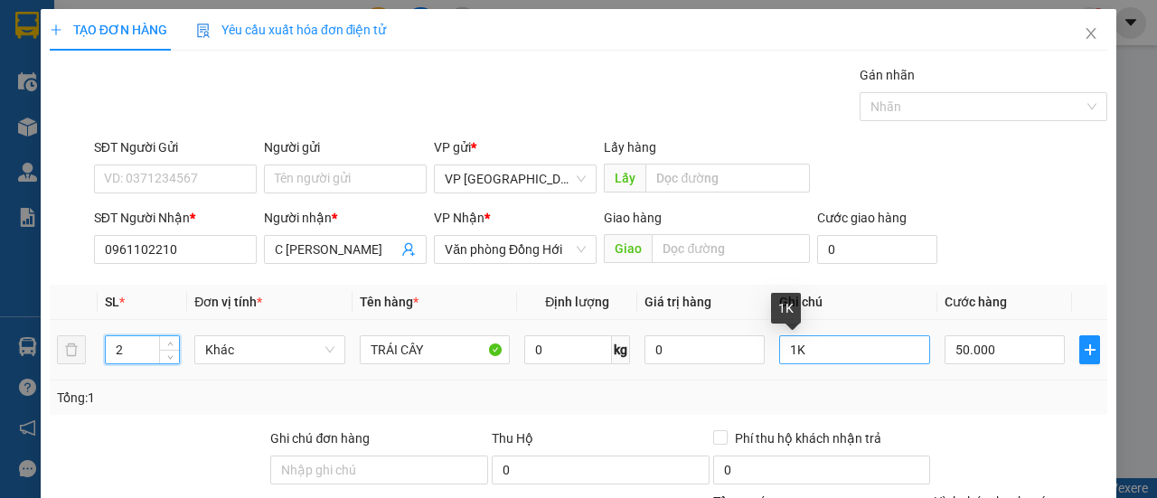
type input "2"
drag, startPoint x: 786, startPoint y: 346, endPoint x: 738, endPoint y: 386, distance: 63.0
click at [742, 381] on div "SL * Đơn vị tính * Tên hàng * Định lượng Giá trị hàng Ghi chú Cước hàng 2 Khác …" at bounding box center [579, 350] width 1058 height 130
type input "2K"
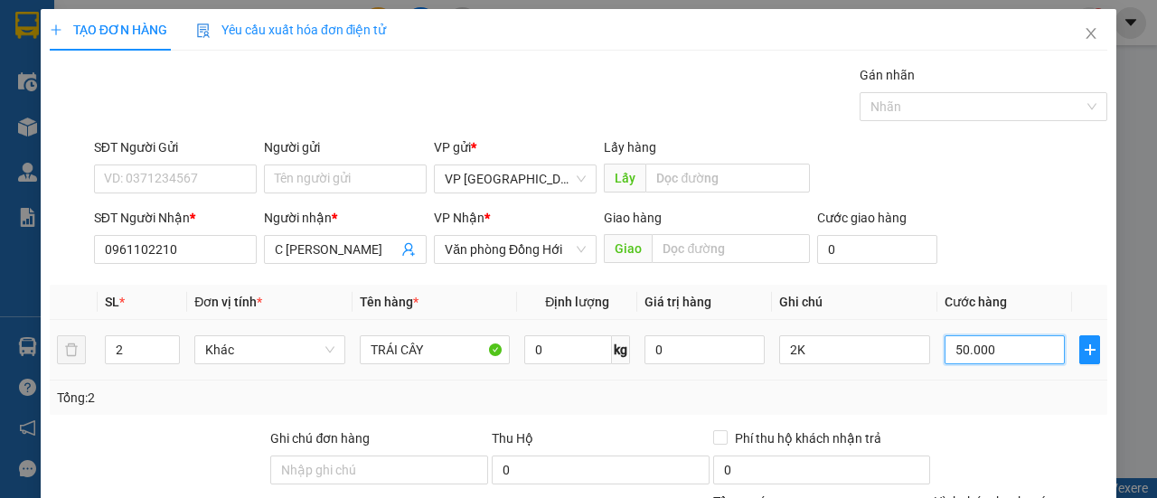
click at [1008, 340] on input "50.000" at bounding box center [1005, 349] width 120 height 29
type input "1"
type input "0.000.010"
type input "10"
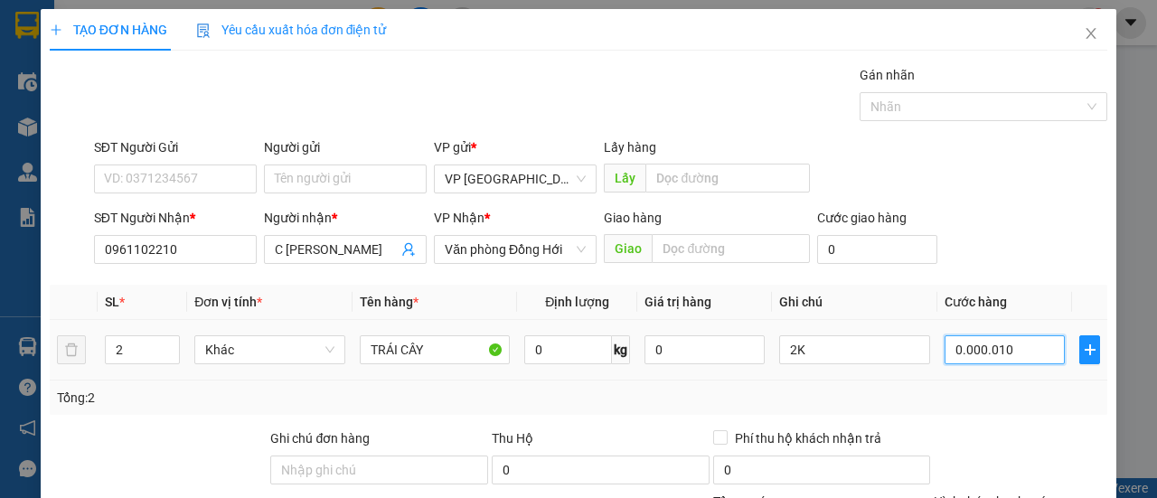
type input "10"
type input "000.000.100"
type input "100"
click at [990, 411] on div "Tổng: 2" at bounding box center [579, 398] width 1058 height 34
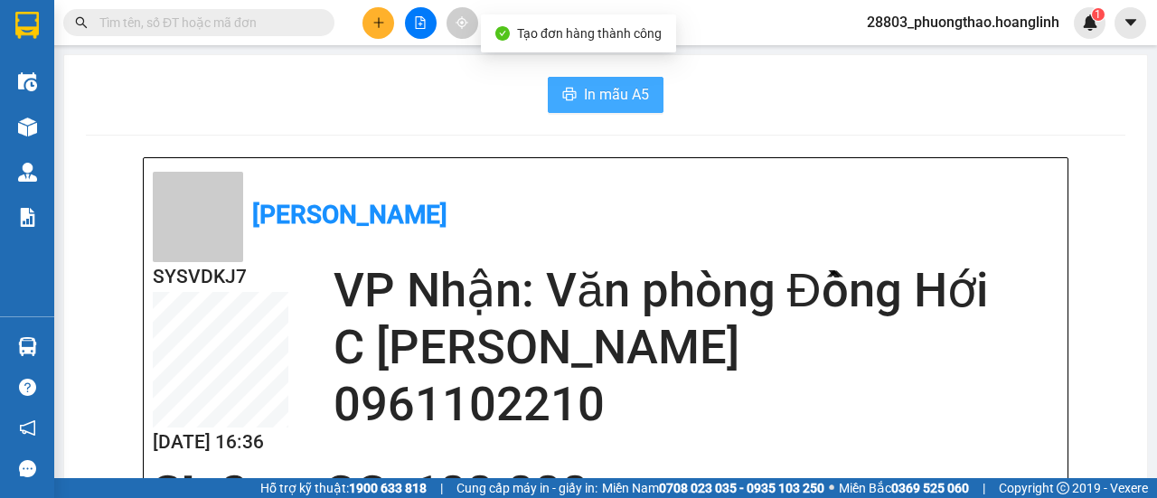
click at [584, 104] on span "In mẫu A5" at bounding box center [616, 94] width 65 height 23
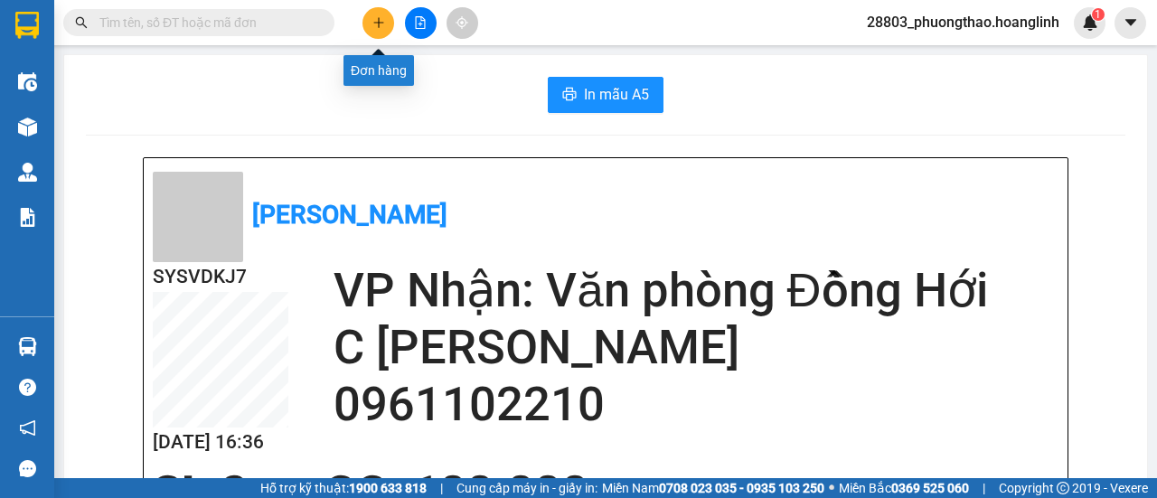
click at [371, 28] on button at bounding box center [378, 23] width 32 height 32
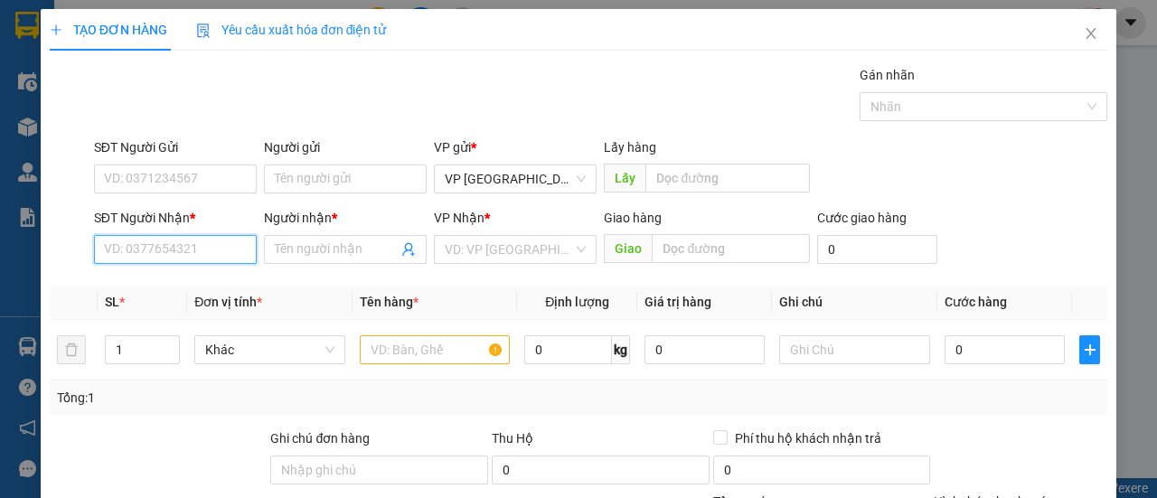
click at [188, 252] on input "SĐT Người Nhận *" at bounding box center [175, 249] width 163 height 29
type input "9"
type input "333"
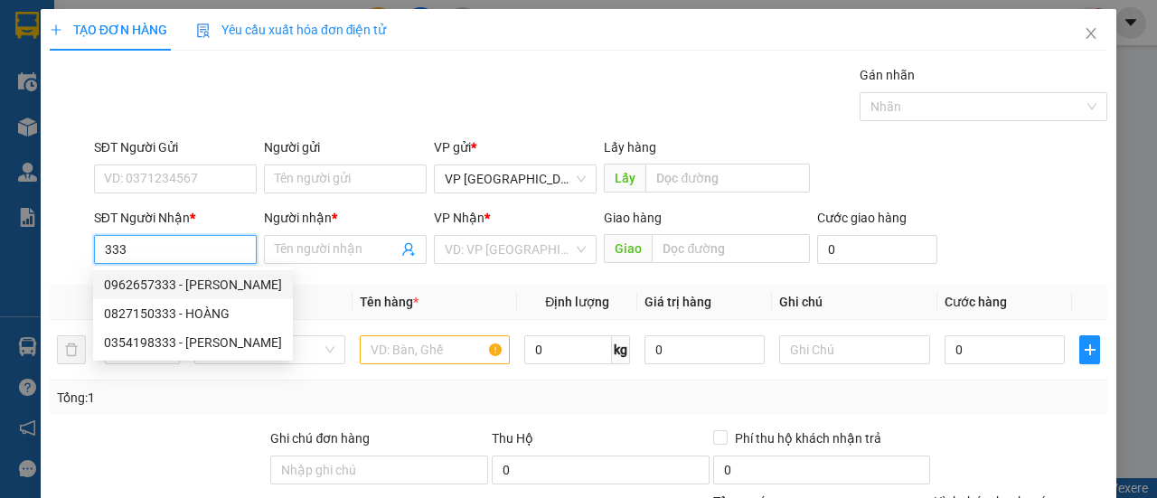
click at [166, 282] on div "0962657333 - thủy roon" at bounding box center [193, 285] width 178 height 20
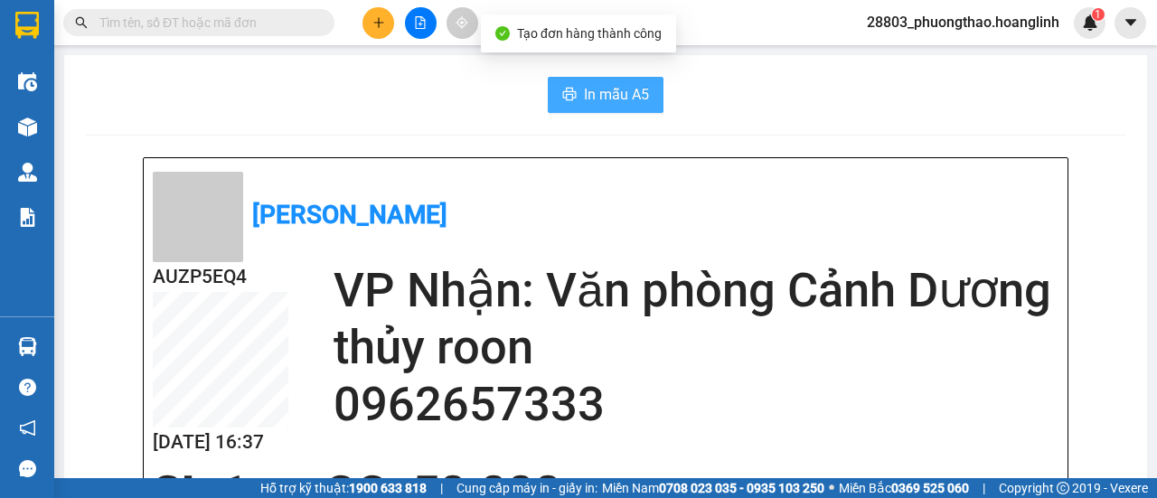
click at [588, 80] on button "In mẫu A5" at bounding box center [606, 95] width 116 height 36
click at [610, 90] on span "In mẫu A5" at bounding box center [616, 94] width 65 height 23
click at [614, 99] on span "In mẫu A5" at bounding box center [616, 94] width 65 height 23
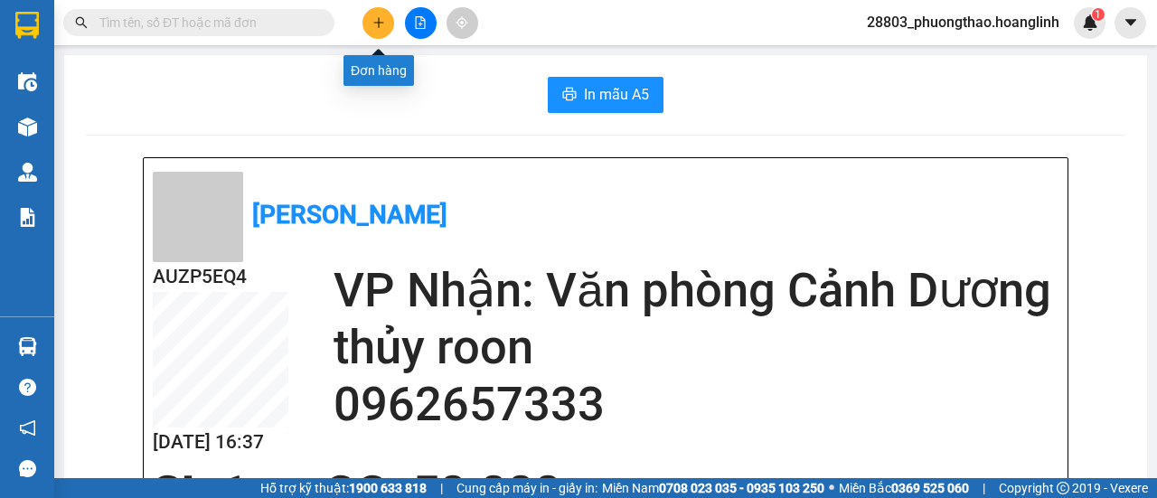
click at [380, 21] on icon "plus" at bounding box center [378, 22] width 13 height 13
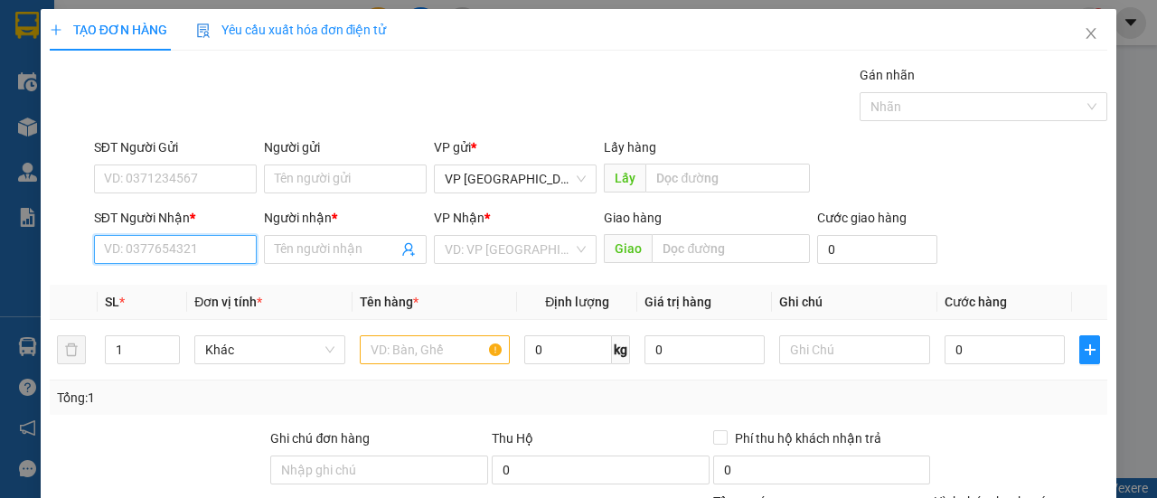
click at [150, 249] on input "SĐT Người Nhận *" at bounding box center [175, 249] width 163 height 29
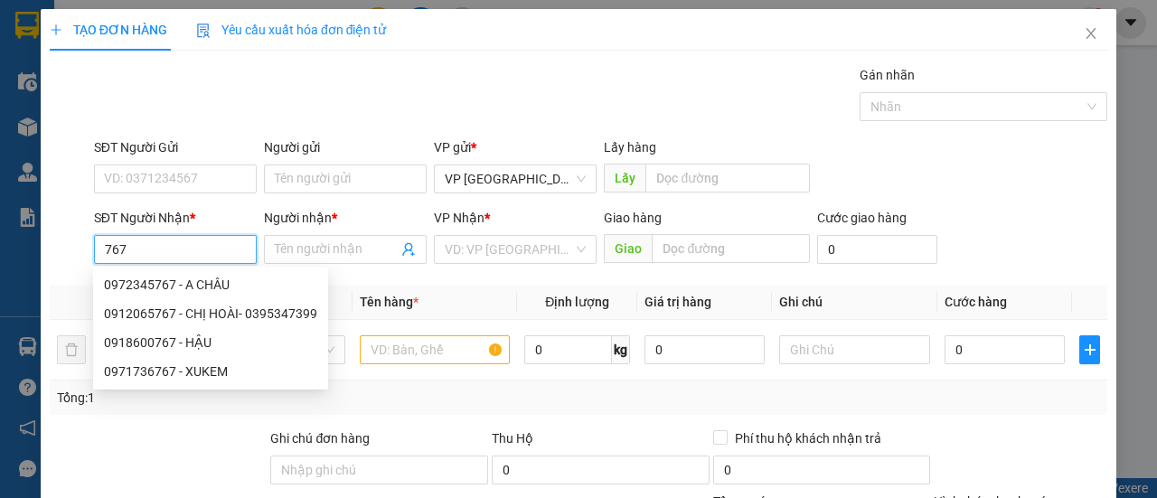
click at [212, 347] on div "0918600767 - HẬU" at bounding box center [210, 343] width 213 height 20
type input "0918600767"
type input "HẬU"
type input "TROOC"
type input "50.000"
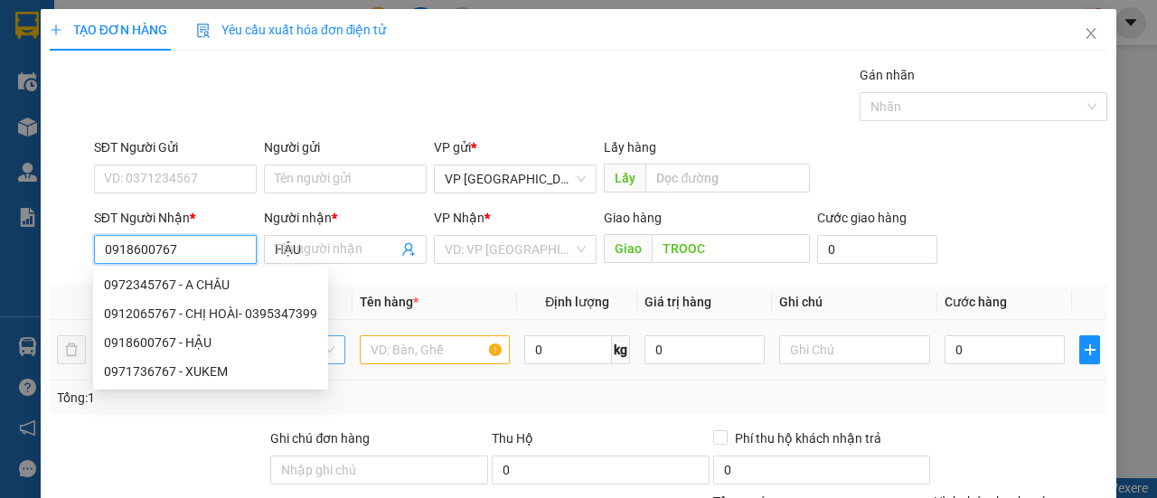
type input "50.000"
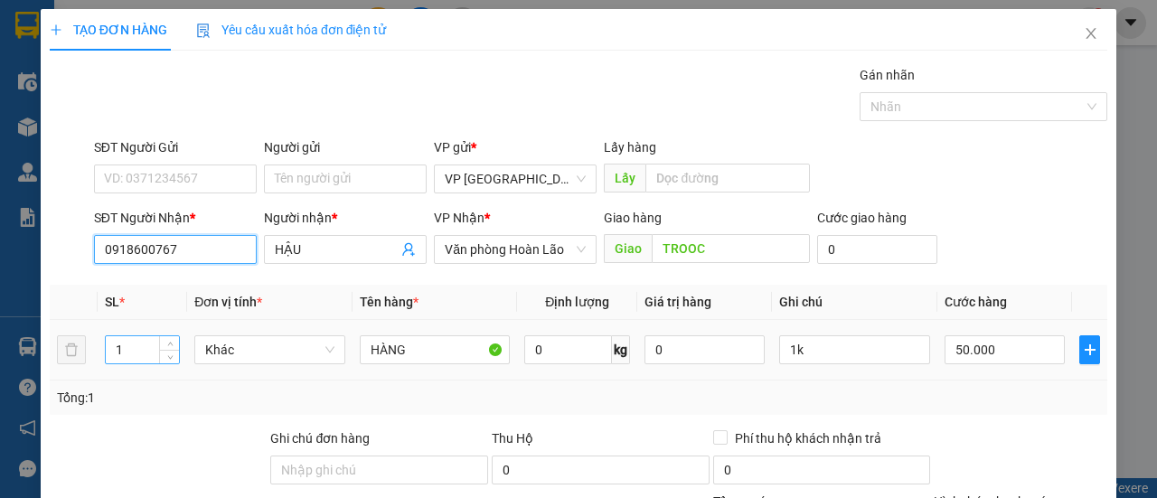
type input "0918600767"
drag, startPoint x: 120, startPoint y: 360, endPoint x: 65, endPoint y: 364, distance: 55.3
click at [67, 364] on tr "1 Khác HÀNG 0 kg 0 1k 50.000" at bounding box center [579, 350] width 1058 height 61
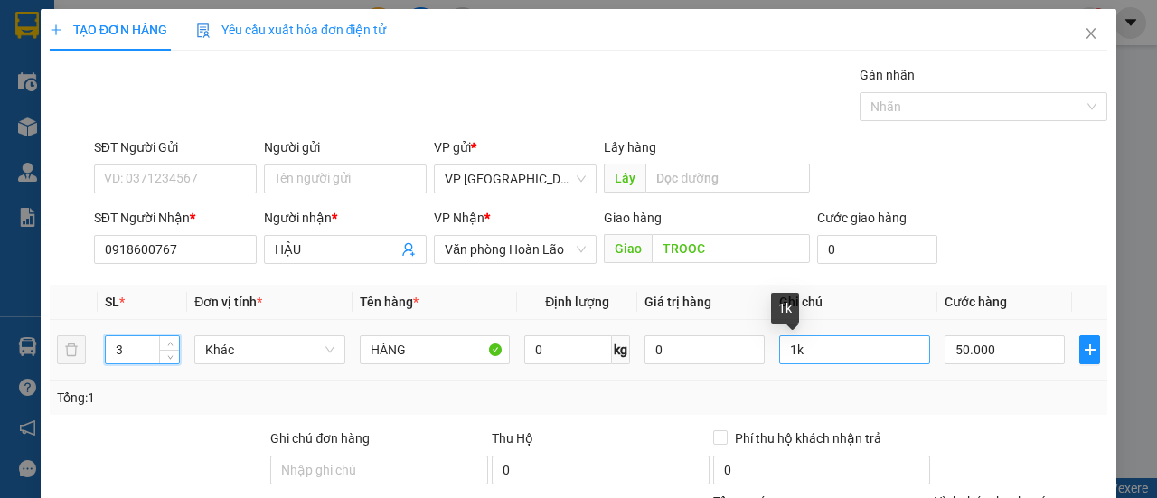
type input "3"
drag, startPoint x: 786, startPoint y: 350, endPoint x: 754, endPoint y: 375, distance: 40.5
click at [772, 371] on td "1k" at bounding box center [854, 350] width 165 height 61
type input "3k"
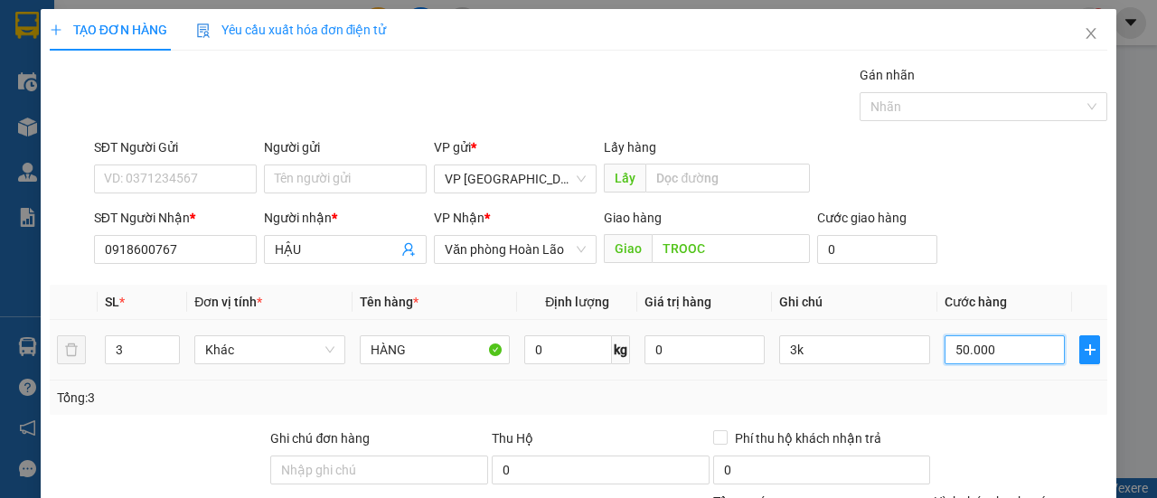
click at [1021, 355] on input "50.000" at bounding box center [1005, 349] width 120 height 29
click at [1050, 390] on div "Tổng: 3" at bounding box center [578, 398] width 1043 height 20
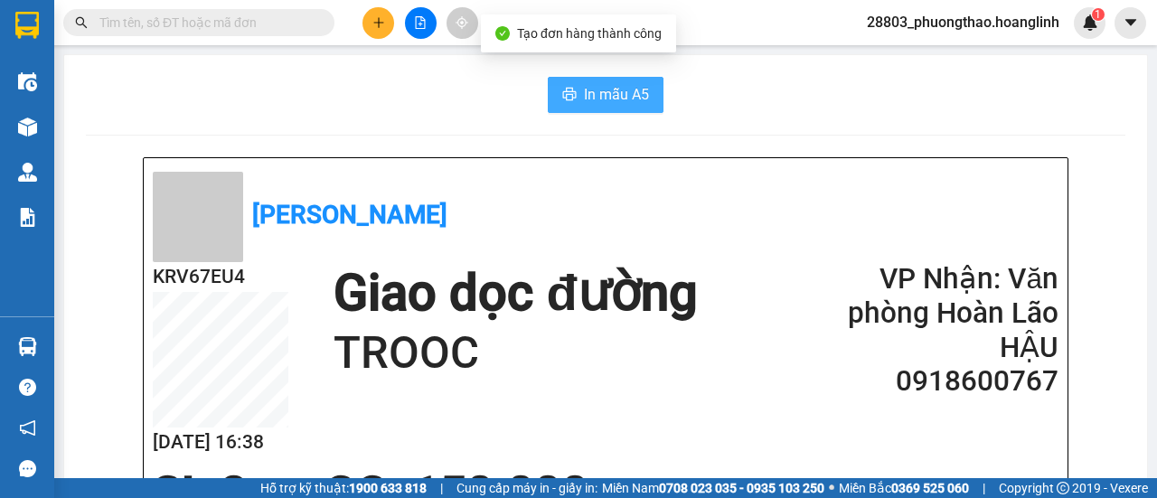
click at [576, 100] on button "In mẫu A5" at bounding box center [606, 95] width 116 height 36
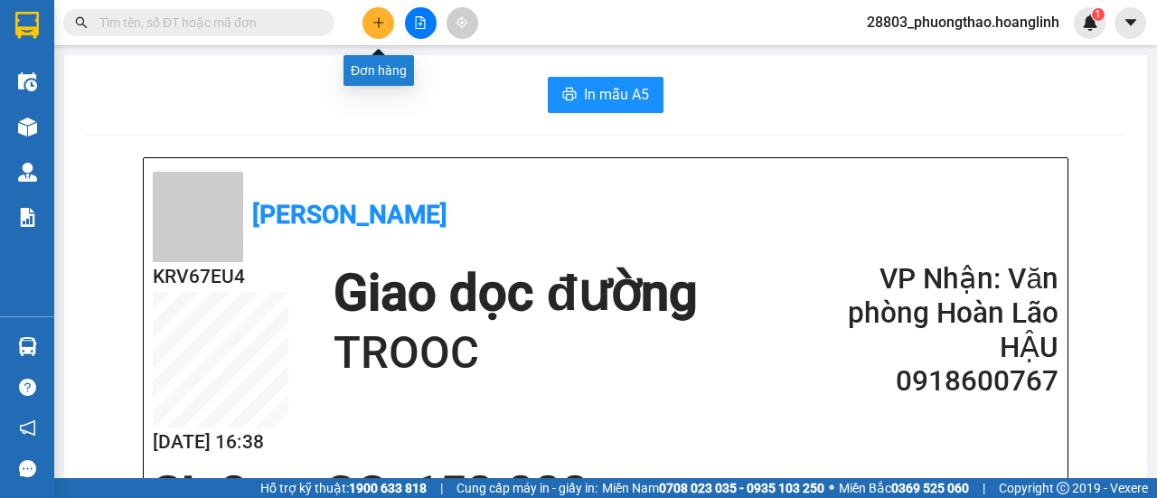
click at [385, 21] on button at bounding box center [378, 23] width 32 height 32
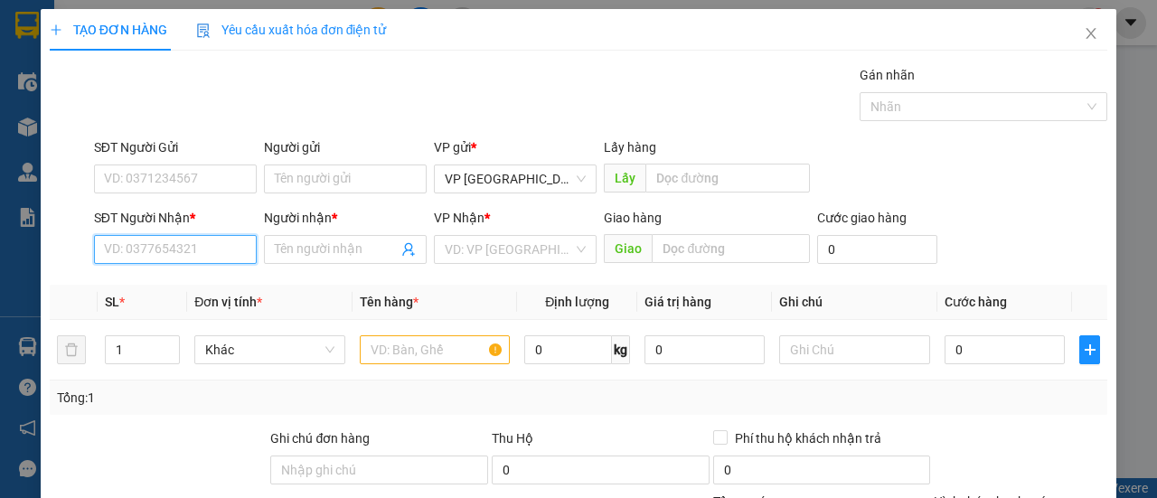
click at [183, 246] on input "SĐT Người Nhận *" at bounding box center [175, 249] width 163 height 29
click at [166, 287] on div "0946750678 - HẢI" at bounding box center [173, 285] width 139 height 20
type input "0946750678"
type input "HẢI"
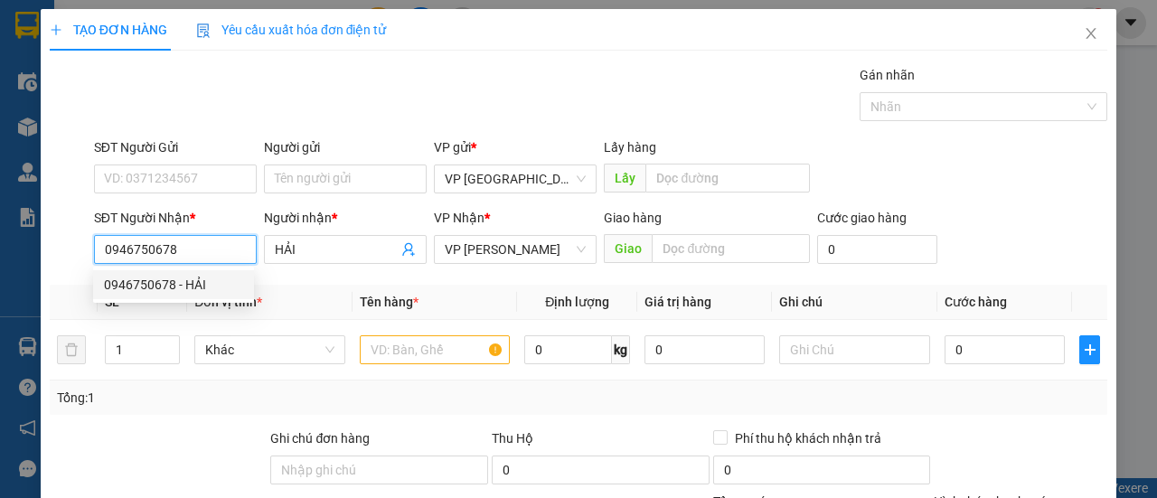
type input "220.000"
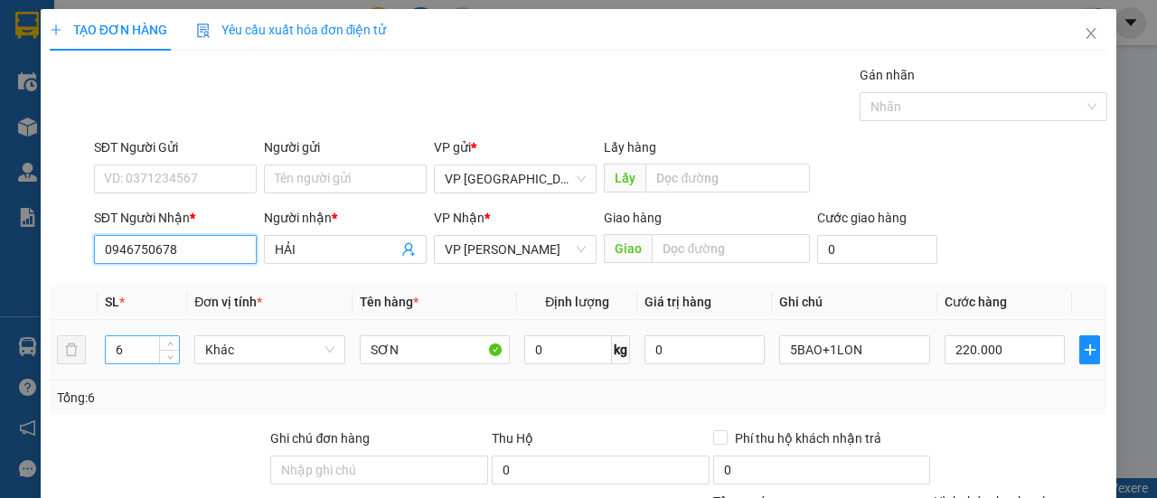
type input "0946750678"
click at [61, 362] on tr "6 Khác SƠN 0 kg 0 5BAO+1LON 220.000" at bounding box center [579, 350] width 1058 height 61
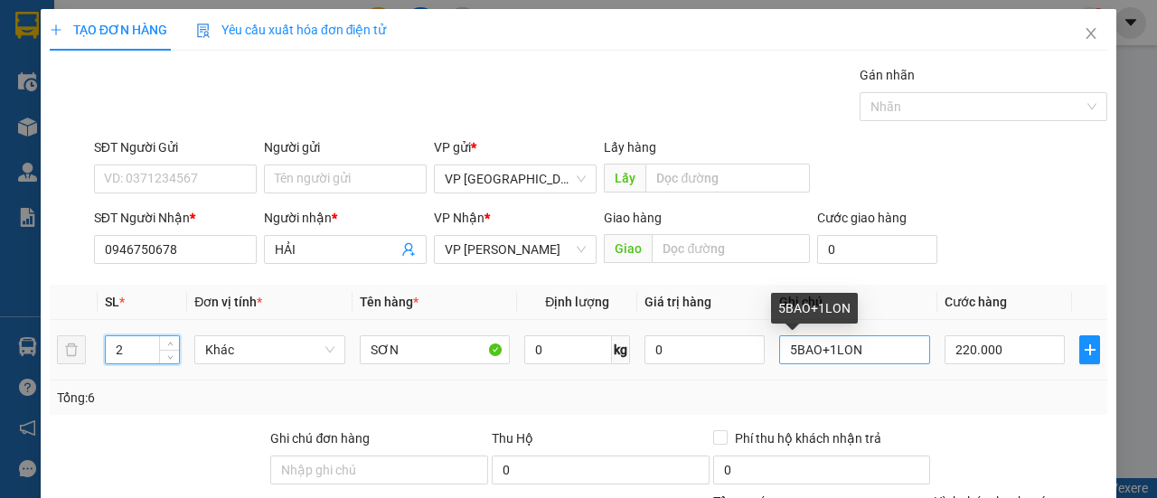
type input "2"
drag, startPoint x: 857, startPoint y: 346, endPoint x: 645, endPoint y: 375, distance: 213.5
click at [646, 375] on tr "2 Khác SƠN 0 kg 0 5BAO+1LON 220.000" at bounding box center [579, 350] width 1058 height 61
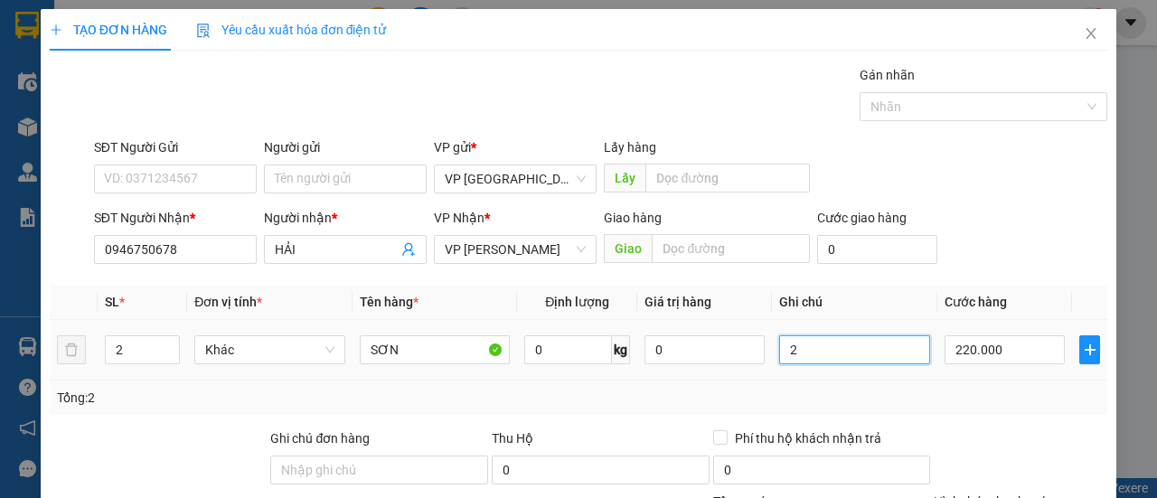
type input "2T"
click at [1034, 352] on input "220.000" at bounding box center [1005, 349] width 120 height 29
click at [1052, 394] on div "Tổng: 2" at bounding box center [578, 398] width 1043 height 20
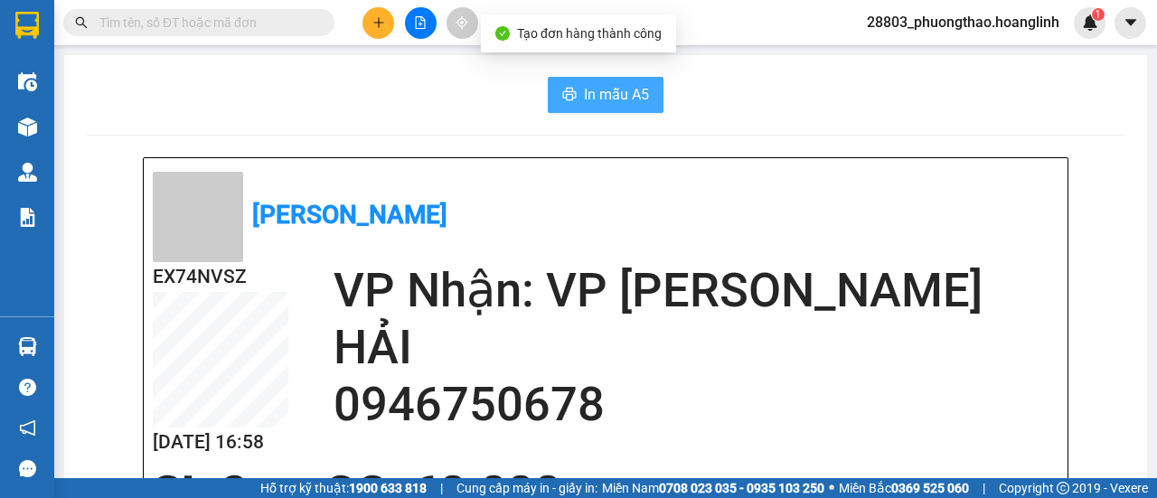
click at [600, 95] on span "In mẫu A5" at bounding box center [616, 94] width 65 height 23
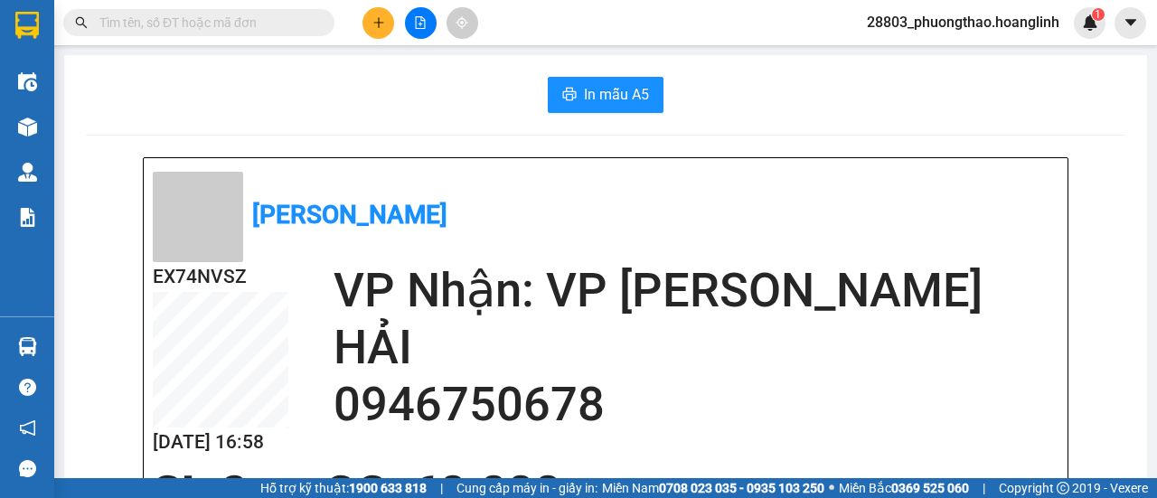
click at [376, 17] on icon "plus" at bounding box center [378, 22] width 13 height 13
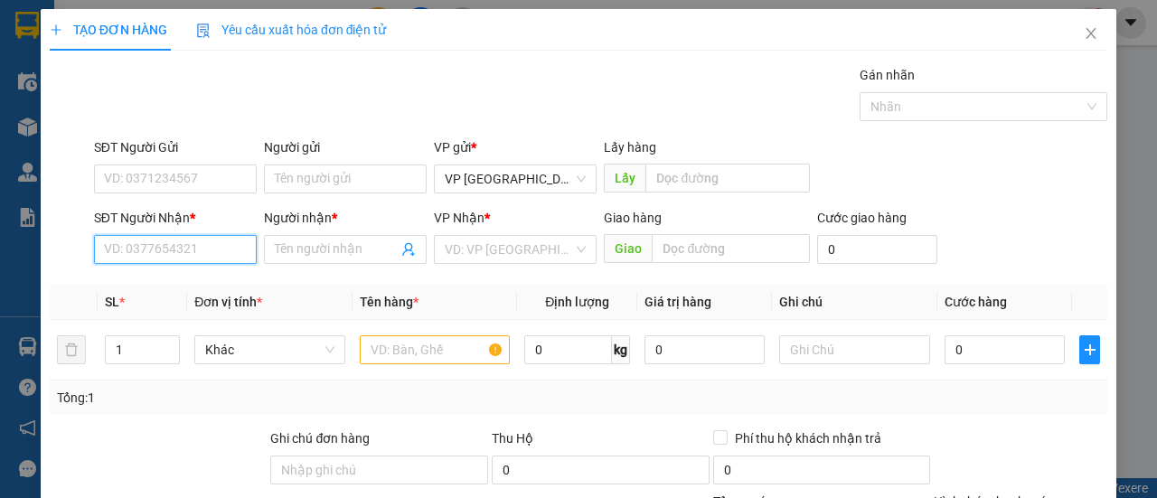
click at [116, 253] on input "SĐT Người Nhận *" at bounding box center [175, 249] width 163 height 29
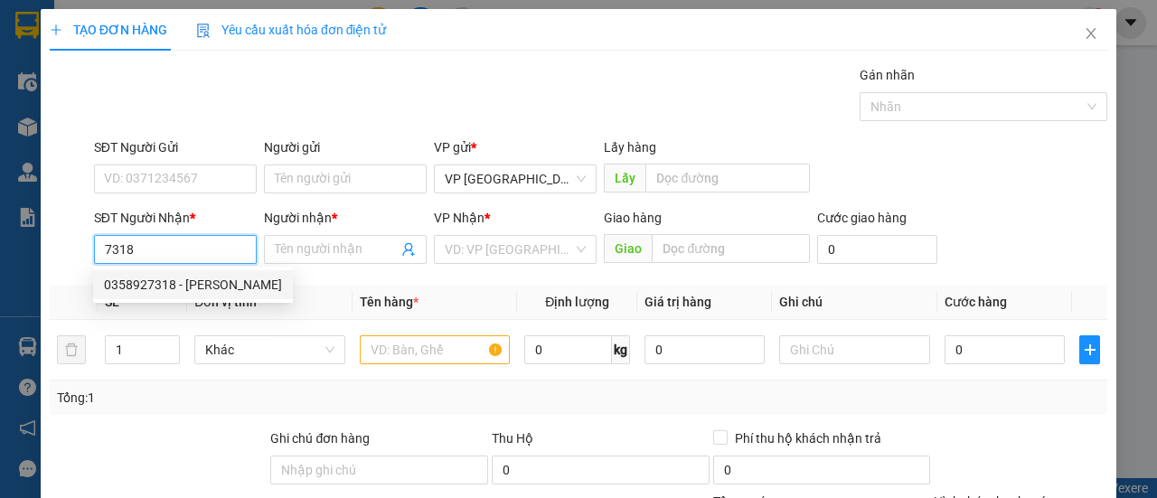
click at [181, 287] on div "0358927318 - HUỆ HƯƠNG" at bounding box center [193, 285] width 178 height 20
type input "0358927318"
type input "HUỆ HƯƠNG"
type input "50.000"
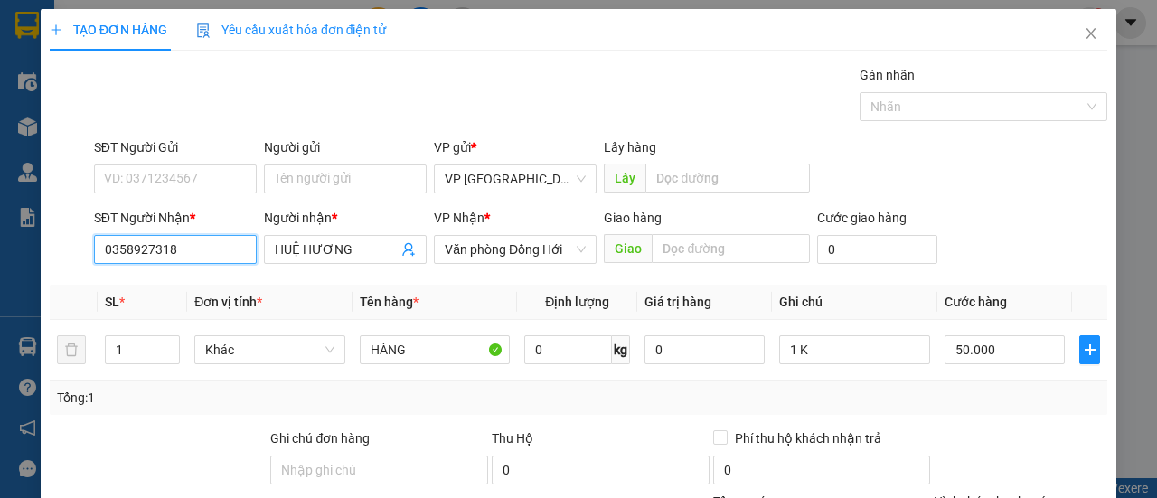
type input "0358927318"
type input "0"
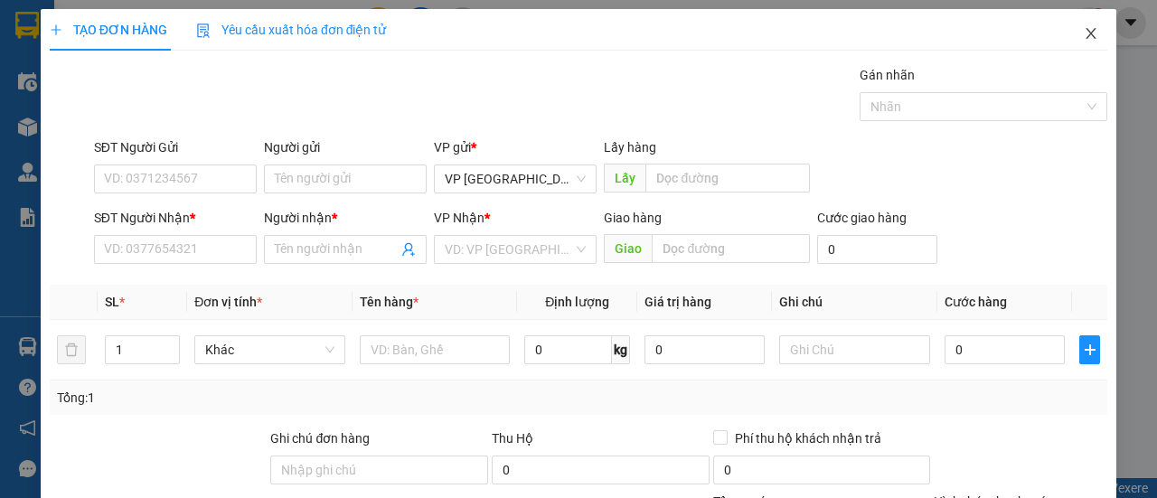
click at [1087, 31] on icon "close" at bounding box center [1092, 33] width 10 height 11
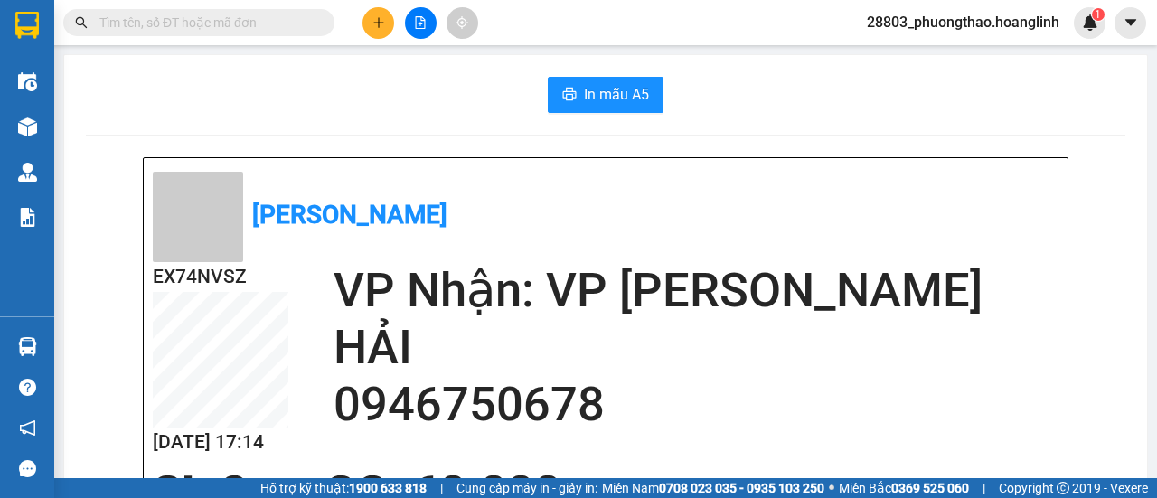
click at [260, 15] on input "text" at bounding box center [205, 23] width 213 height 20
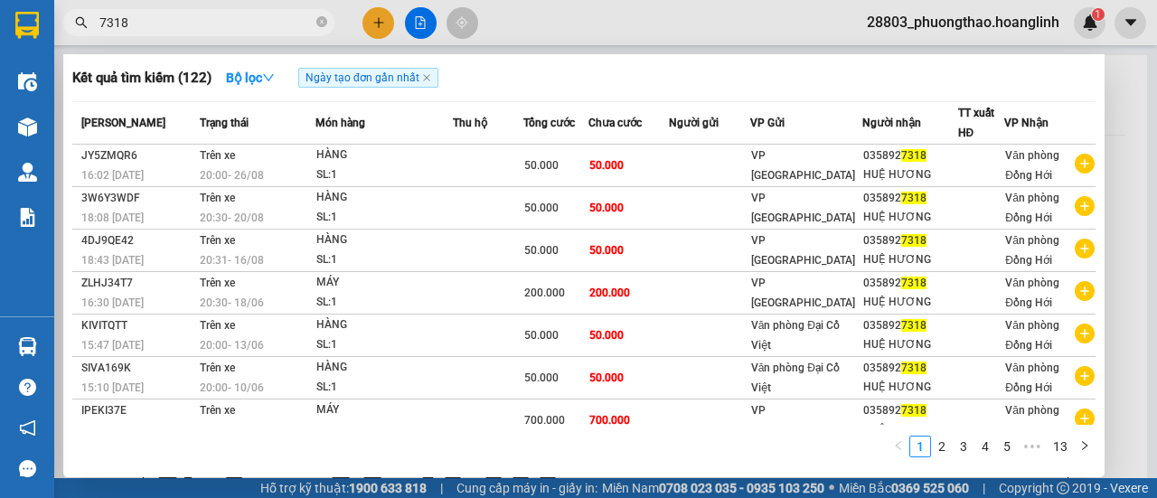
type input "7318"
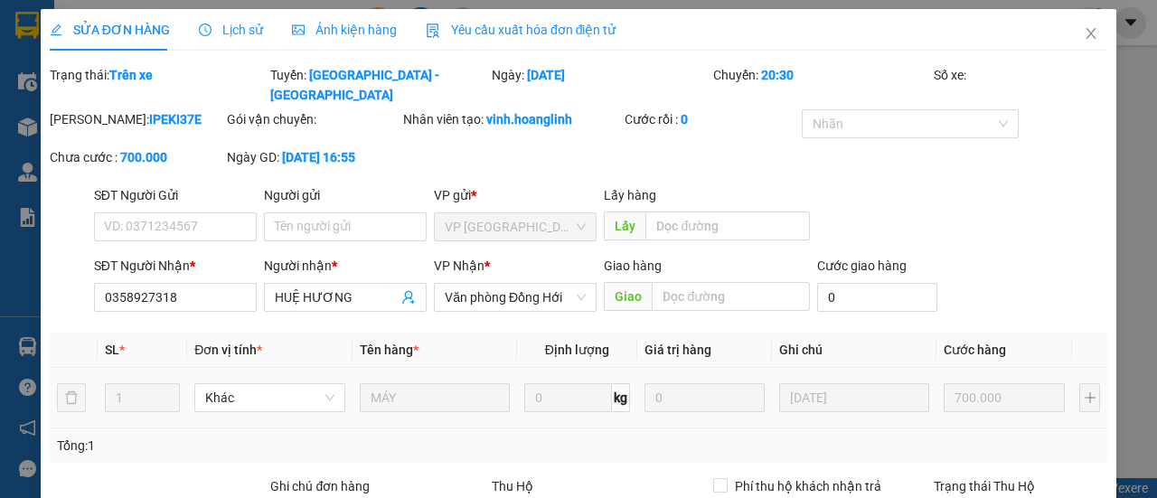
type input "0358927318"
type input "HUỆ HƯƠNG"
type input "700.000"
click at [1084, 37] on icon "close" at bounding box center [1091, 33] width 14 height 14
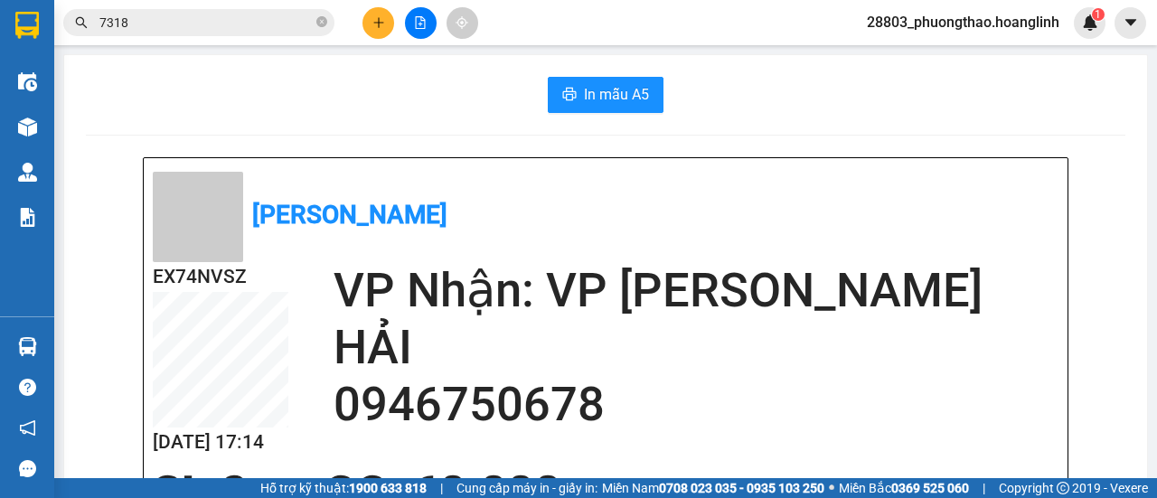
click at [165, 25] on input "7318" at bounding box center [205, 23] width 213 height 20
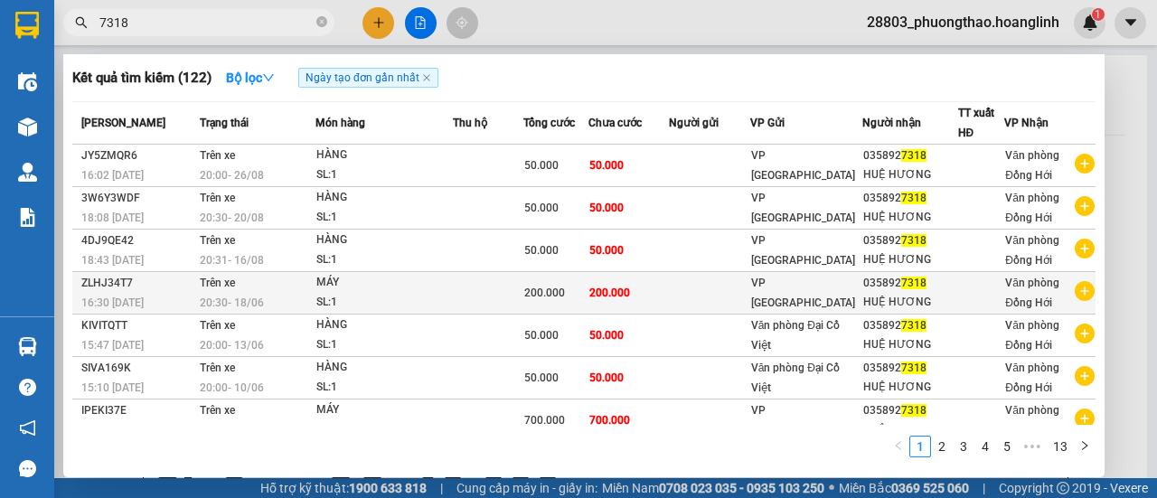
click at [606, 290] on span "200.000" at bounding box center [609, 293] width 41 height 13
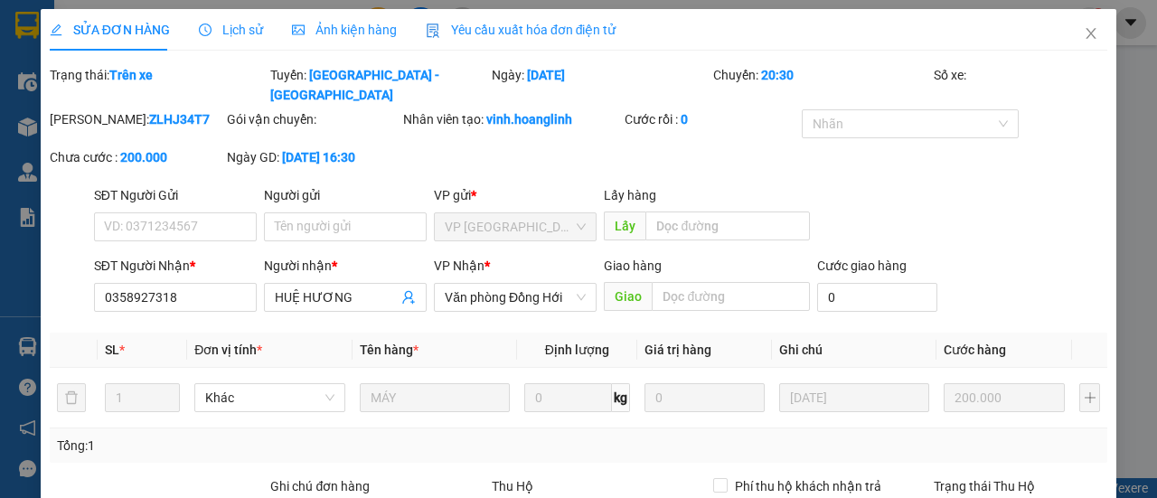
type input "0358927318"
type input "HUỆ HƯƠNG"
type input "200.000"
click at [1068, 35] on span "Close" at bounding box center [1091, 34] width 51 height 51
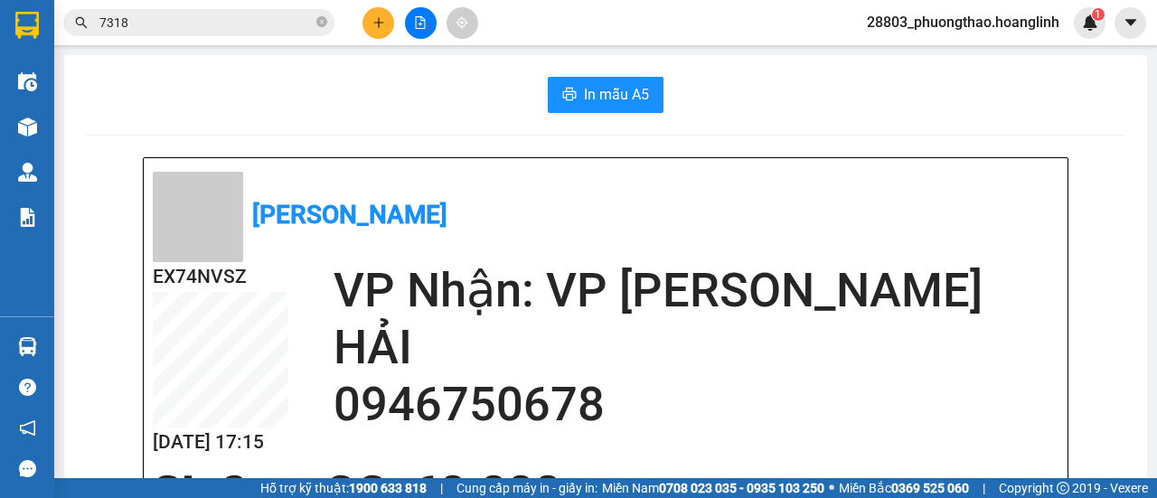
click at [213, 9] on span "7318" at bounding box center [198, 22] width 271 height 27
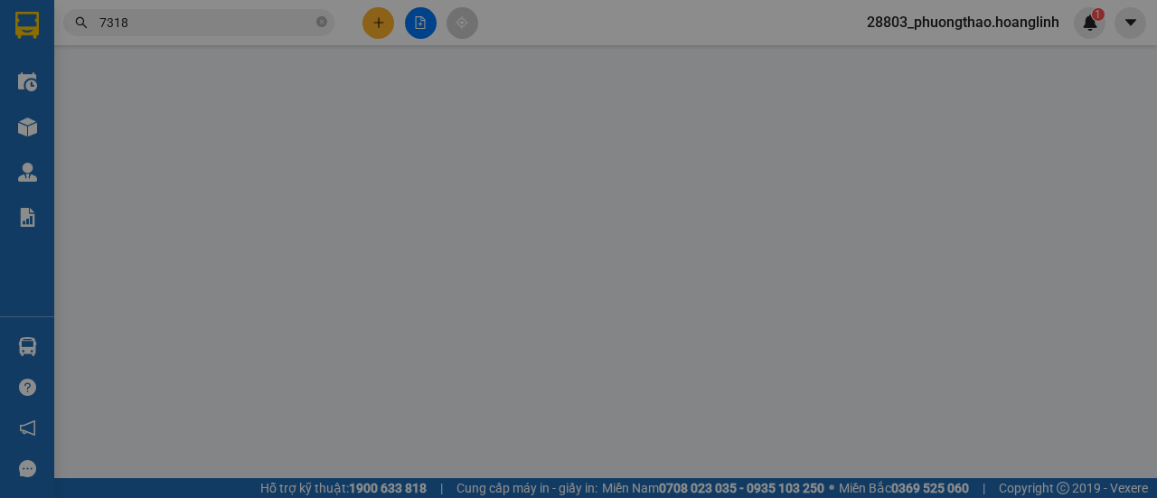
type input "0358927318"
type input "C HƯƠNG"
type input "300.000"
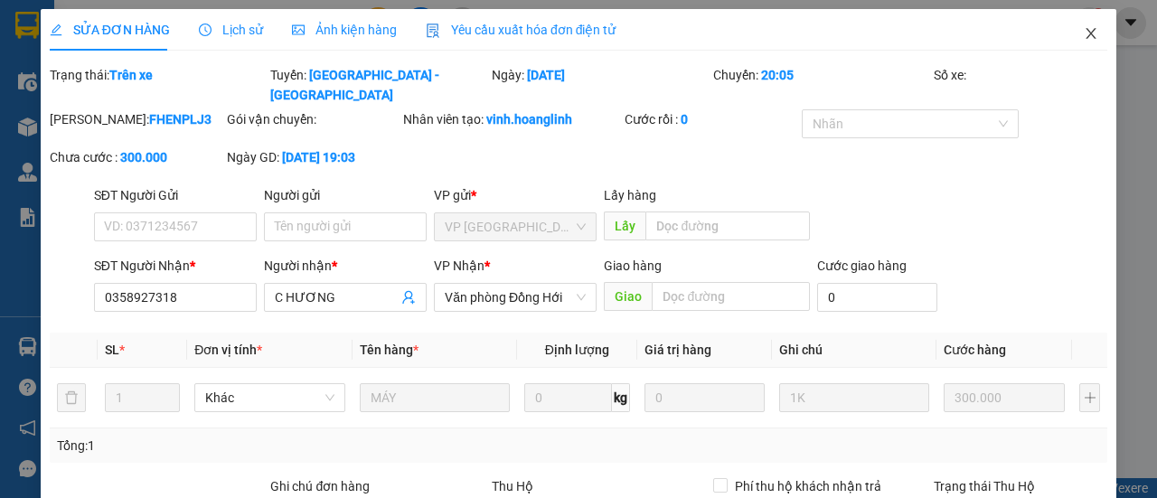
click at [1084, 33] on icon "close" at bounding box center [1091, 33] width 14 height 14
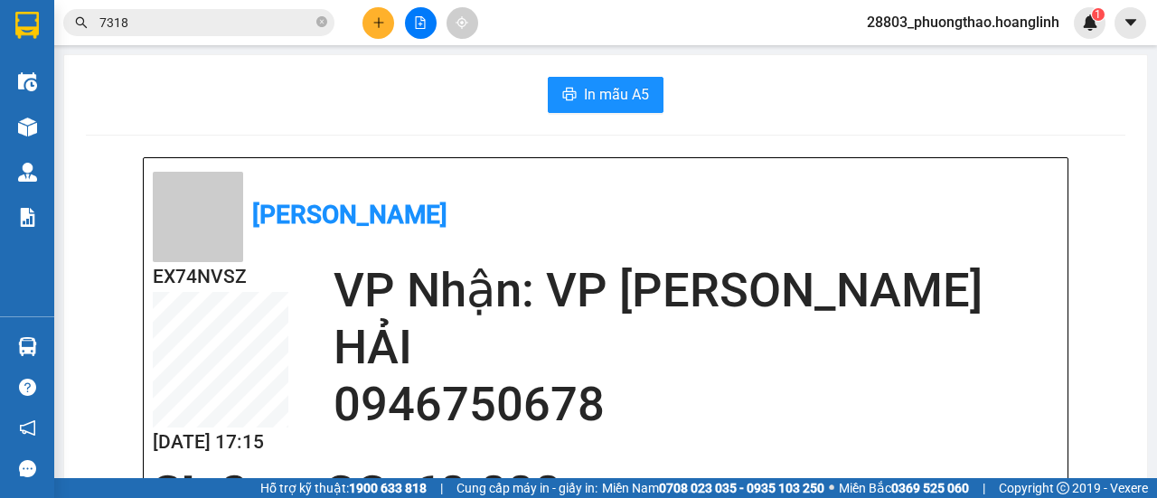
click at [366, 24] on button at bounding box center [378, 23] width 32 height 32
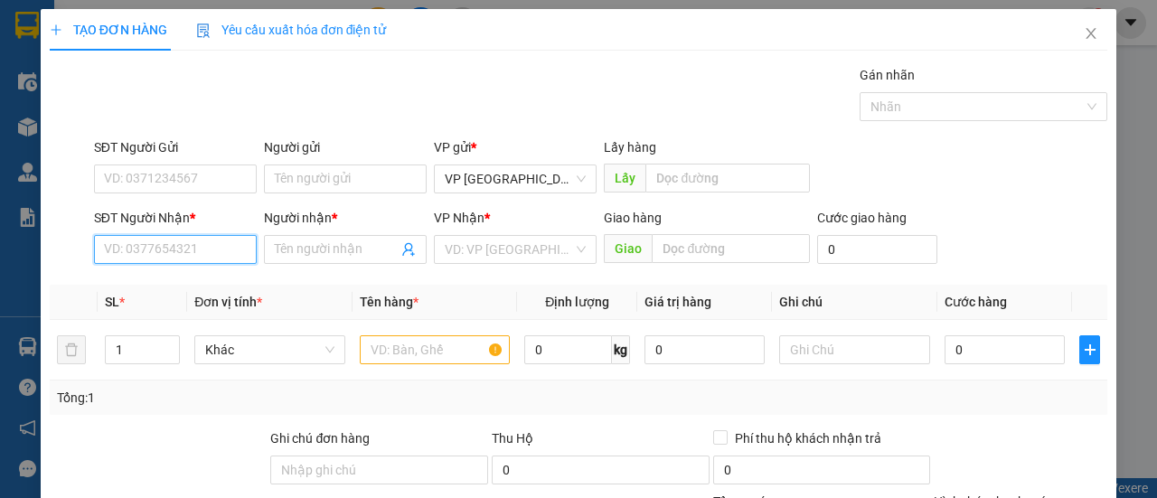
click at [184, 249] on input "SĐT Người Nhận *" at bounding box center [175, 249] width 163 height 29
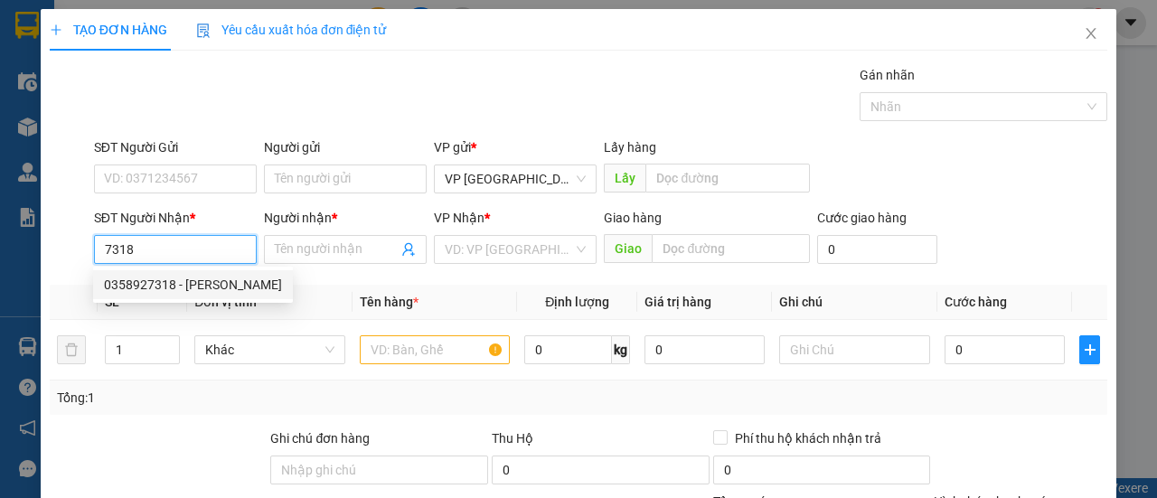
click at [141, 278] on div "0358927318 - HUỆ HƯƠNG" at bounding box center [193, 285] width 178 height 20
type input "0358927318"
type input "HUỆ HƯƠNG"
type input "50.000"
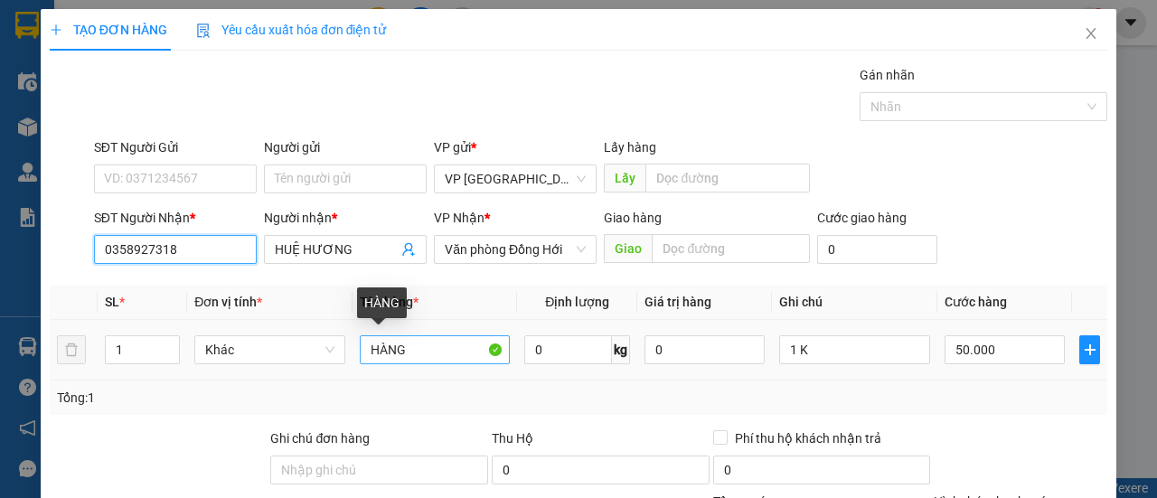
type input "0358927318"
drag, startPoint x: 400, startPoint y: 353, endPoint x: 211, endPoint y: 374, distance: 190.1
click at [228, 373] on tr "1 Khác HÀNG 0 kg 0 1 K 50.000" at bounding box center [579, 350] width 1058 height 61
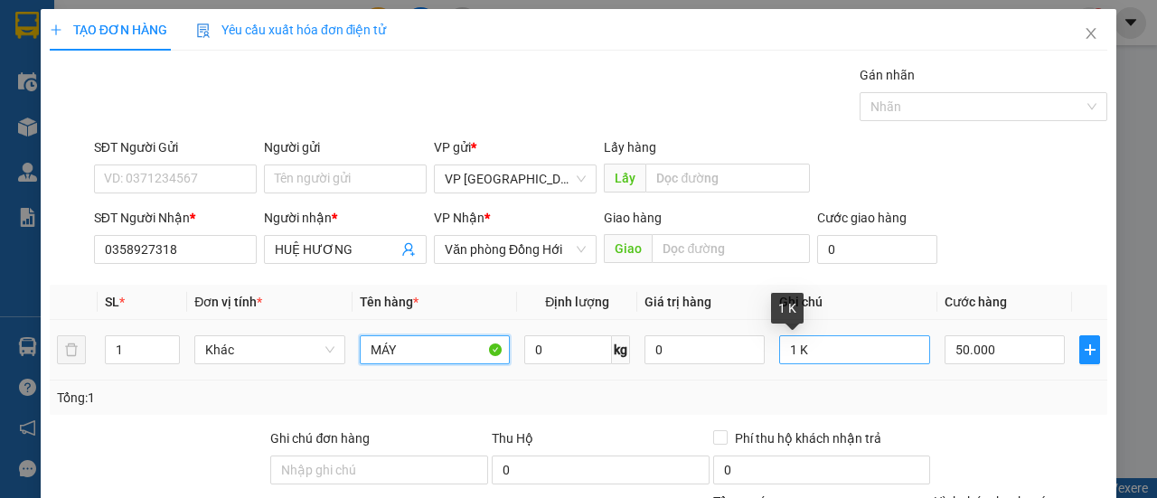
type input "MÁY"
drag, startPoint x: 797, startPoint y: 348, endPoint x: 786, endPoint y: 354, distance: 12.6
click at [786, 354] on input "1 K" at bounding box center [854, 349] width 151 height 29
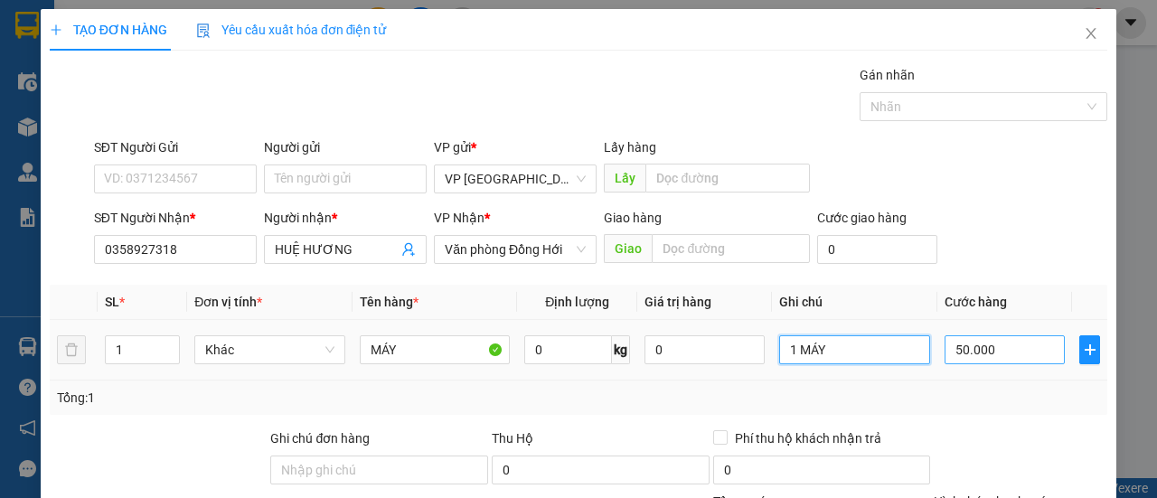
type input "1 MÁY"
click at [1009, 349] on input "50.000" at bounding box center [1005, 349] width 120 height 29
type input "2"
type input "0.000.020"
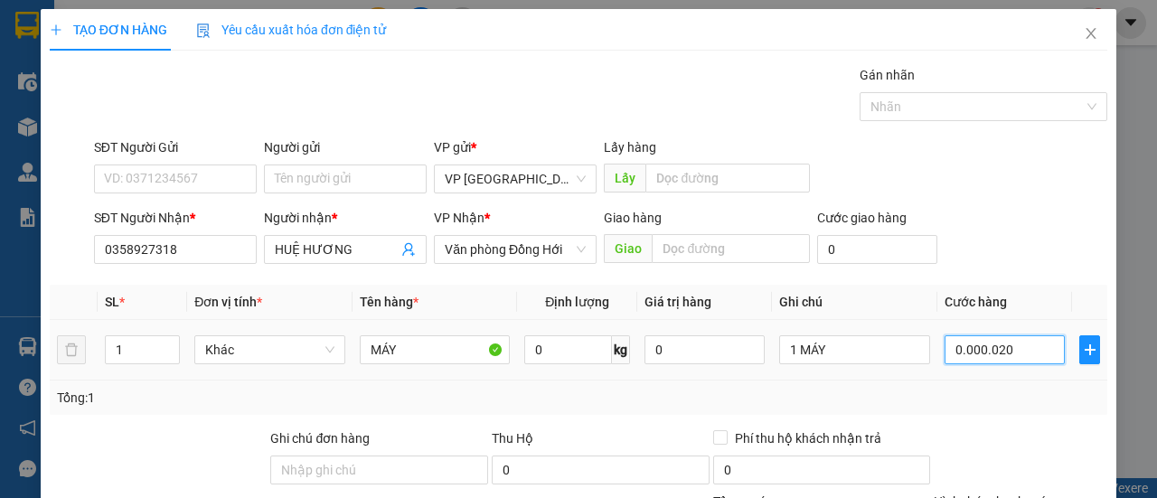
type input "20"
type input "000.000.200"
type input "200"
click at [933, 404] on div "Tổng: 1" at bounding box center [578, 398] width 1043 height 20
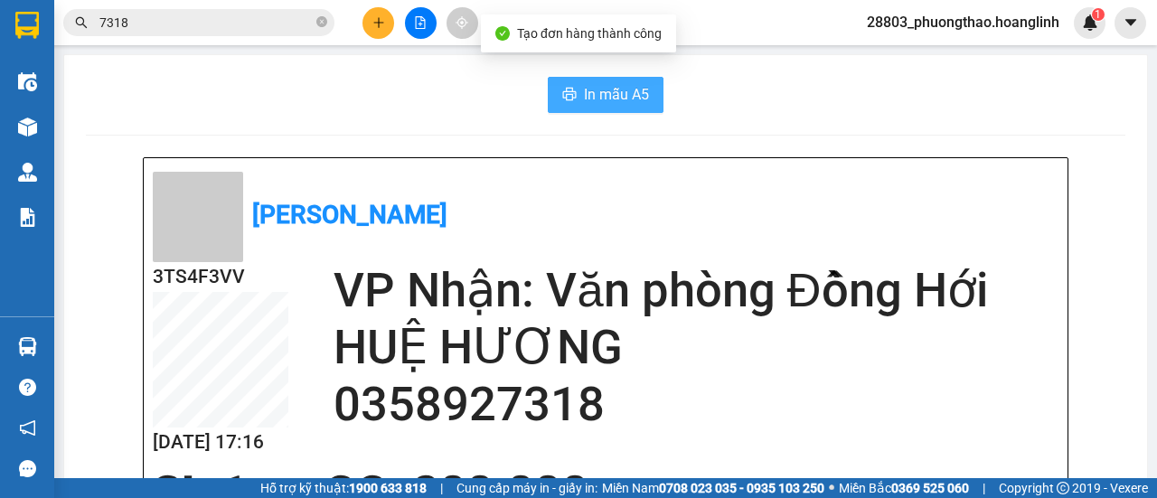
drag, startPoint x: 602, startPoint y: 86, endPoint x: 612, endPoint y: 89, distance: 10.6
click at [604, 88] on span "In mẫu A5" at bounding box center [616, 94] width 65 height 23
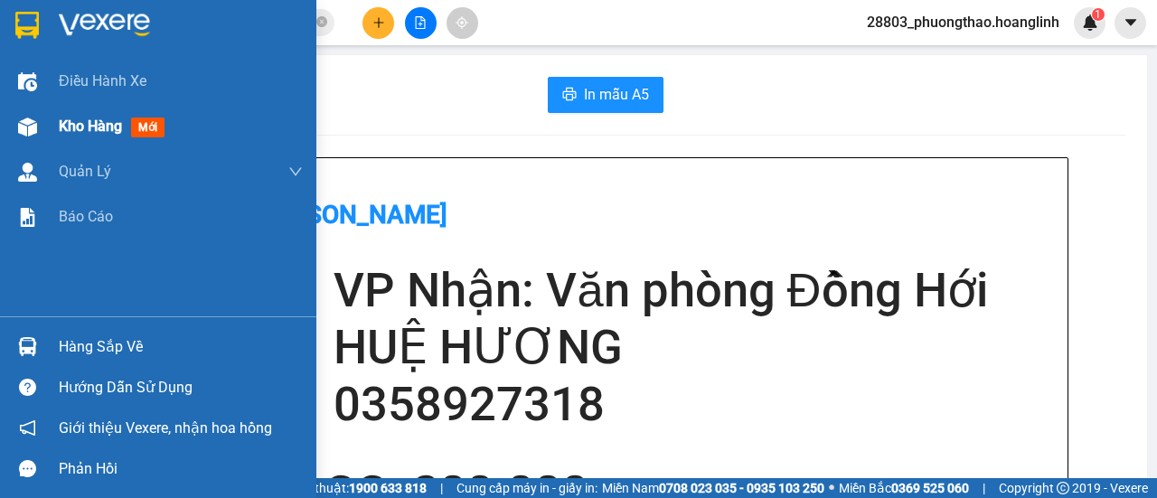
click at [85, 128] on span "Kho hàng" at bounding box center [90, 126] width 63 height 17
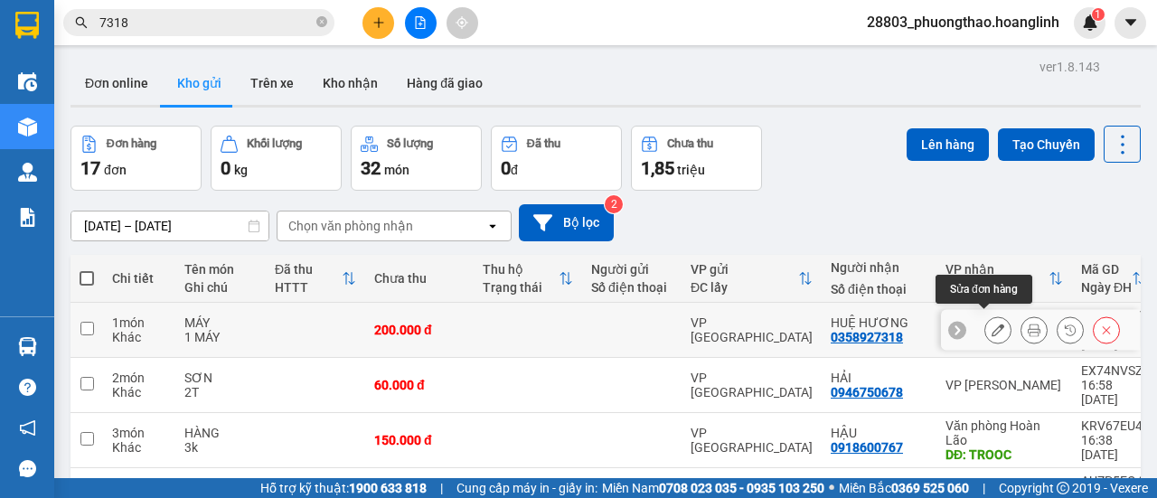
click at [992, 324] on icon at bounding box center [998, 330] width 13 height 13
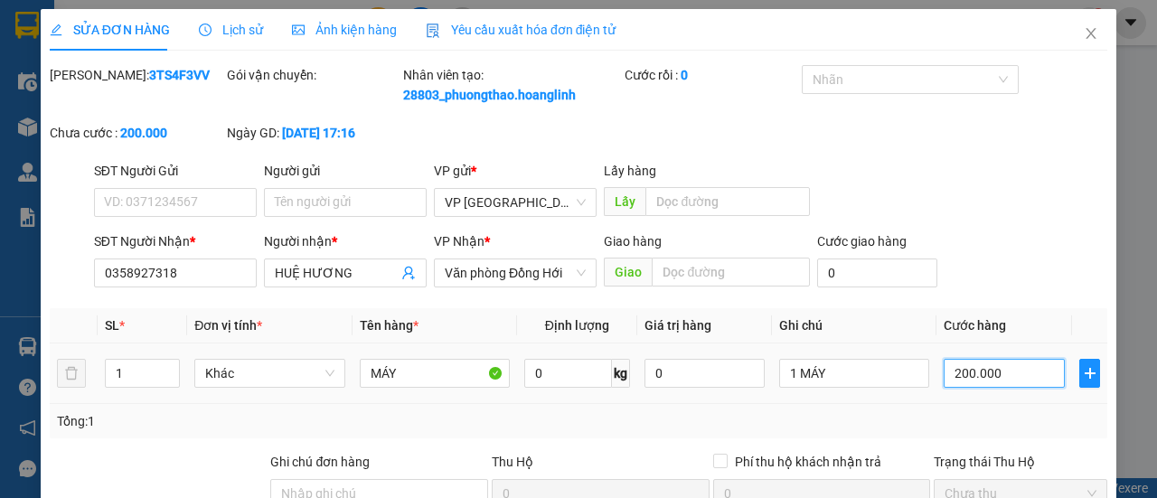
click at [992, 388] on input "200.000" at bounding box center [1004, 373] width 121 height 29
click at [953, 428] on div "Tổng: 1" at bounding box center [579, 421] width 1058 height 34
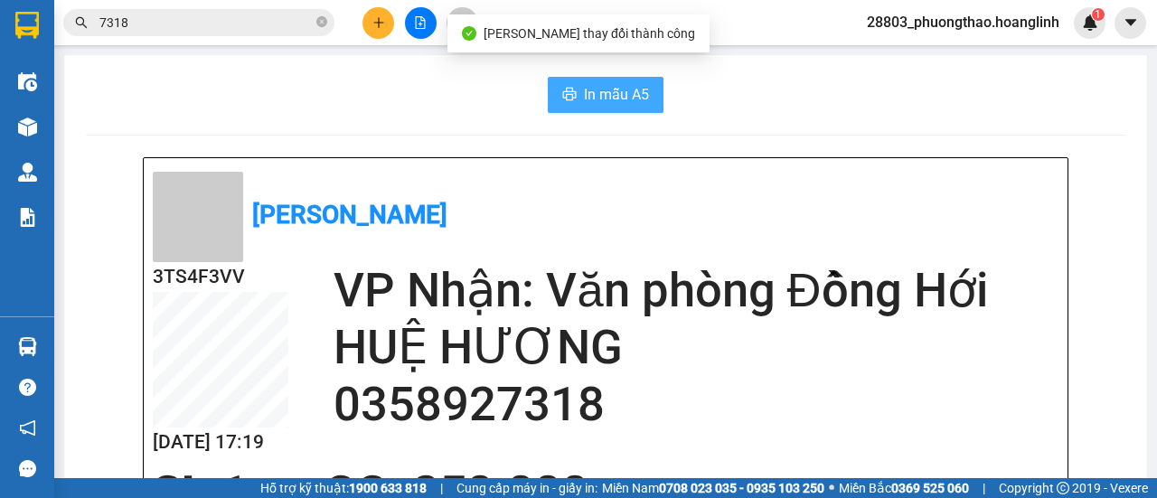
click at [639, 100] on span "In mẫu A5" at bounding box center [616, 94] width 65 height 23
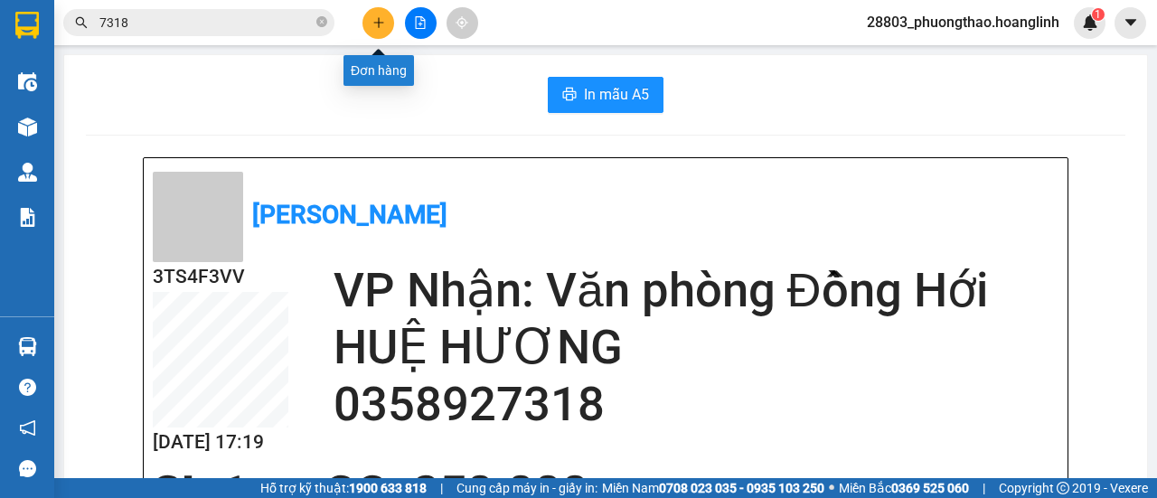
click at [392, 20] on button at bounding box center [378, 23] width 32 height 32
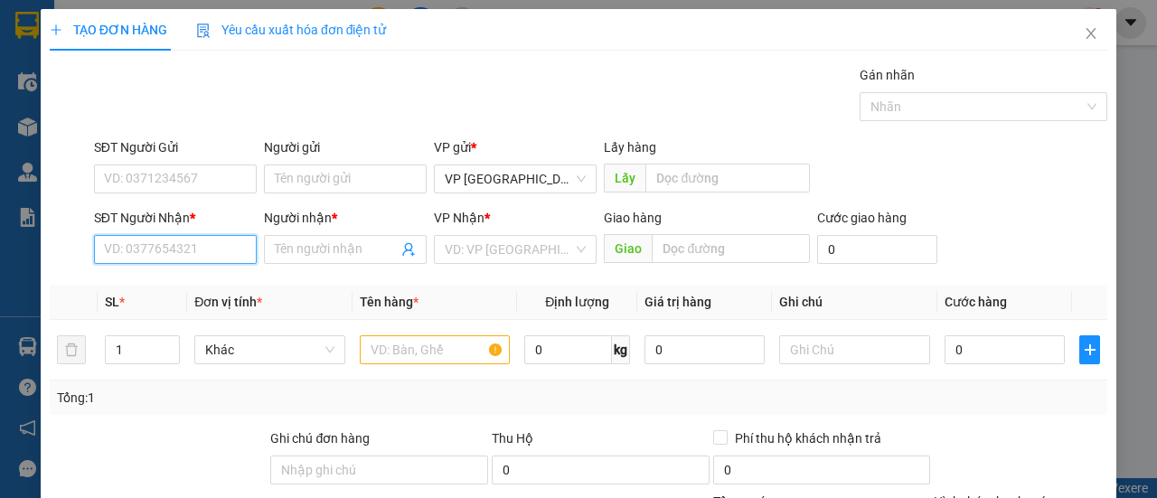
click at [157, 243] on input "SĐT Người Nhận *" at bounding box center [175, 249] width 163 height 29
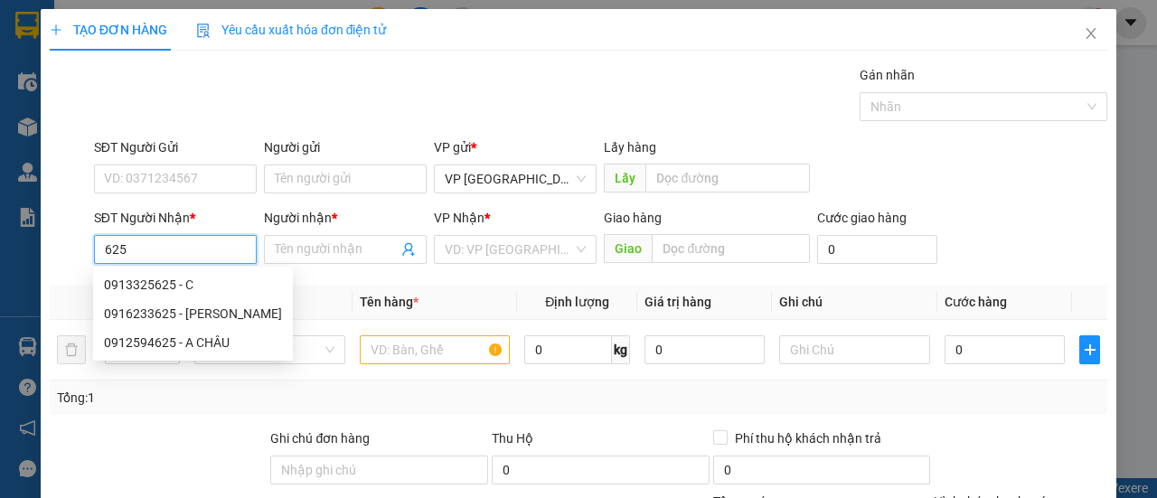
click at [172, 319] on div "0916233625 - KIM CHI" at bounding box center [193, 314] width 178 height 20
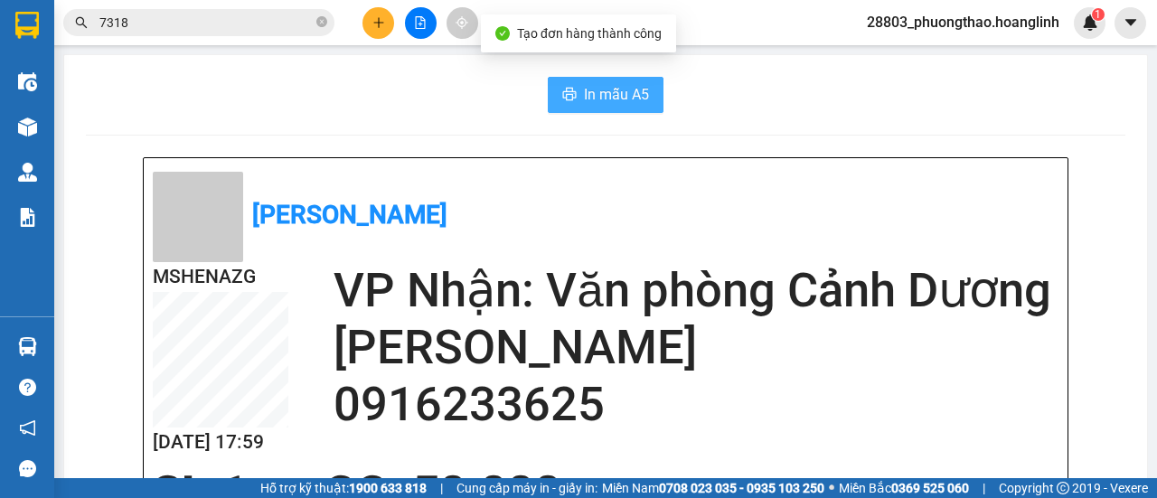
click at [618, 99] on span "In mẫu A5" at bounding box center [616, 94] width 65 height 23
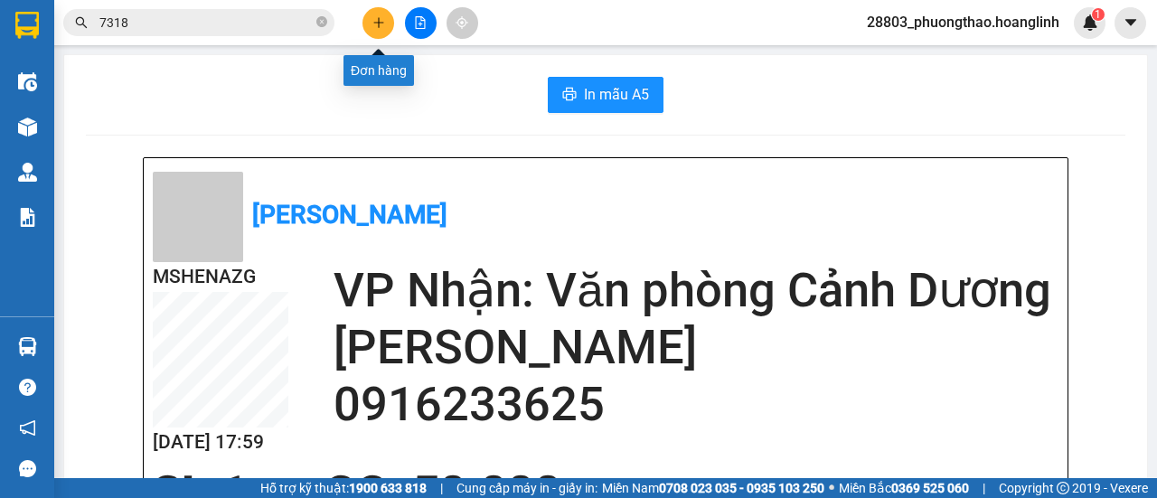
click at [375, 20] on icon "plus" at bounding box center [378, 22] width 13 height 13
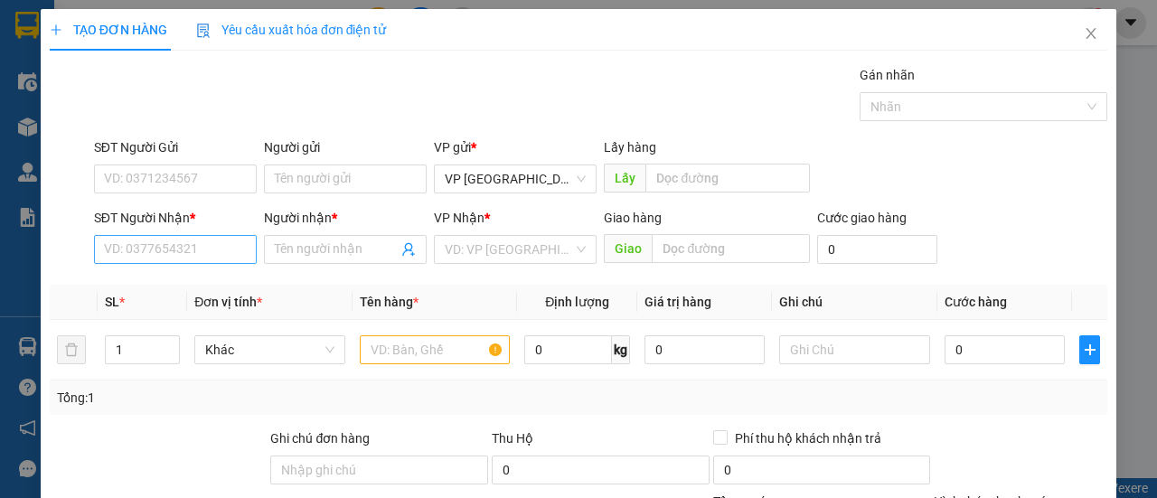
drag, startPoint x: 146, startPoint y: 235, endPoint x: 155, endPoint y: 243, distance: 12.2
click at [155, 243] on div "SĐT Người Nhận * VD: 0377654321" at bounding box center [175, 239] width 163 height 63
drag, startPoint x: 155, startPoint y: 244, endPoint x: 145, endPoint y: 238, distance: 12.6
click at [146, 240] on input "SĐT Người Nhận *" at bounding box center [175, 249] width 163 height 29
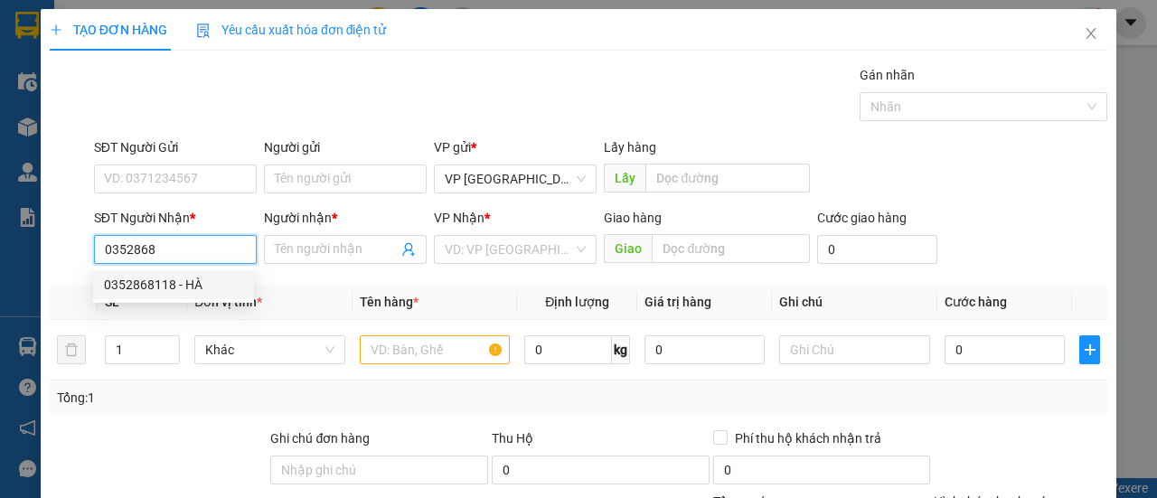
click at [180, 279] on div "0352868118 - HÀ" at bounding box center [173, 285] width 139 height 20
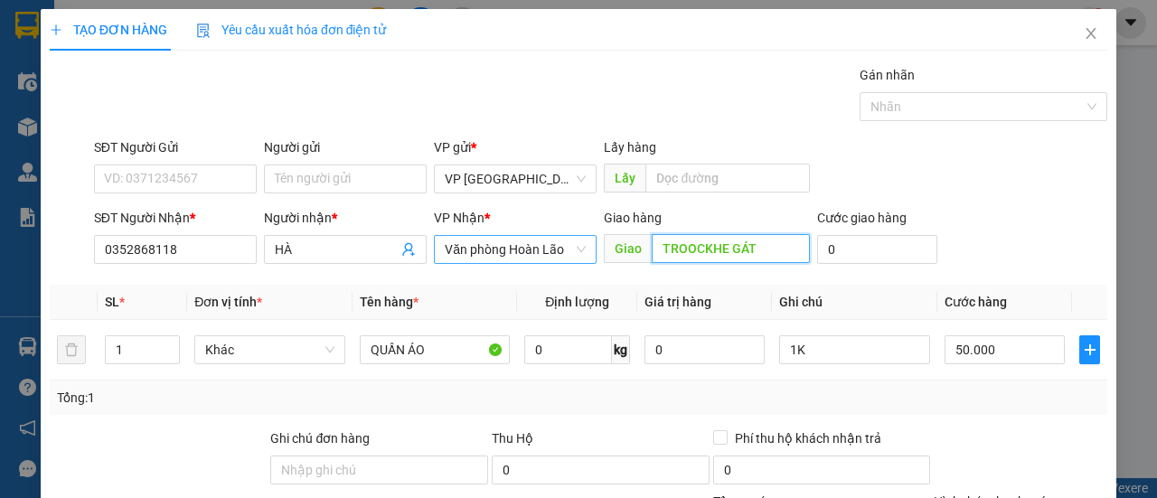
drag, startPoint x: 694, startPoint y: 19, endPoint x: 508, endPoint y: 17, distance: 186.2
click at [508, 208] on div "SĐT Người Nhận * 0352868118 Người nhận * HÀ VP Nhận * Văn phòng Hoàn Lão Giao h…" at bounding box center [600, 239] width 1021 height 63
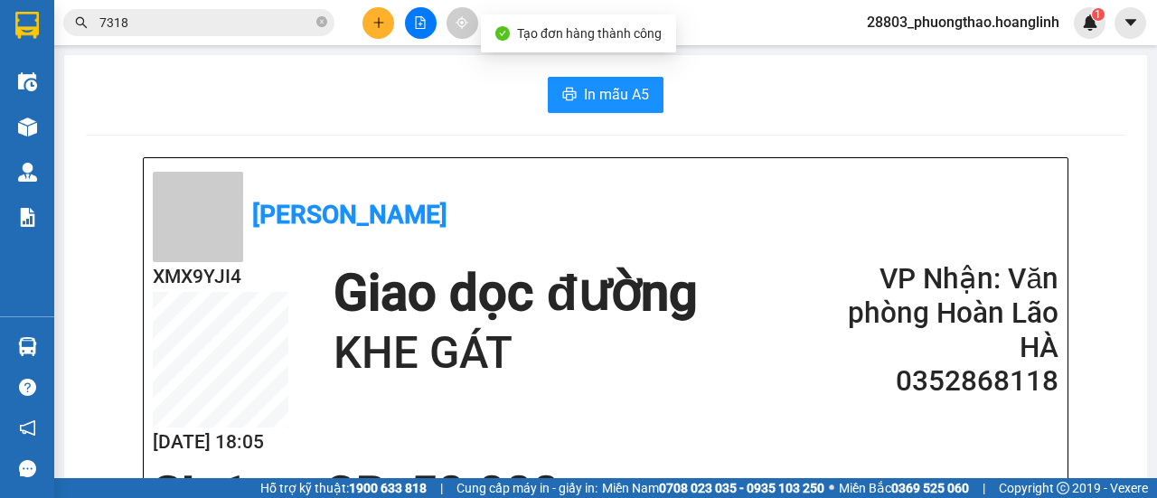
click at [1041, 447] on div "XMX9YJI4 14/09 18:05 Giao dọc đường KHE GÁT VP Nhận: Văn phòng Hoàn Lão HÀ 0352…" at bounding box center [606, 364] width 906 height 205
click at [588, 95] on span "In mẫu A5" at bounding box center [616, 94] width 65 height 23
click at [358, 21] on div at bounding box center [421, 23] width 136 height 32
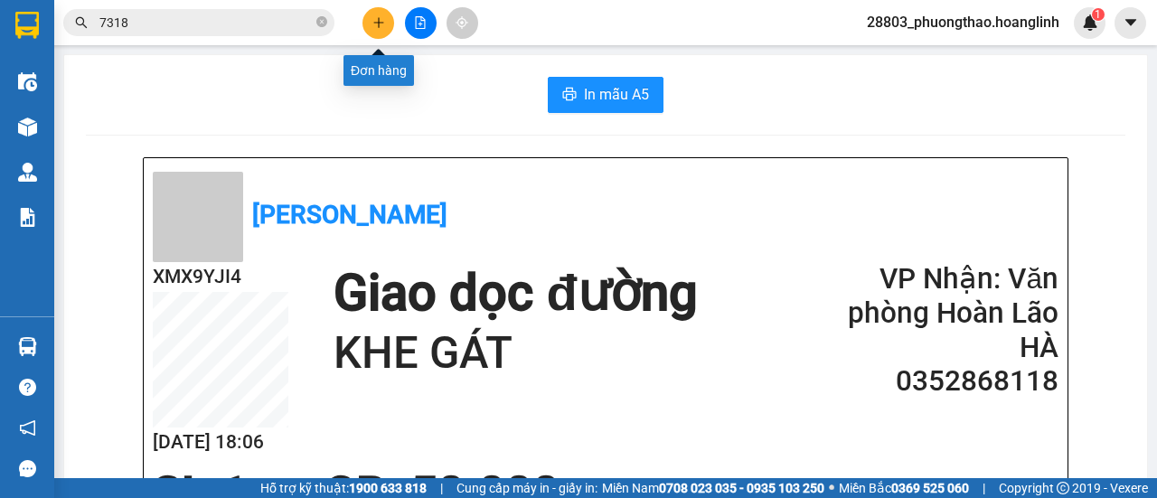
click at [374, 32] on button at bounding box center [378, 23] width 32 height 32
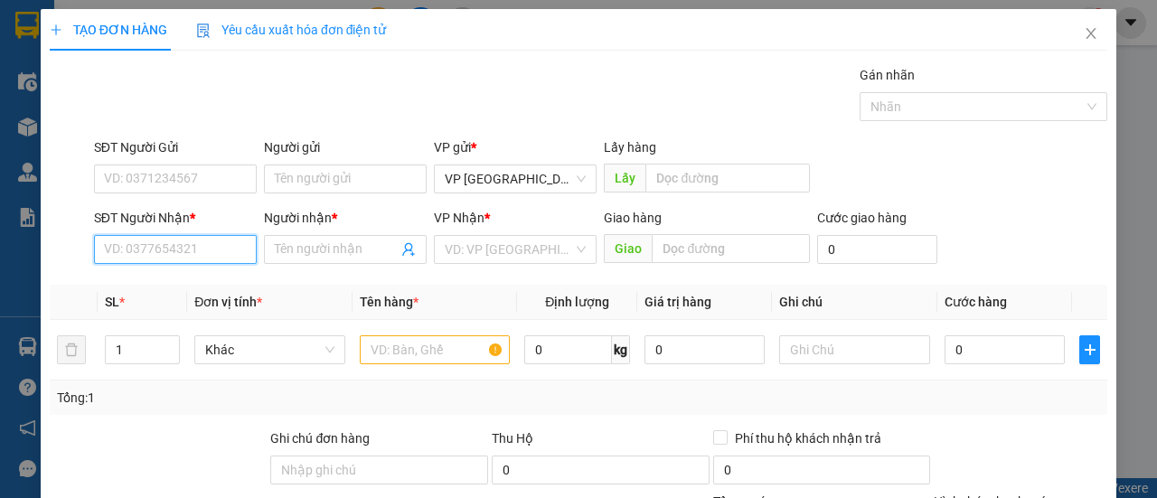
click at [200, 247] on input "SĐT Người Nhận *" at bounding box center [175, 249] width 163 height 29
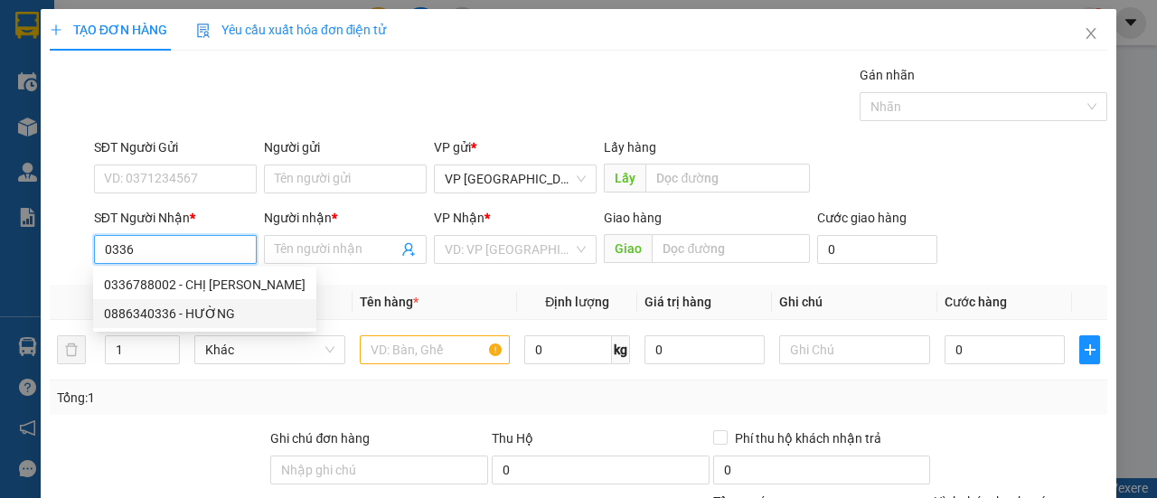
drag, startPoint x: 192, startPoint y: 310, endPoint x: 222, endPoint y: 313, distance: 30.9
click at [192, 312] on div "0886340336 - HƯỜNG" at bounding box center [205, 314] width 202 height 20
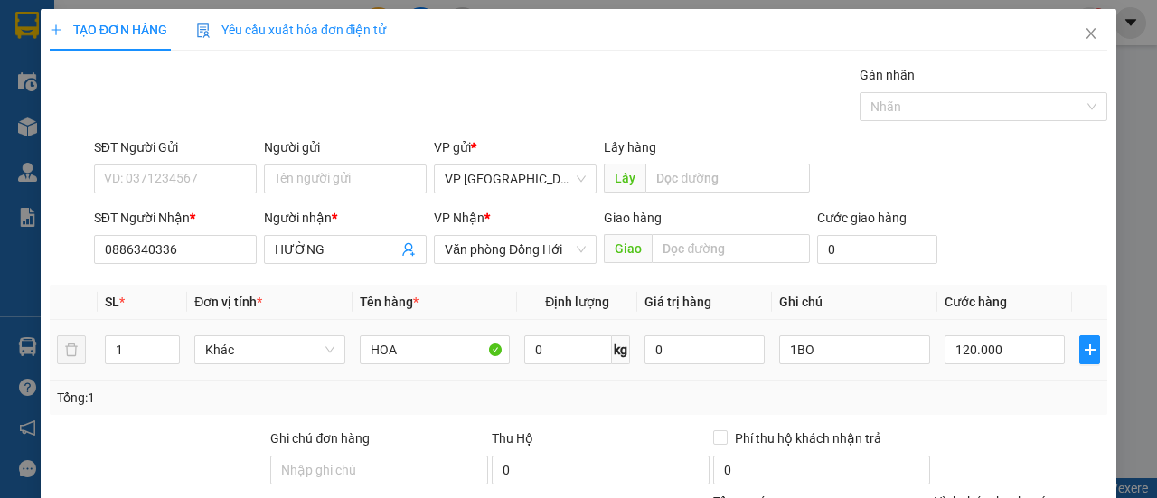
click at [969, 330] on td "120.000" at bounding box center [1004, 350] width 135 height 61
click at [1049, 227] on div "SĐT Người Nhận * 0886340336 Người nhận * HƯỜNG VP Nhận * Văn phòng Đồng Hới Gia…" at bounding box center [600, 239] width 1021 height 63
drag, startPoint x: 1014, startPoint y: 459, endPoint x: 1016, endPoint y: 447, distance: 11.9
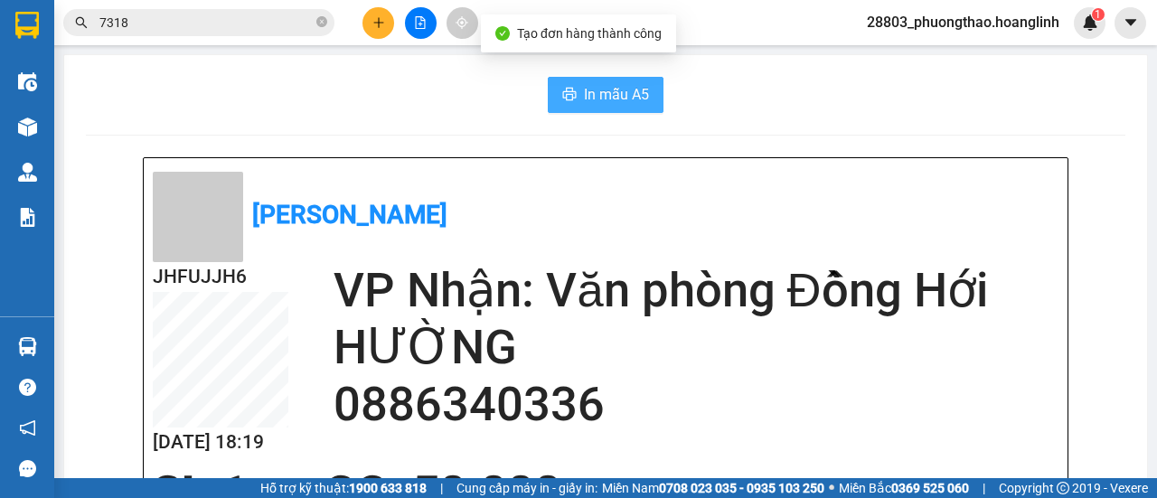
click at [568, 89] on icon "printer" at bounding box center [569, 94] width 14 height 14
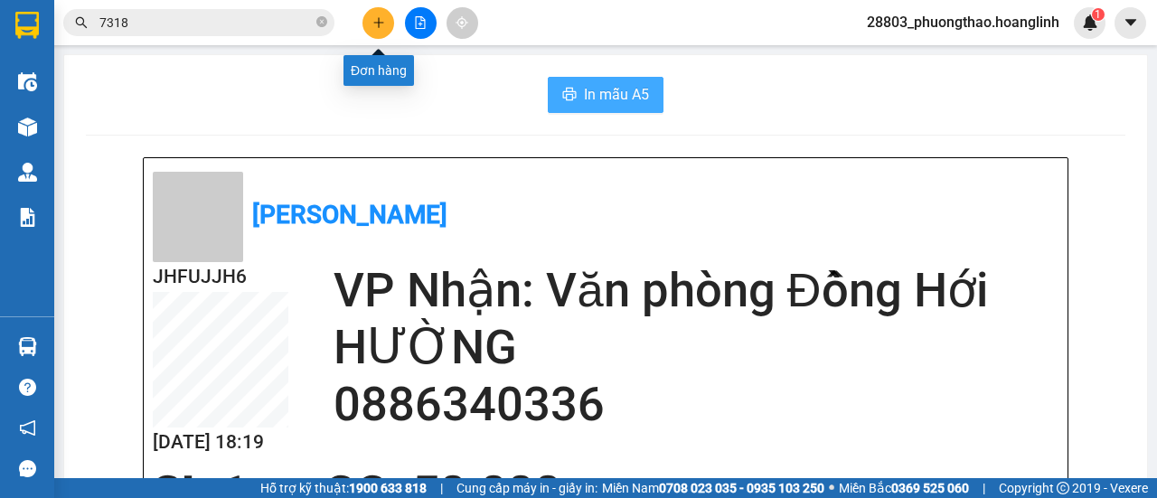
click at [384, 23] on icon "plus" at bounding box center [378, 22] width 13 height 13
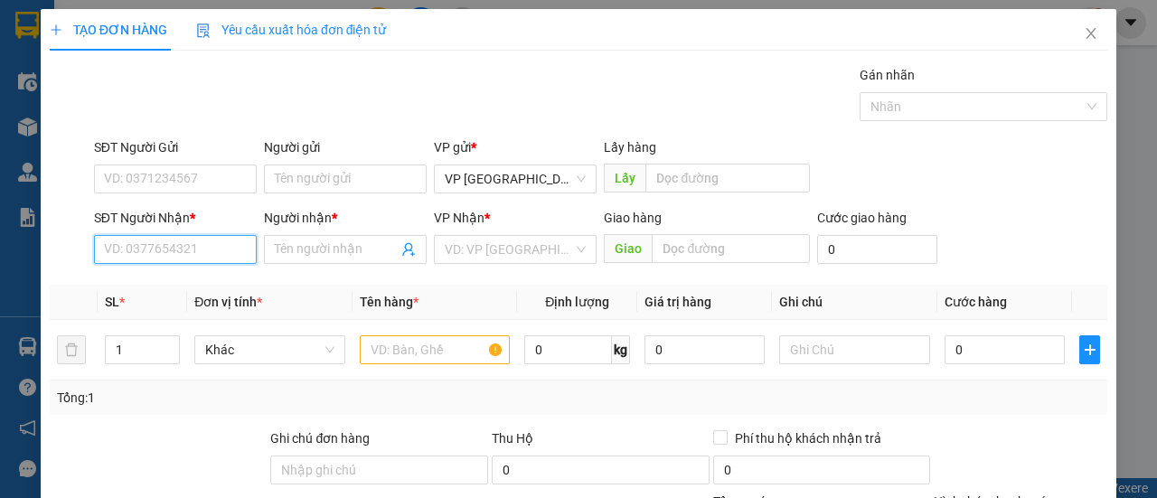
click at [118, 256] on input "SĐT Người Nhận *" at bounding box center [175, 249] width 163 height 29
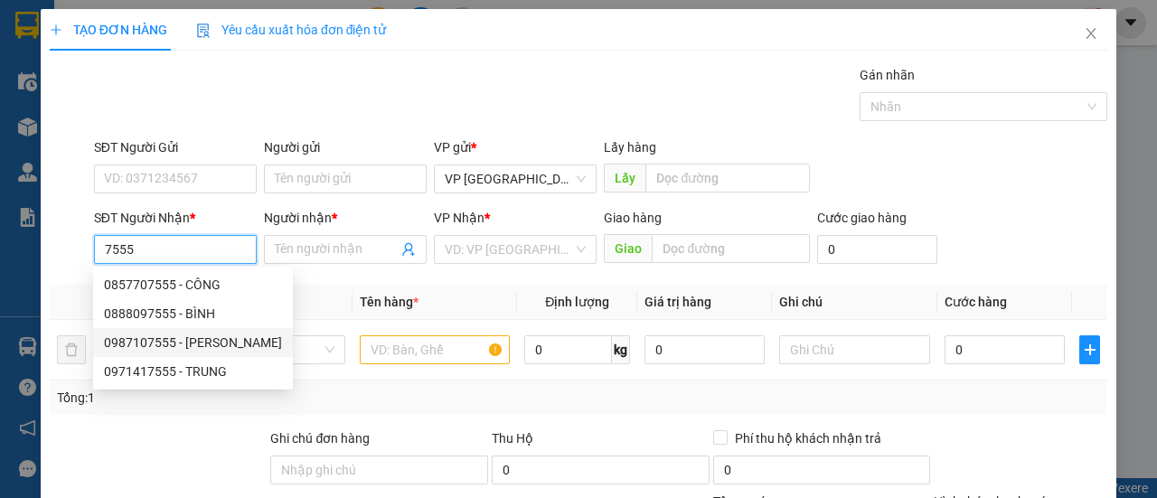
click at [172, 339] on div "0987107555 - SAM" at bounding box center [193, 343] width 178 height 20
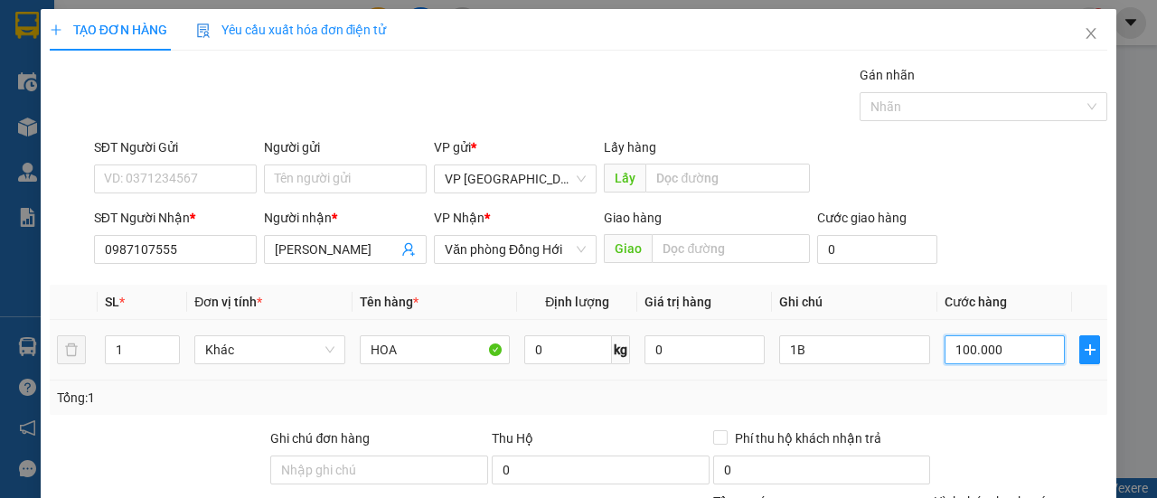
drag, startPoint x: 986, startPoint y: 123, endPoint x: 1020, endPoint y: 174, distance: 61.4
click at [987, 335] on input "100.000" at bounding box center [1005, 349] width 120 height 29
click at [990, 428] on div at bounding box center [1020, 459] width 177 height 63
drag, startPoint x: 1012, startPoint y: 450, endPoint x: 1002, endPoint y: 449, distance: 10.9
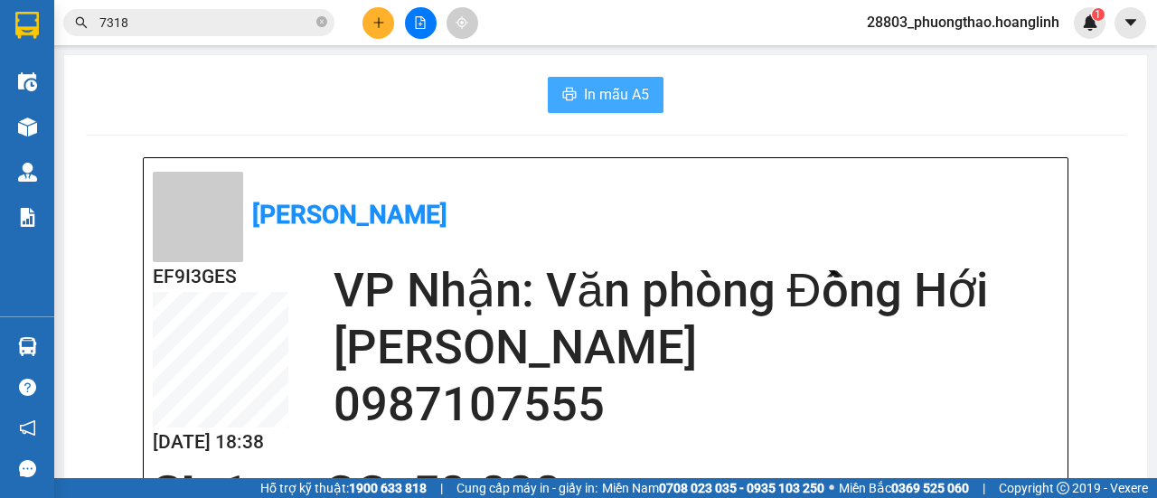
click at [603, 94] on span "In mẫu A5" at bounding box center [616, 94] width 65 height 23
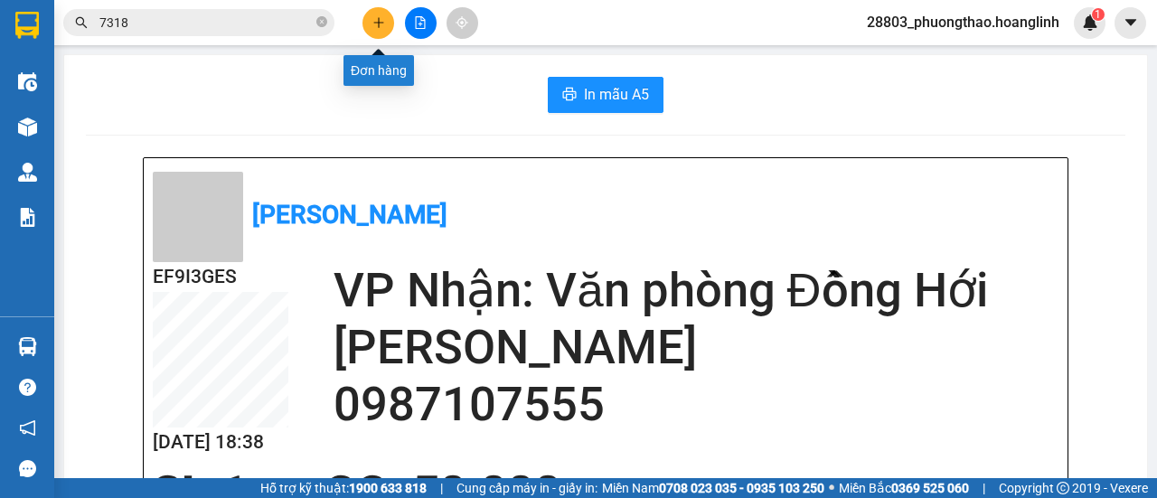
click at [376, 26] on icon "plus" at bounding box center [378, 22] width 13 height 13
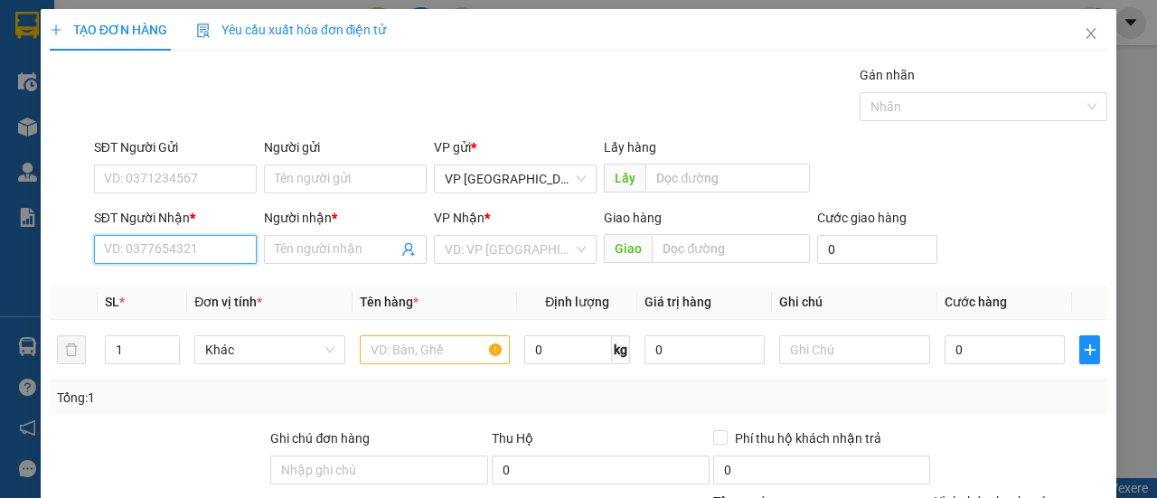
click at [200, 250] on input "SĐT Người Nhận *" at bounding box center [175, 249] width 163 height 29
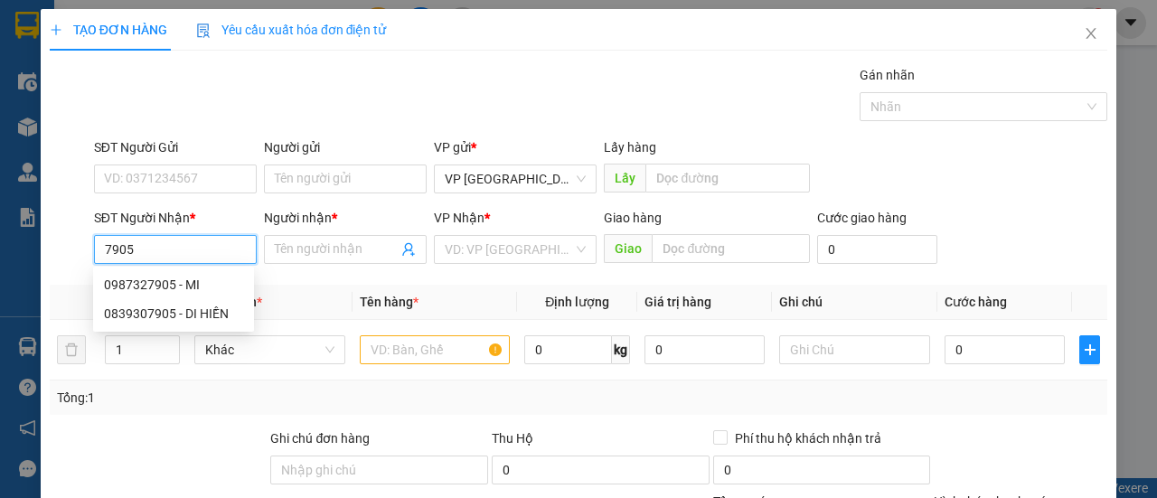
click at [200, 280] on div "0987327905 - MI" at bounding box center [173, 285] width 139 height 20
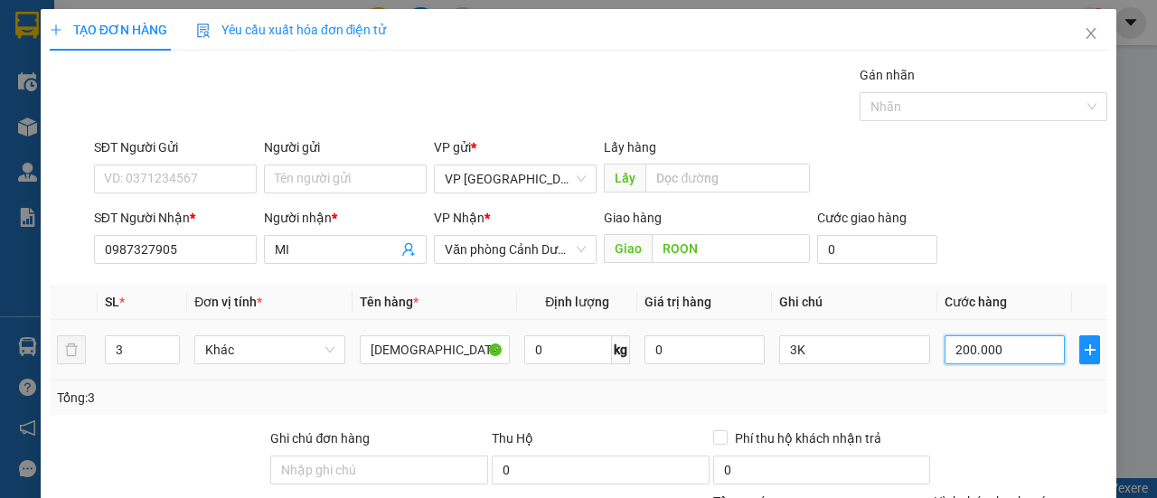
click at [988, 352] on input "200.000" at bounding box center [1005, 349] width 120 height 29
drag, startPoint x: 142, startPoint y: 346, endPoint x: 0, endPoint y: 382, distance: 146.5
click at [0, 384] on div "TẠO ĐƠN HÀNG Yêu cầu xuất hóa đơn điện tử Transit Pickup Surcharge Ids Transit …" at bounding box center [578, 249] width 1157 height 498
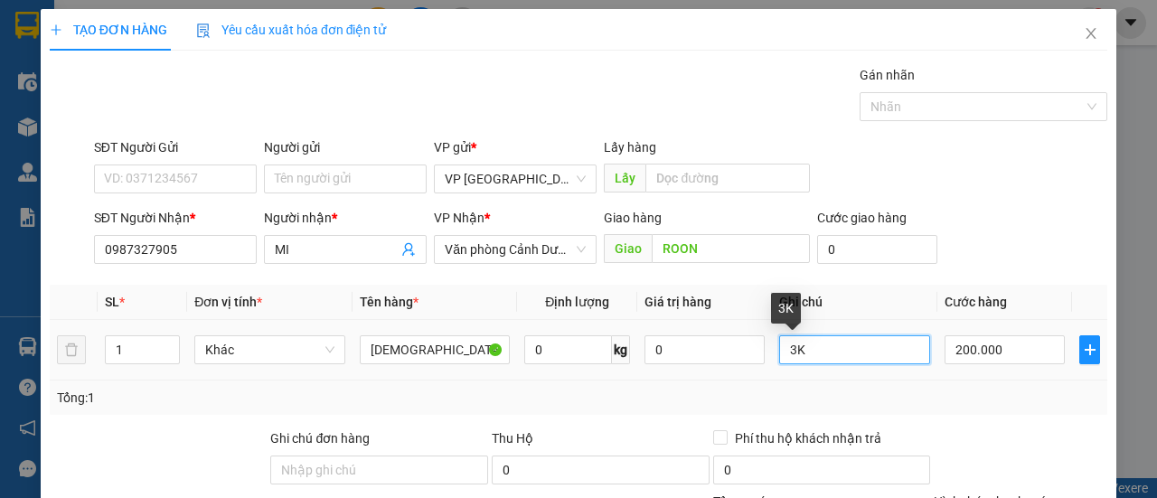
drag, startPoint x: 778, startPoint y: 355, endPoint x: 648, endPoint y: 365, distance: 130.5
click at [660, 365] on tr "1 Khác PHẬT THỦ 0 kg 0 3K 200.000" at bounding box center [579, 350] width 1058 height 61
click at [1002, 265] on div "SĐT Người Nhận * 0987327905 Người nhận * MI VP Nhận * Văn phòng Cảnh Dương Giao…" at bounding box center [600, 239] width 1021 height 63
click at [1014, 433] on div "Transit Pickup Surcharge Ids Transit Deliver Surcharge Ids Transit Deliver Surc…" at bounding box center [579, 377] width 1058 height 625
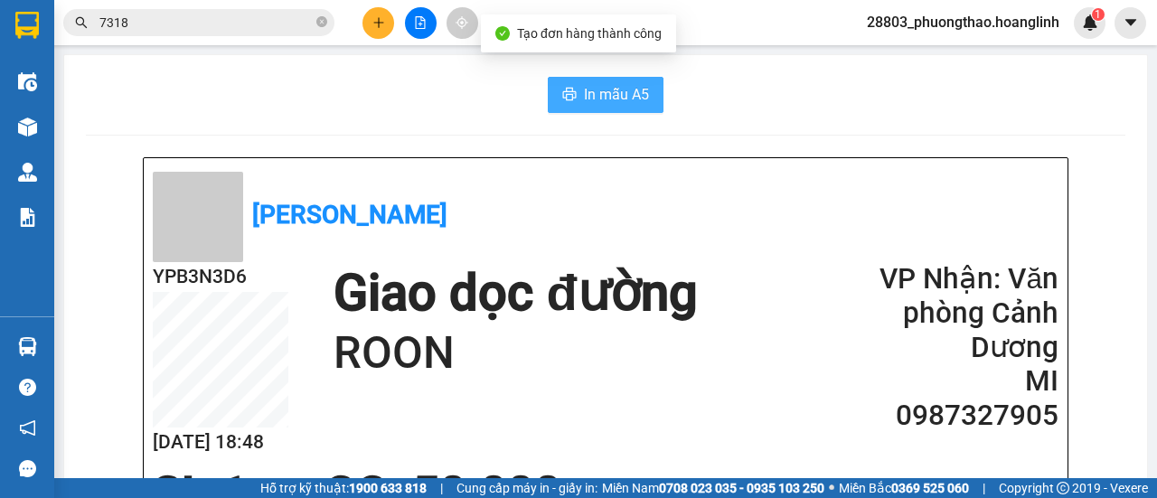
click at [607, 89] on span "In mẫu A5" at bounding box center [616, 94] width 65 height 23
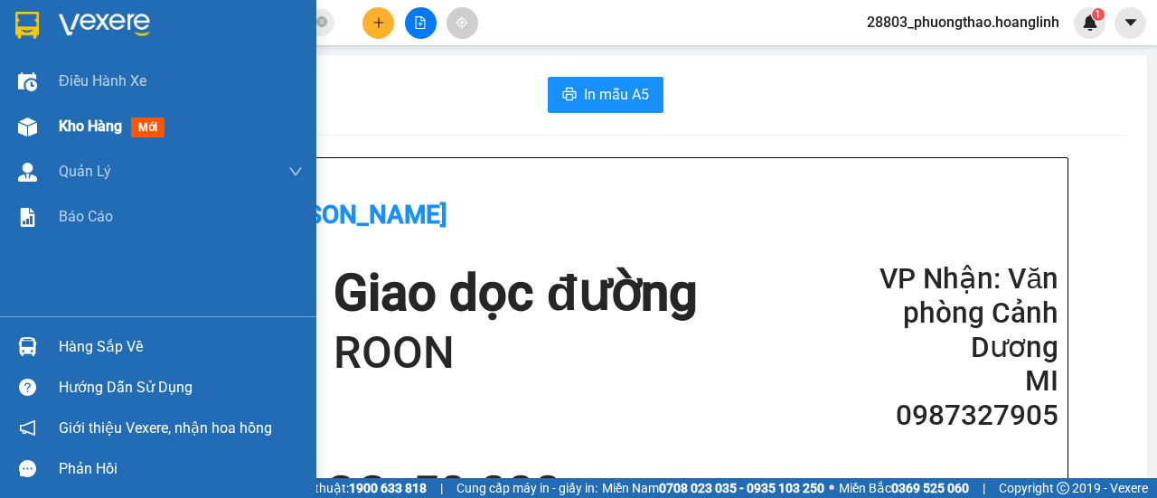
click at [71, 127] on span "Kho hàng" at bounding box center [90, 126] width 63 height 17
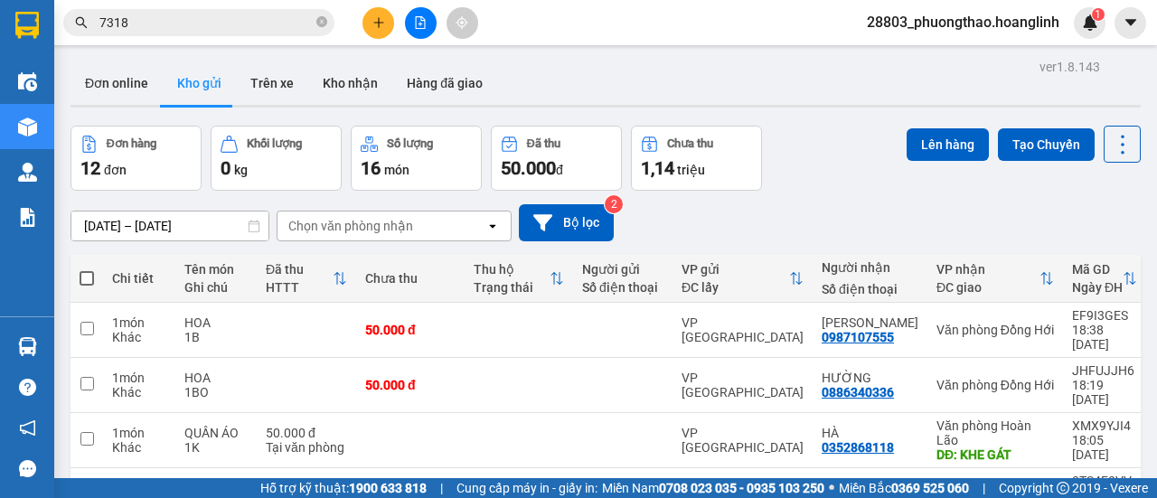
click at [341, 233] on div "Chọn văn phòng nhận" at bounding box center [350, 226] width 125 height 18
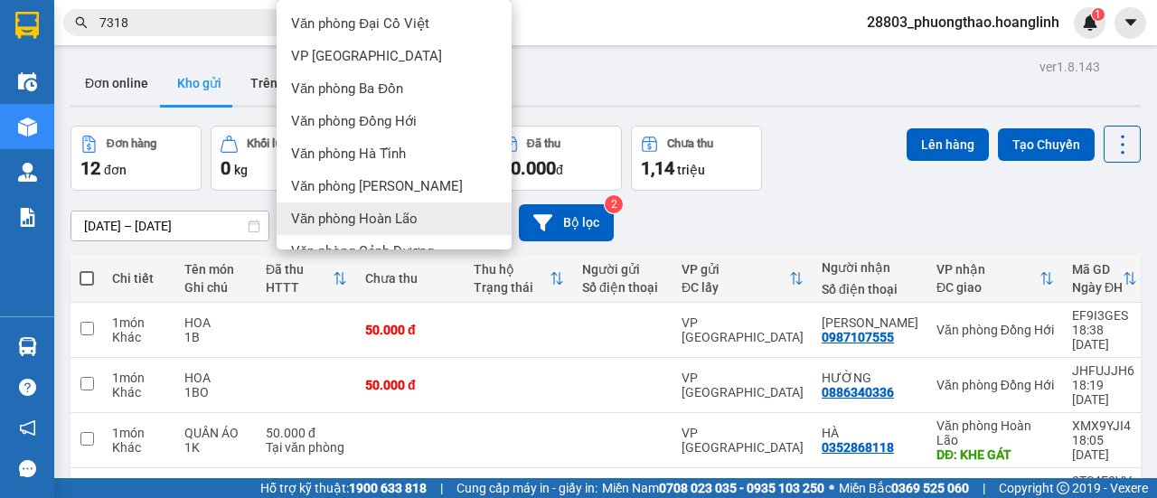
click at [398, 210] on span "Văn phòng Hoàn Lão" at bounding box center [354, 219] width 127 height 18
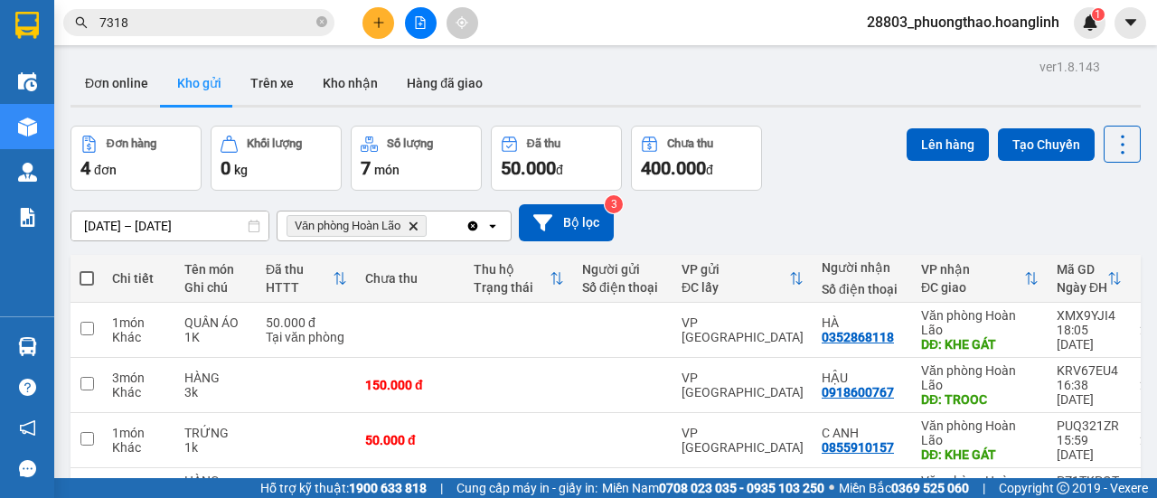
click at [440, 221] on div "Văn phòng Hoàn Lão Delete" at bounding box center [372, 226] width 188 height 29
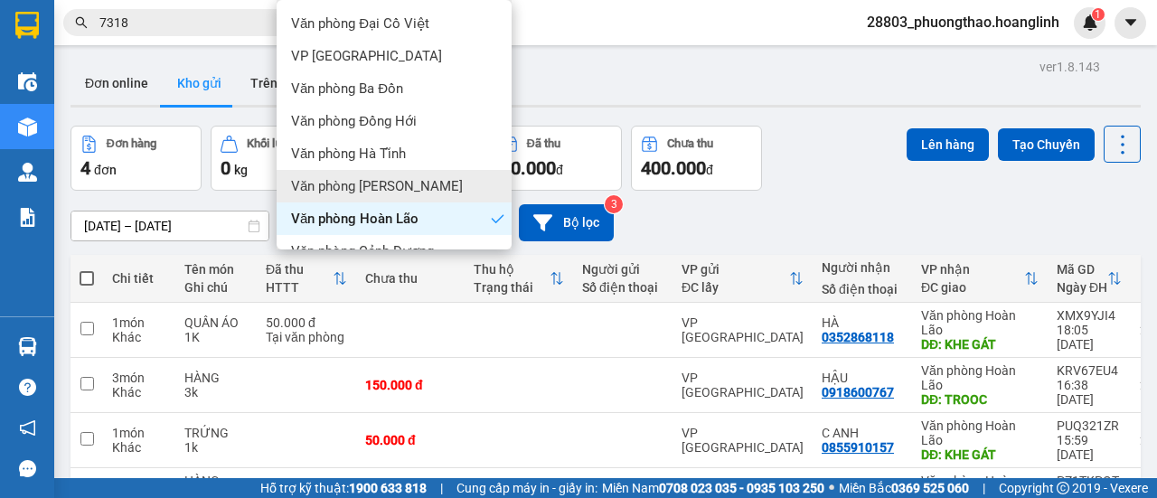
click at [402, 182] on div "Văn phòng Lý Hòa" at bounding box center [394, 186] width 235 height 33
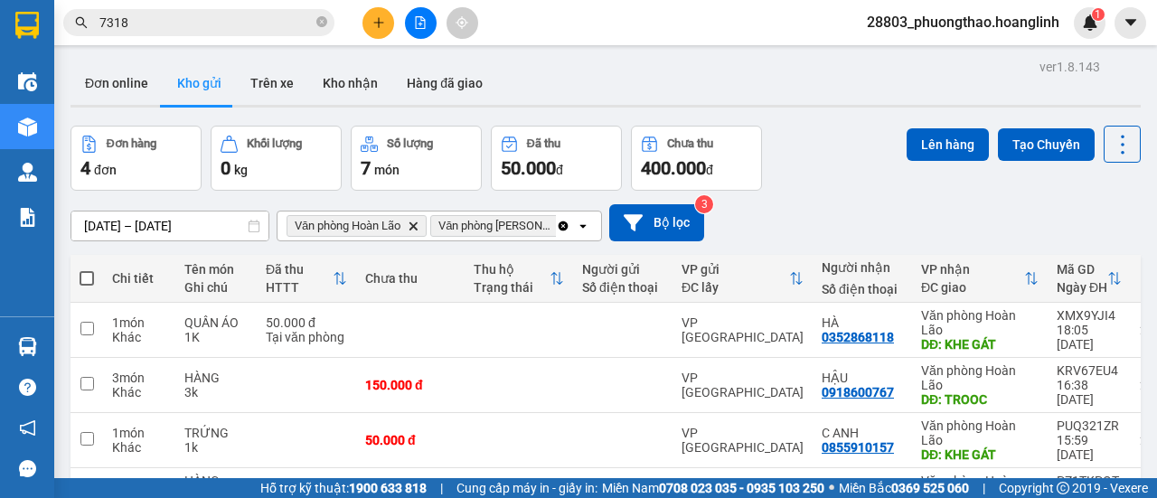
click at [560, 221] on icon "Clear all" at bounding box center [564, 226] width 10 height 10
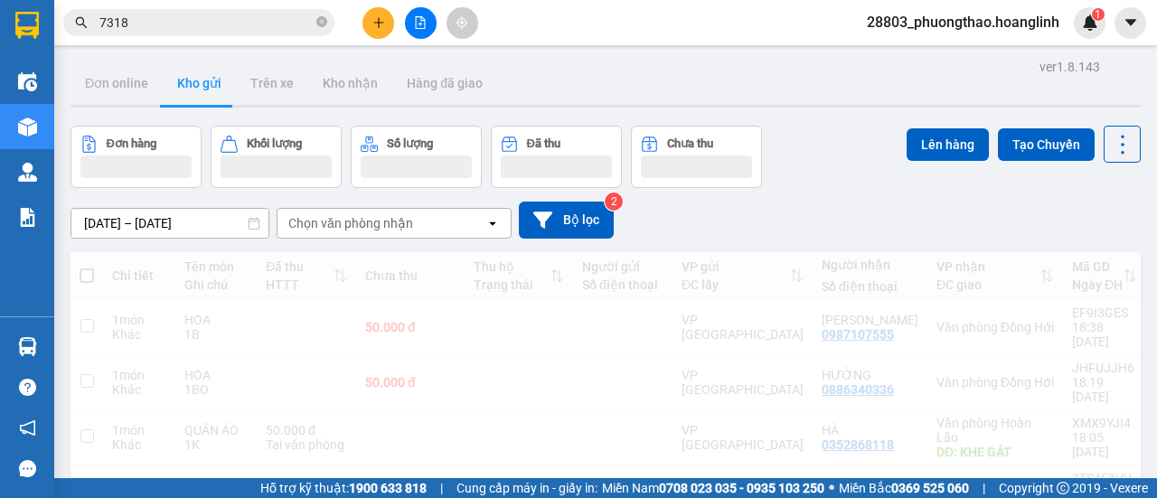
click at [383, 214] on div "Chọn văn phòng nhận" at bounding box center [350, 223] width 125 height 18
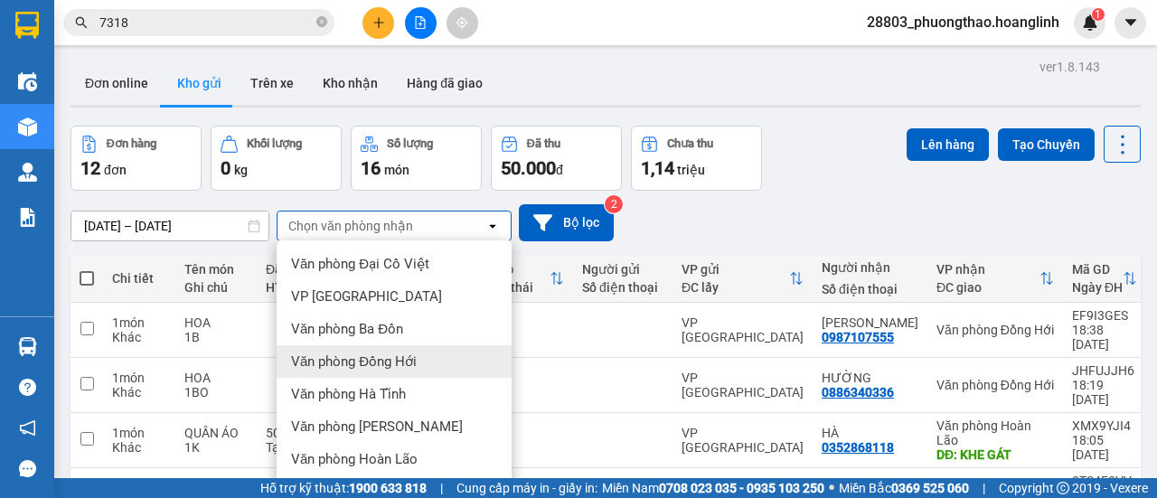
click at [410, 353] on span "Văn phòng Đồng Hới" at bounding box center [354, 362] width 126 height 18
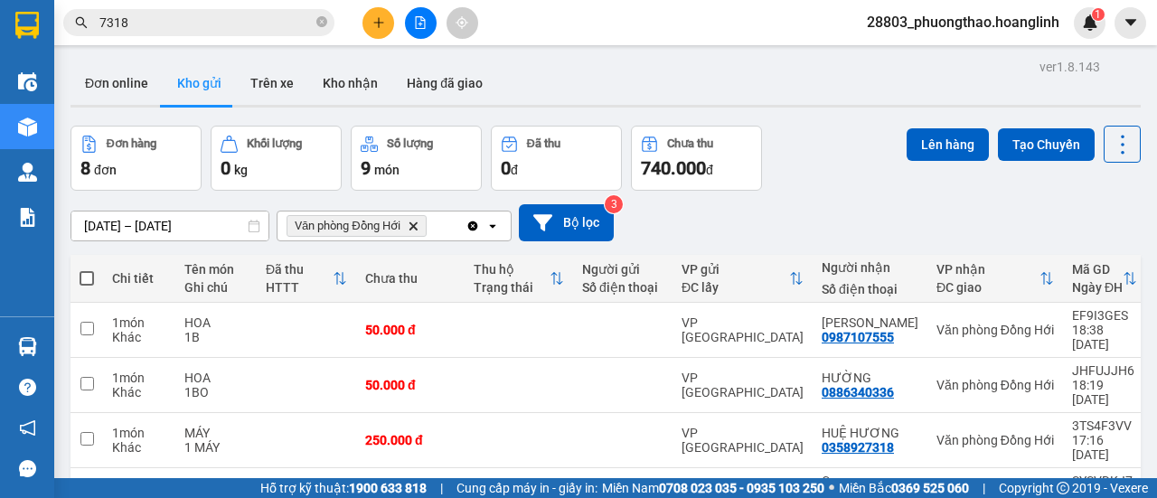
click at [412, 227] on icon "Văn phòng Đồng Hới, close by backspace" at bounding box center [413, 225] width 8 height 8
